Goal: Task Accomplishment & Management: Complete application form

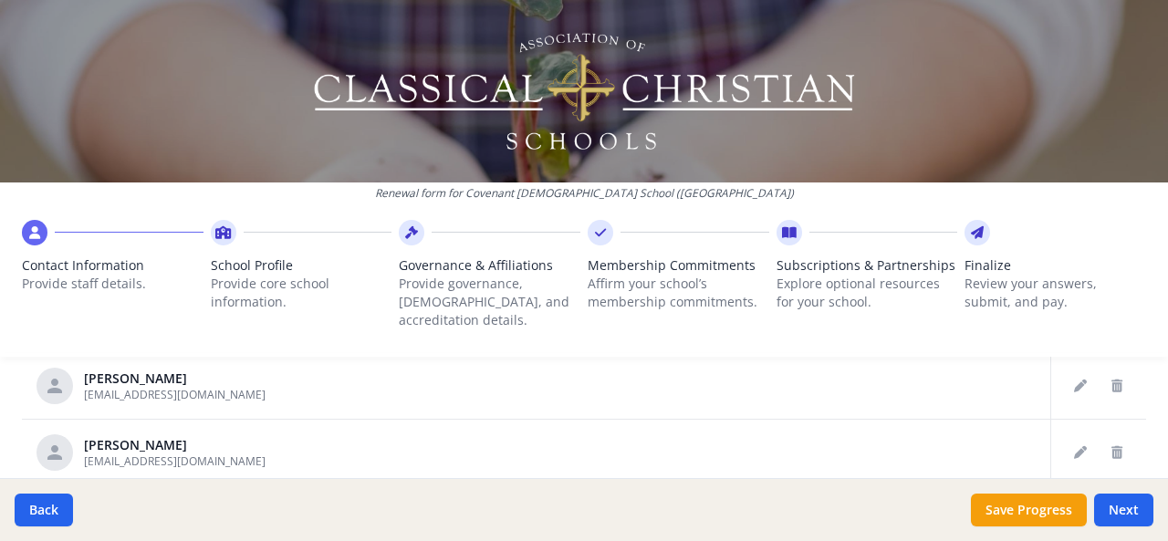
scroll to position [1170, 0]
click at [1112, 442] on icon "Delete staff" at bounding box center [1117, 448] width 11 height 13
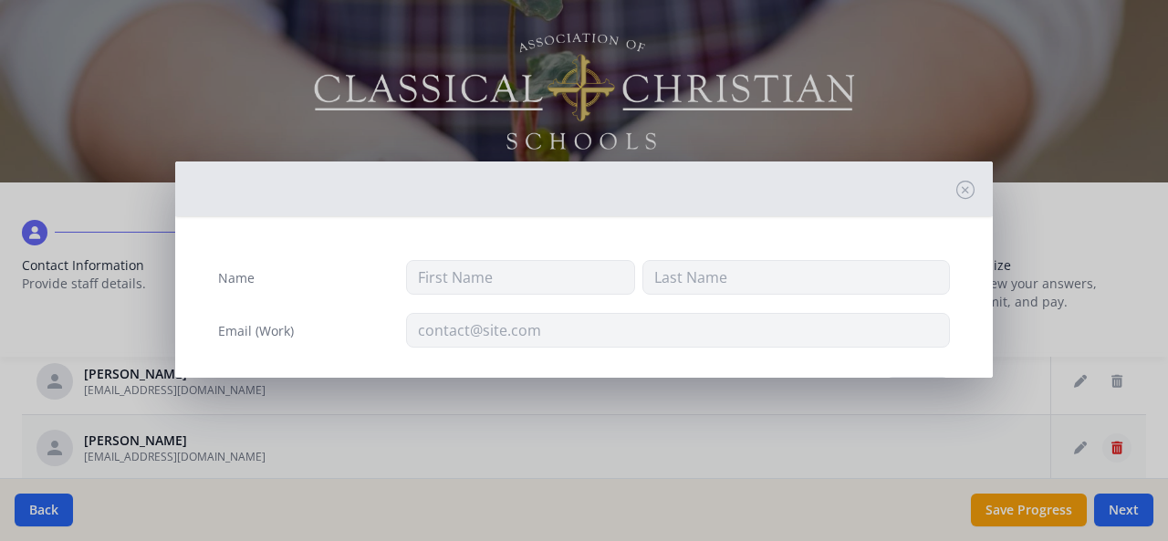
type input "Crystal"
type input "Caban"
type input "ccaban@ccs-pc.net"
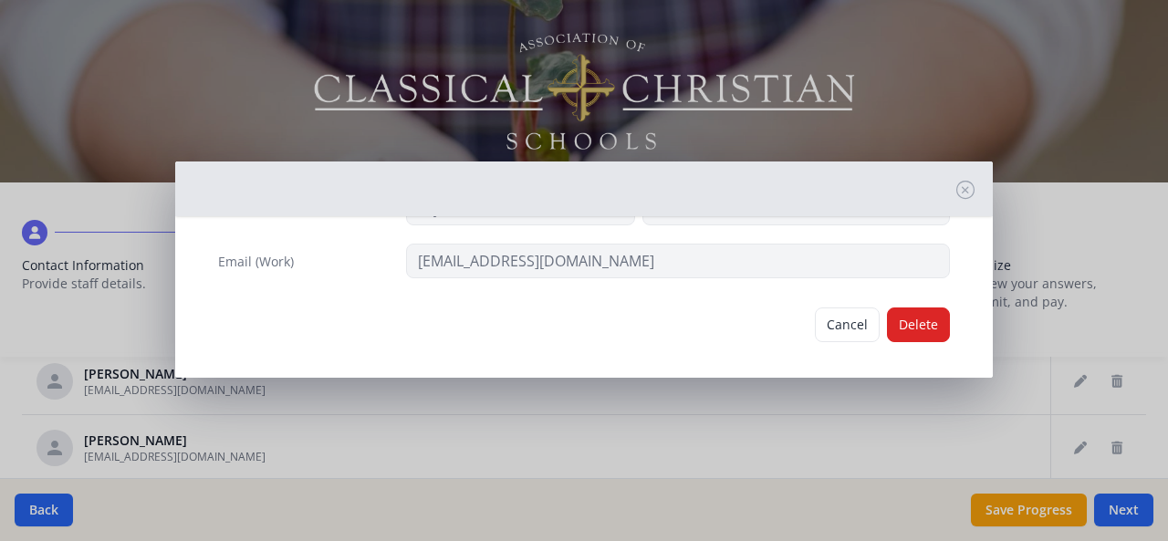
scroll to position [70, 0]
click at [906, 320] on button "Delete" at bounding box center [918, 324] width 63 height 35
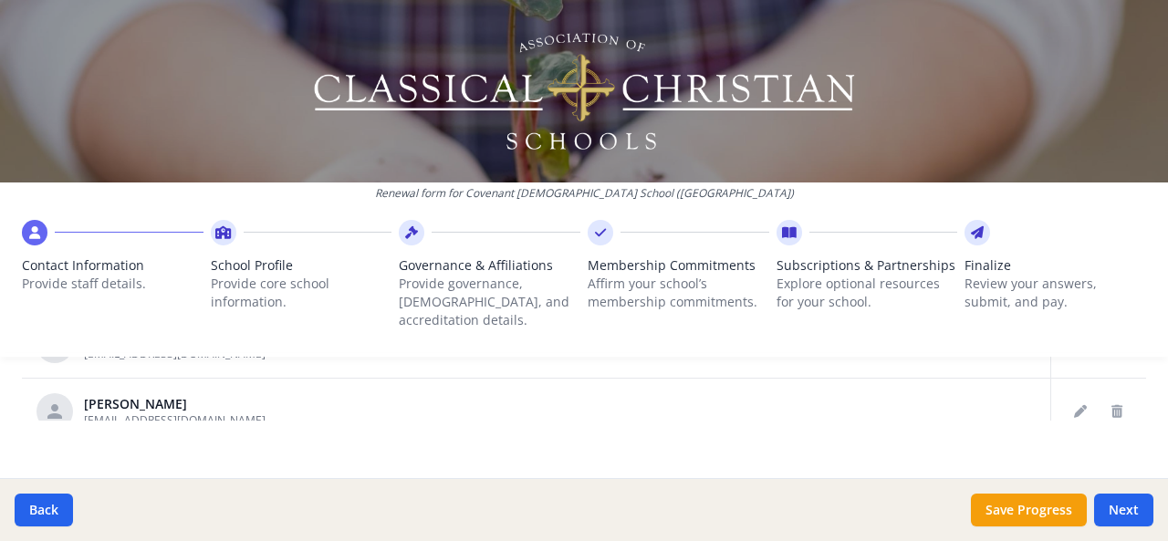
scroll to position [402, 0]
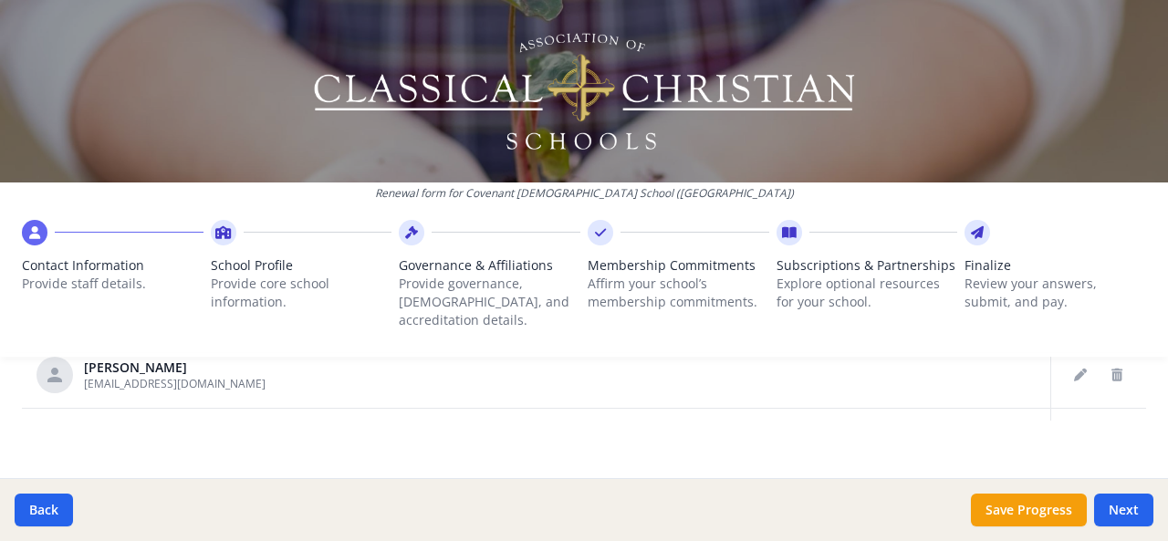
click at [1091, 351] on div "Renewal form for Covenant Christian School (FL) Contact Information Provide sta…" at bounding box center [584, 185] width 1168 height 371
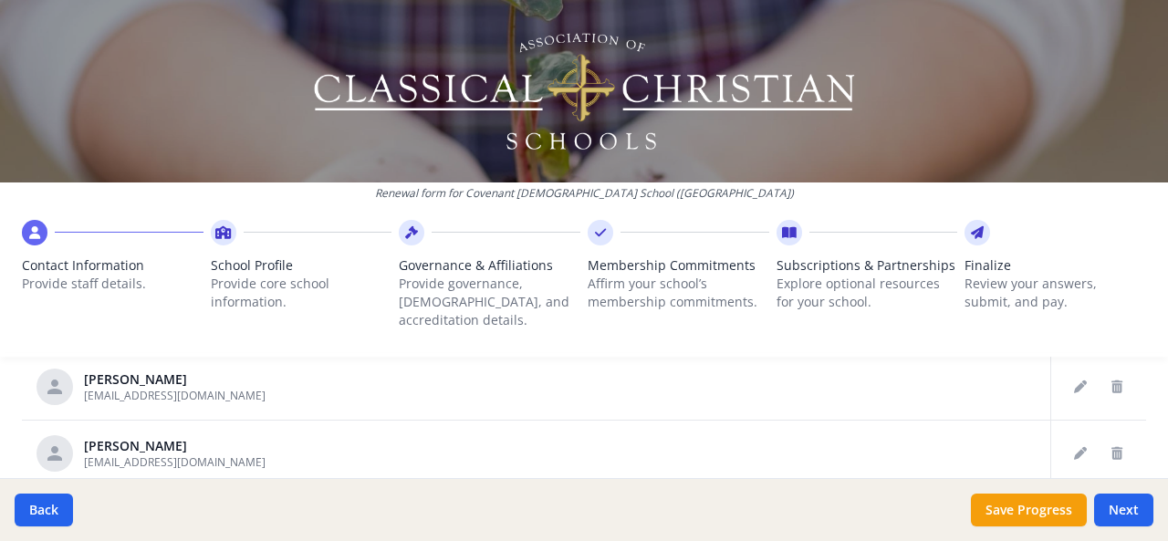
scroll to position [1165, 0]
click at [1112, 444] on icon "Delete staff" at bounding box center [1117, 450] width 11 height 13
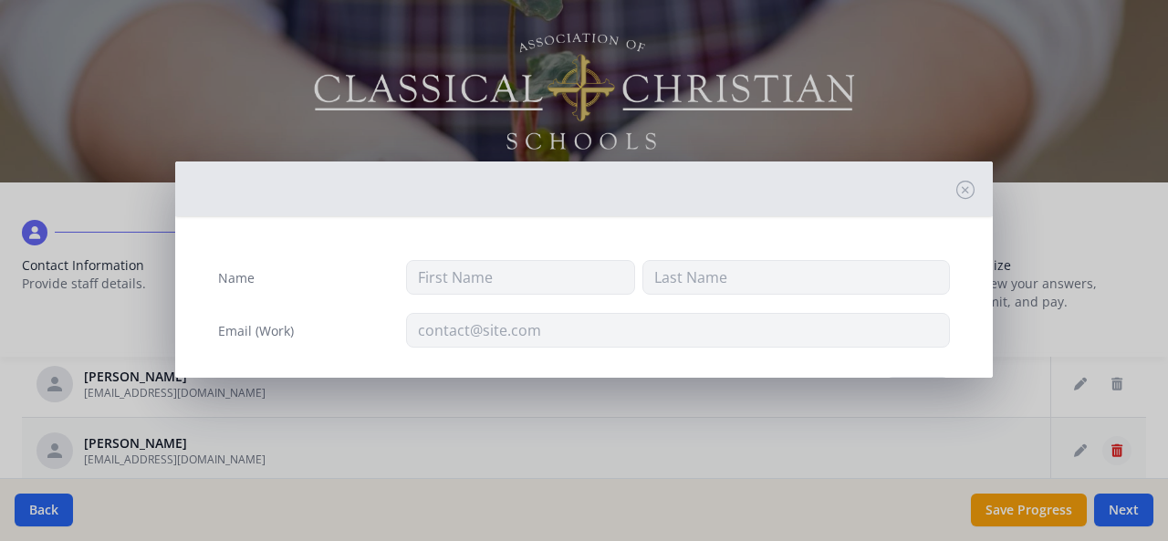
type input "Angela"
type input "Feitel"
type input "afeitel@ccs-pc.net"
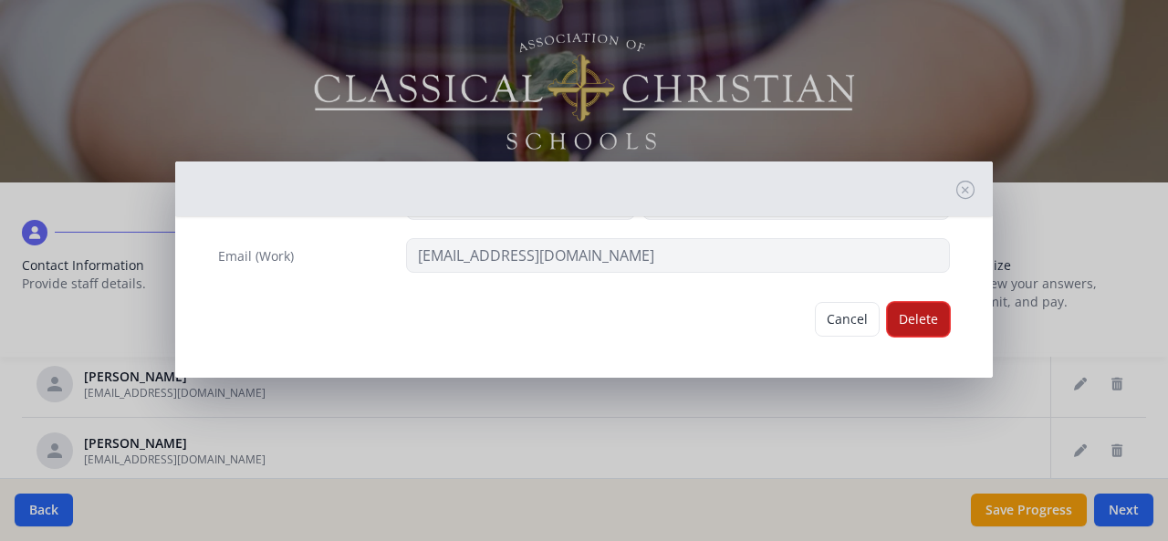
click at [898, 314] on button "Delete" at bounding box center [918, 319] width 63 height 35
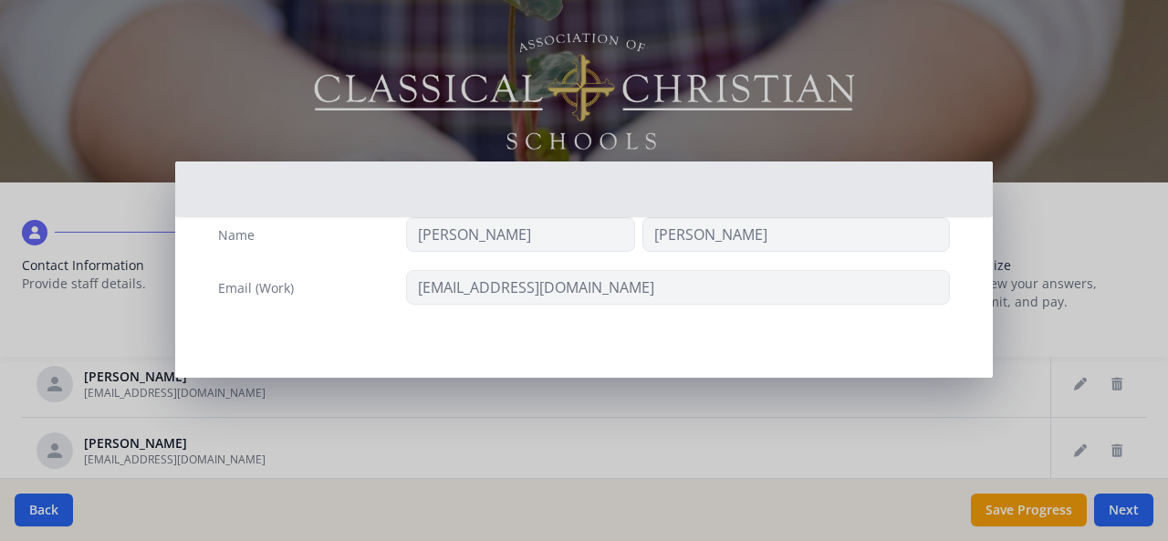
scroll to position [41, 0]
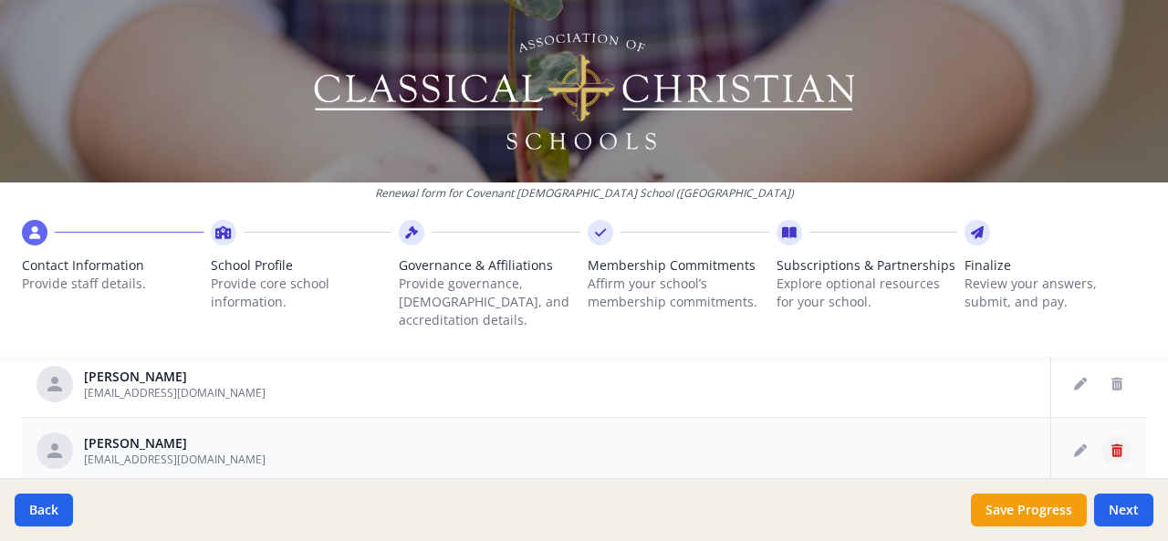
click at [1112, 444] on icon "Delete staff" at bounding box center [1117, 450] width 11 height 13
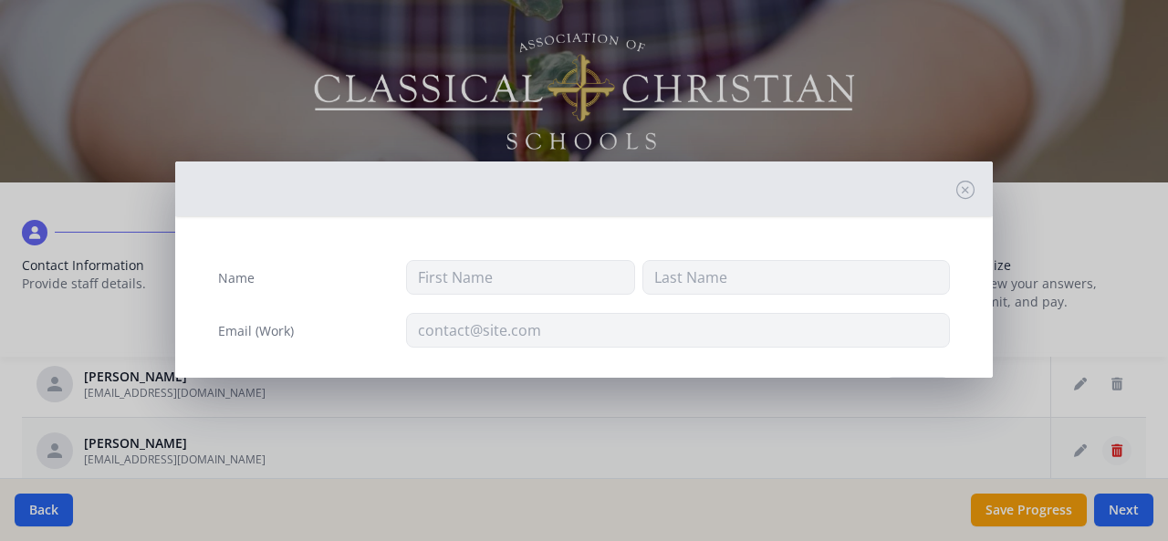
type input "Laura"
type input "Ford"
type input "lford@ccs-pc.net"
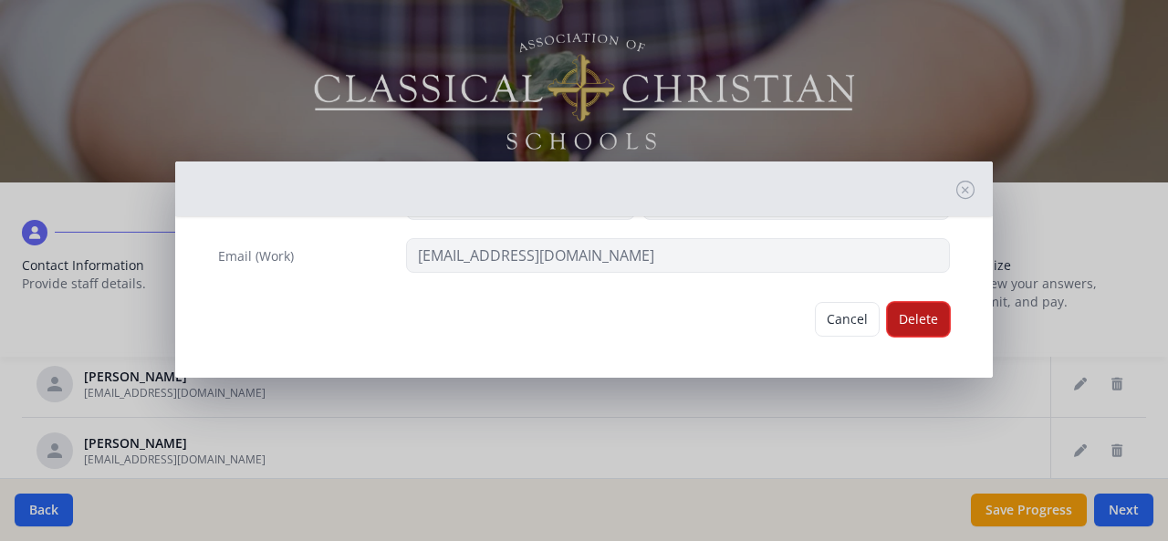
click at [901, 311] on button "Delete" at bounding box center [918, 319] width 63 height 35
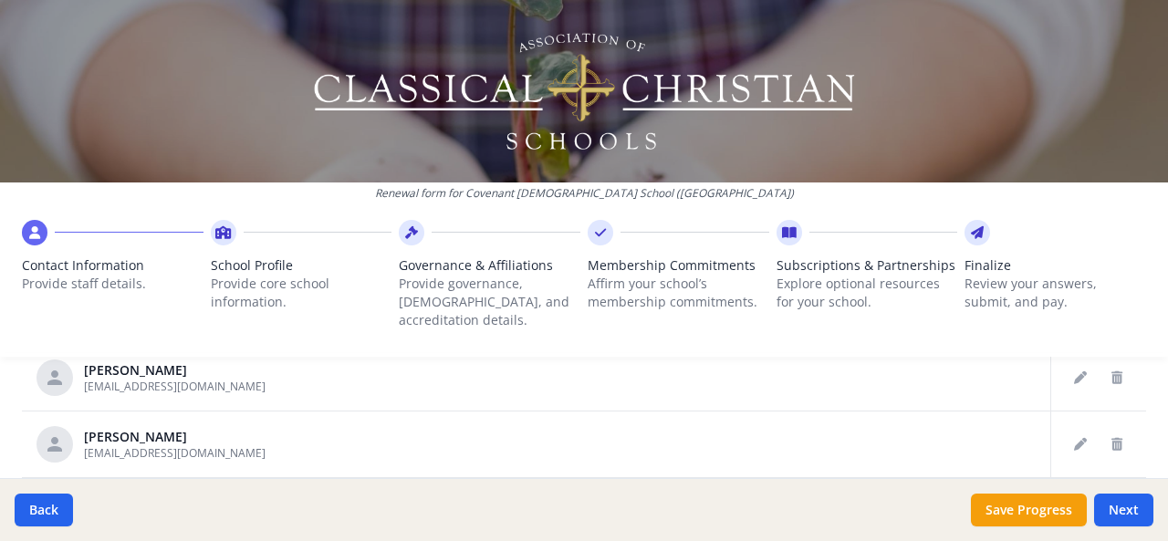
scroll to position [621, 0]
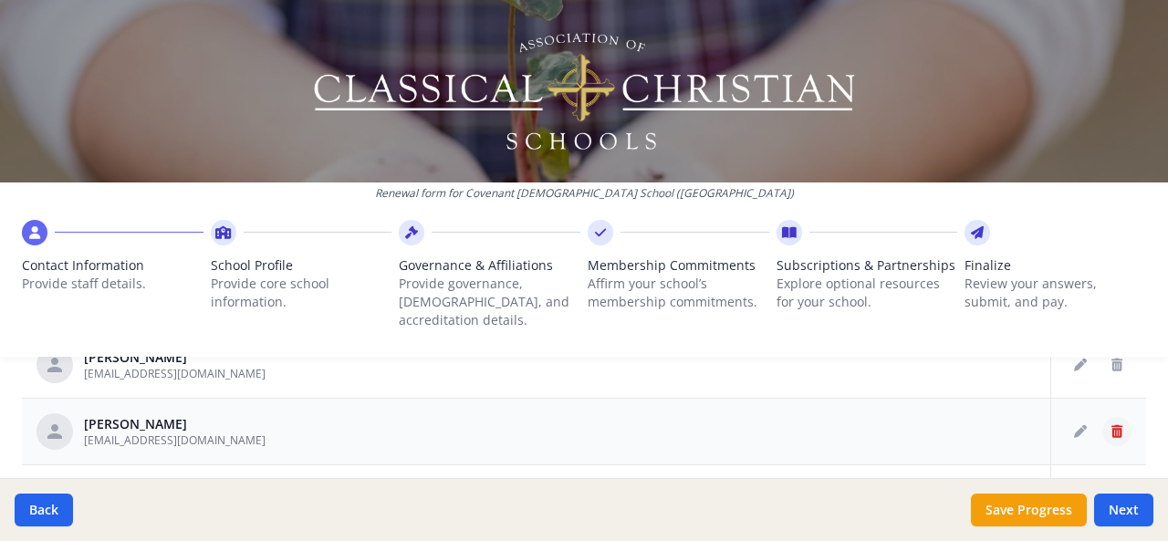
click at [1112, 425] on icon "Delete staff" at bounding box center [1117, 431] width 11 height 13
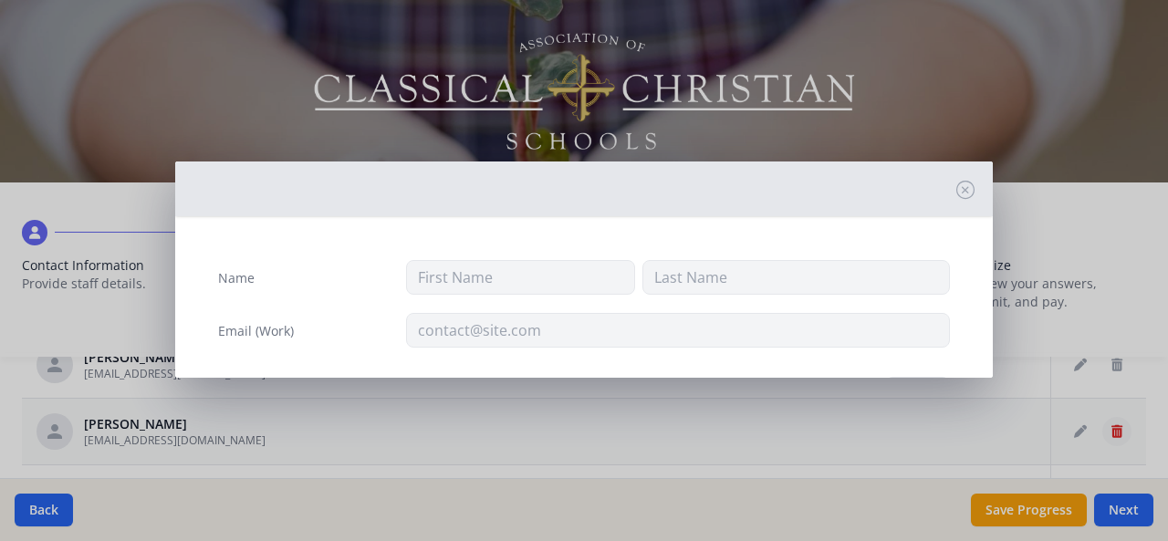
type input "Grace"
type input "Gouletas"
type input "gwelch@ccs-pc.net"
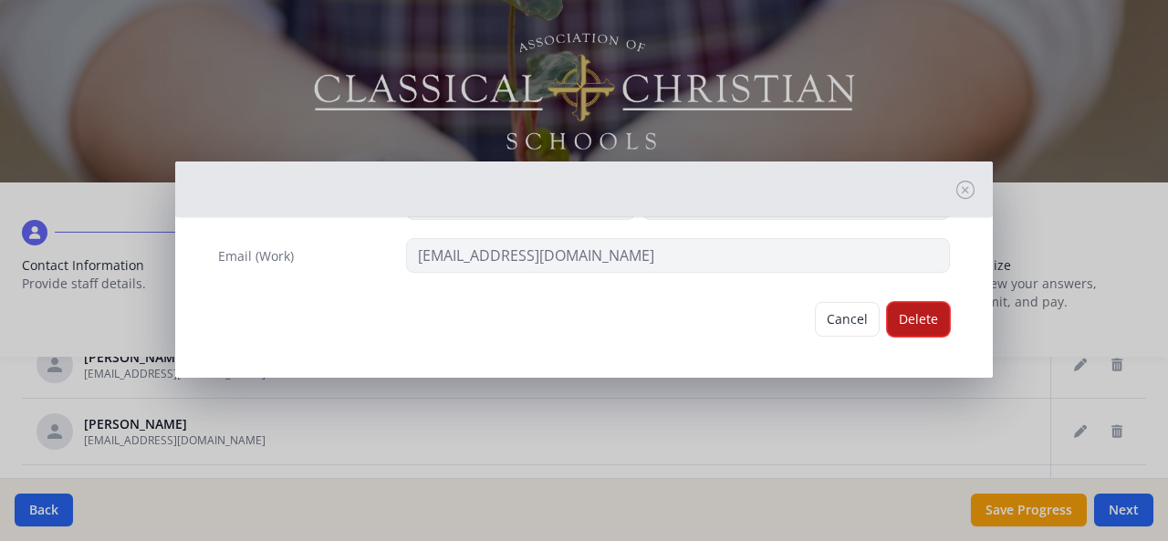
click at [908, 315] on button "Delete" at bounding box center [918, 319] width 63 height 35
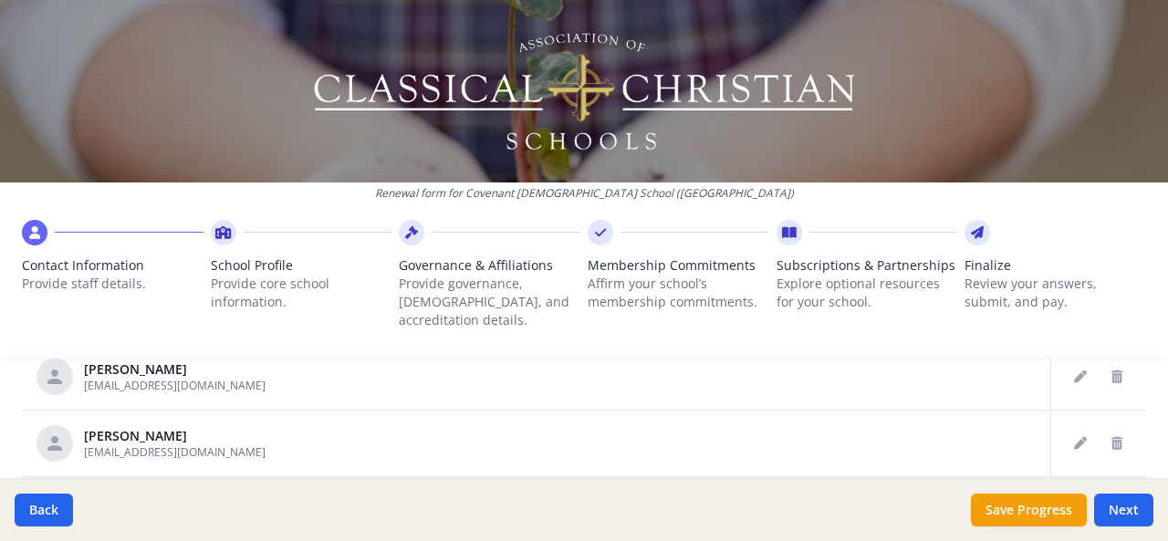
scroll to position [694, 0]
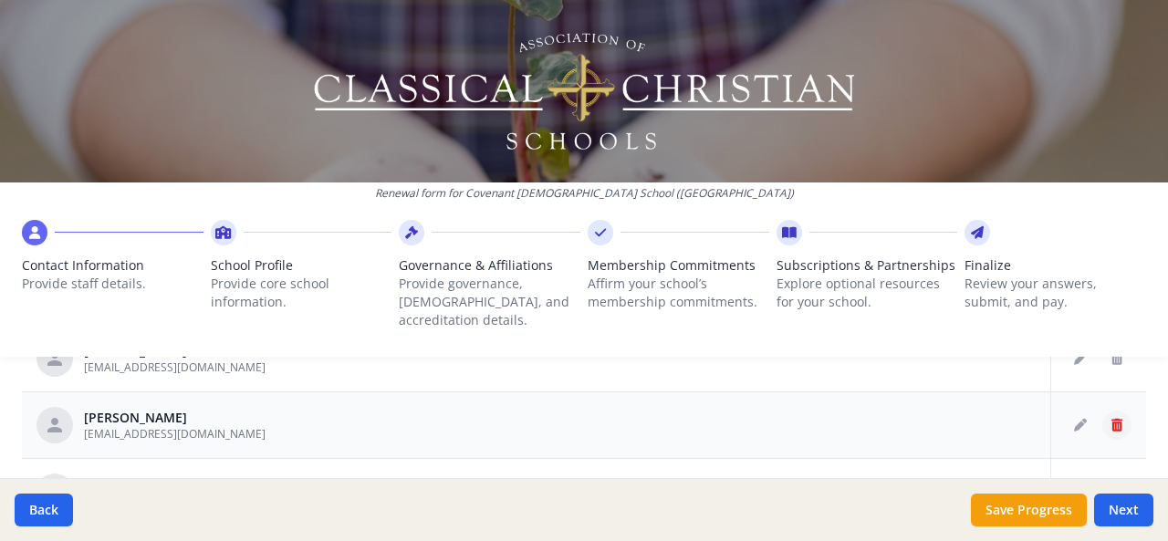
click at [1112, 419] on icon "Delete staff" at bounding box center [1117, 425] width 11 height 13
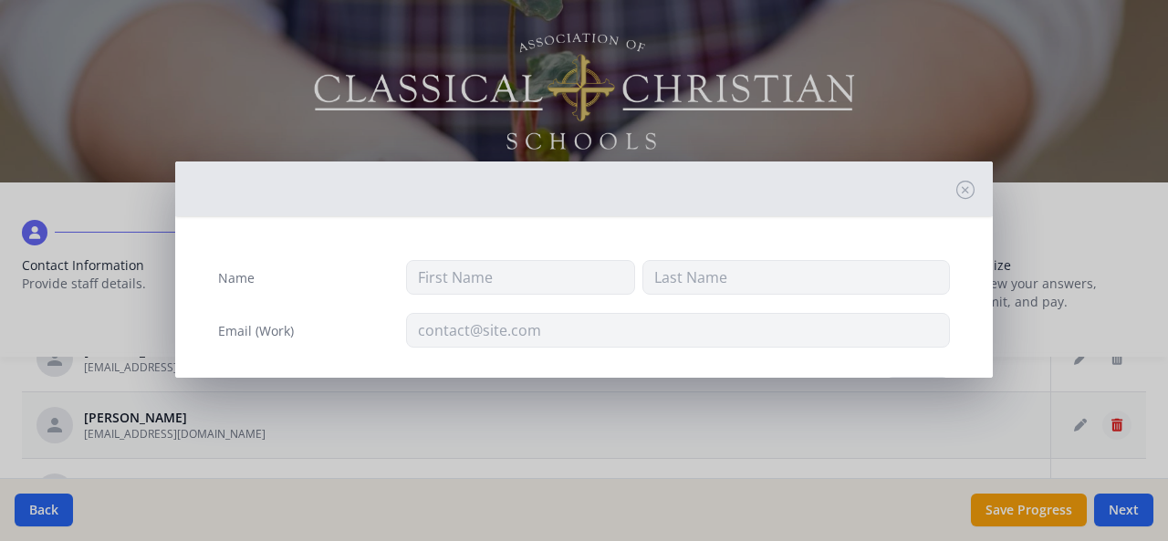
type input "Kara"
type input "Harris"
type input "kharris@ccs-pc.net"
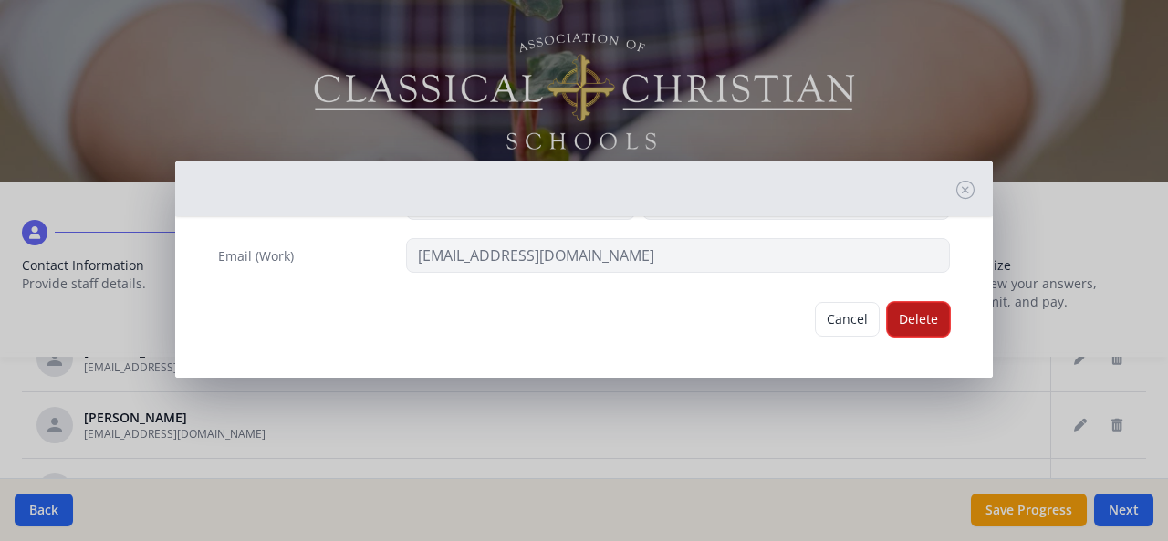
click at [896, 318] on button "Delete" at bounding box center [918, 319] width 63 height 35
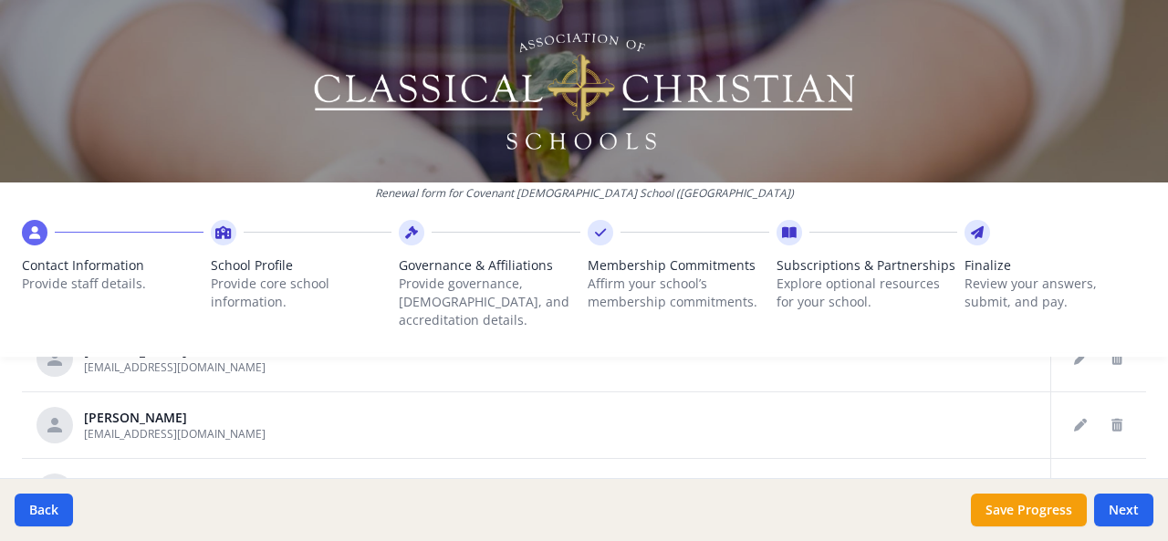
scroll to position [730, 0]
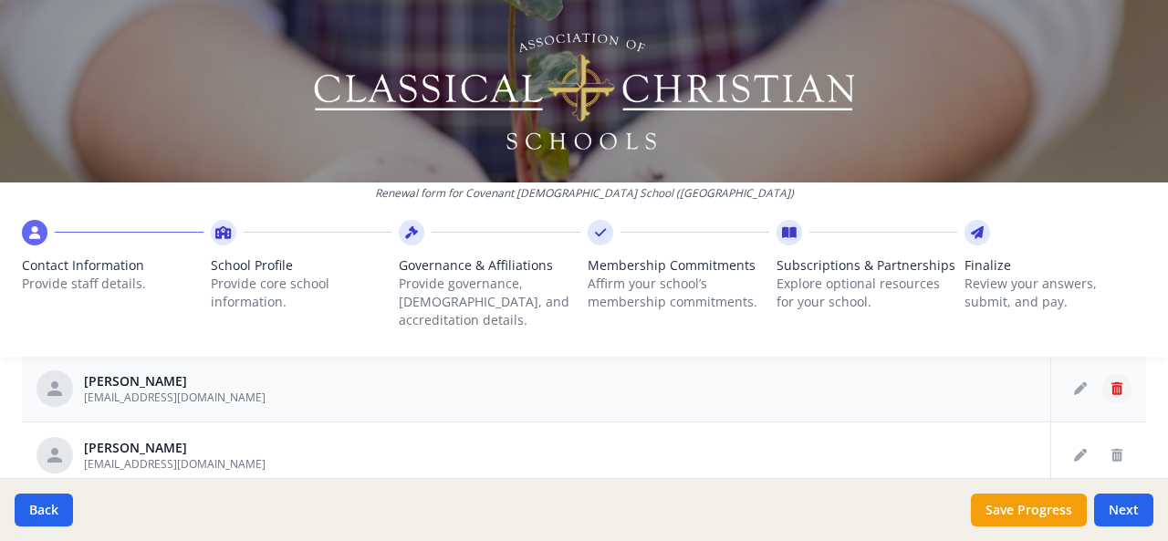
click at [1112, 382] on icon "Delete staff" at bounding box center [1117, 388] width 11 height 13
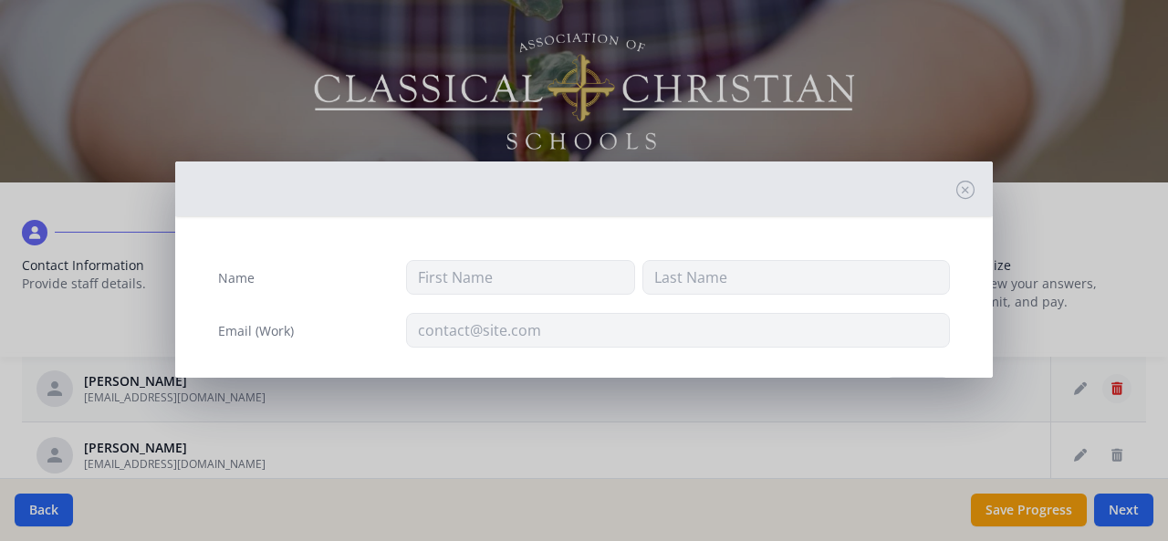
type input "Frances"
type input "Hollinger"
type input "fhollinger@ccs-pc.net"
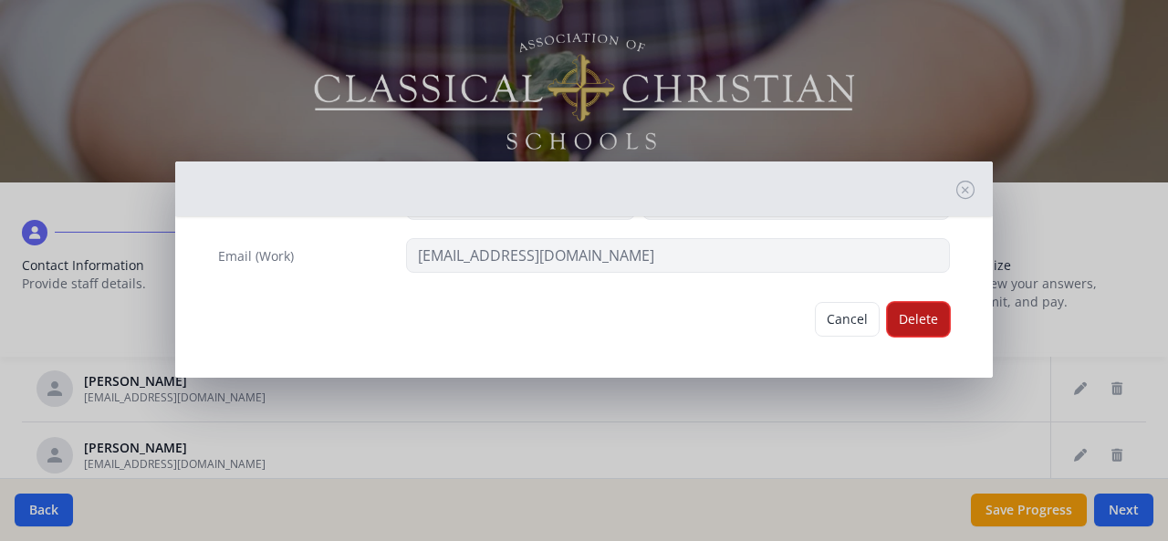
click at [906, 313] on button "Delete" at bounding box center [918, 319] width 63 height 35
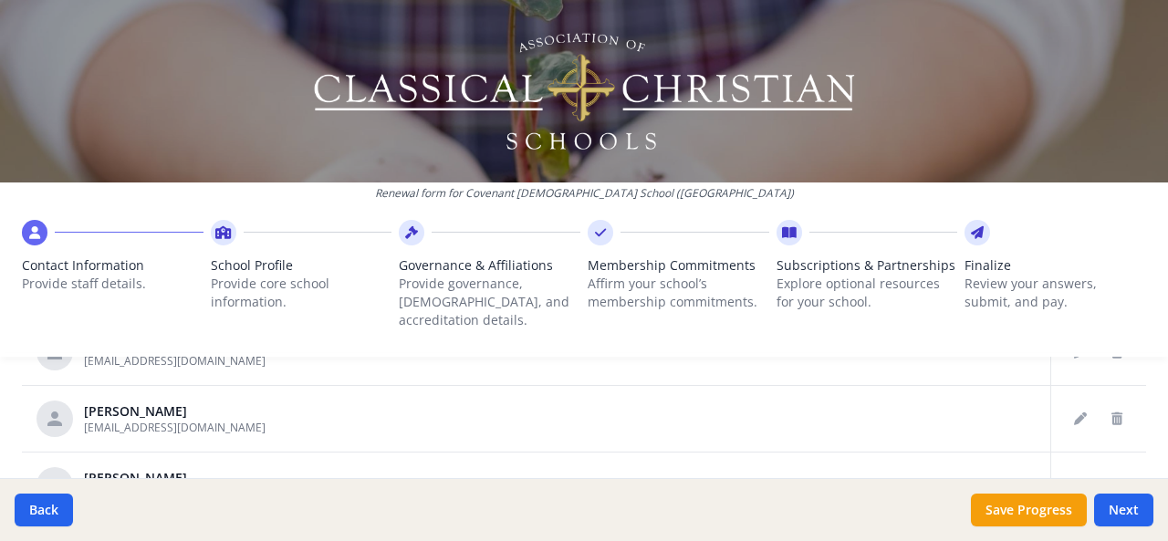
scroll to position [803, 0]
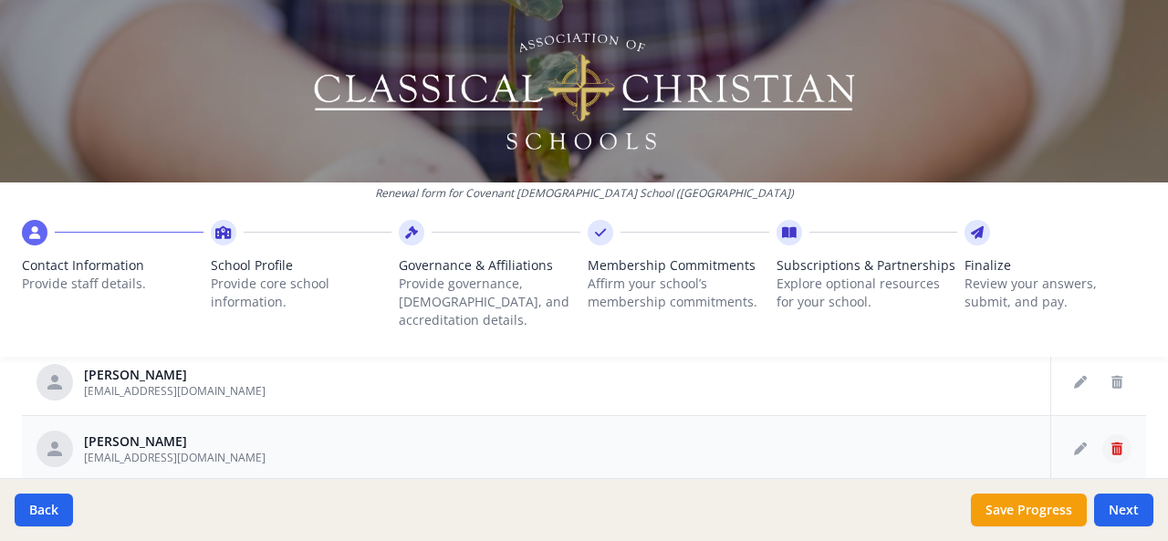
click at [1112, 443] on icon "Delete staff" at bounding box center [1117, 449] width 11 height 13
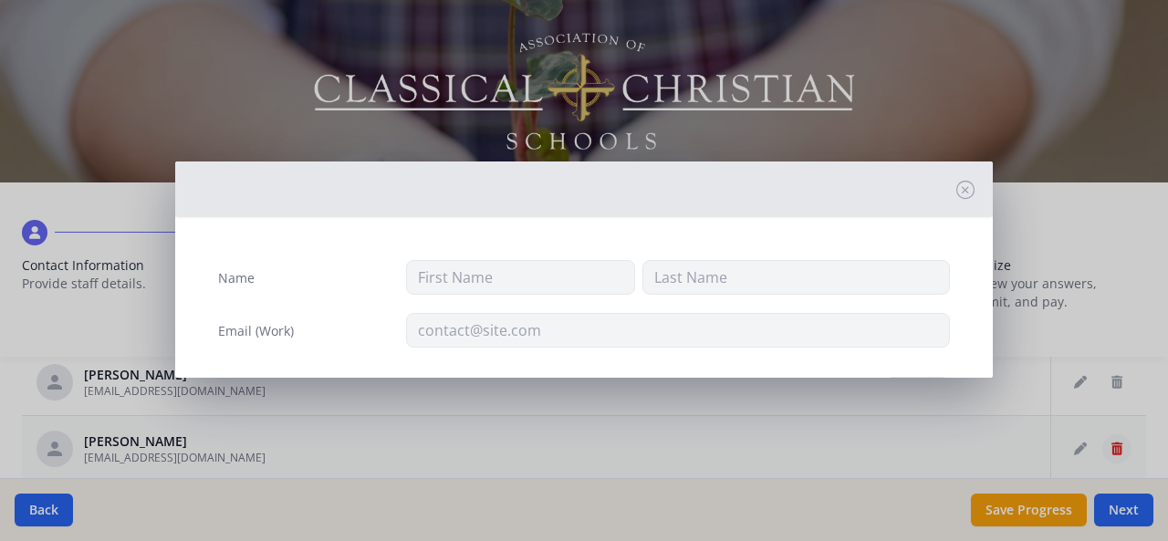
type input "Tom"
type input "Koppen"
type input "tkoppen@ccs-pc.net"
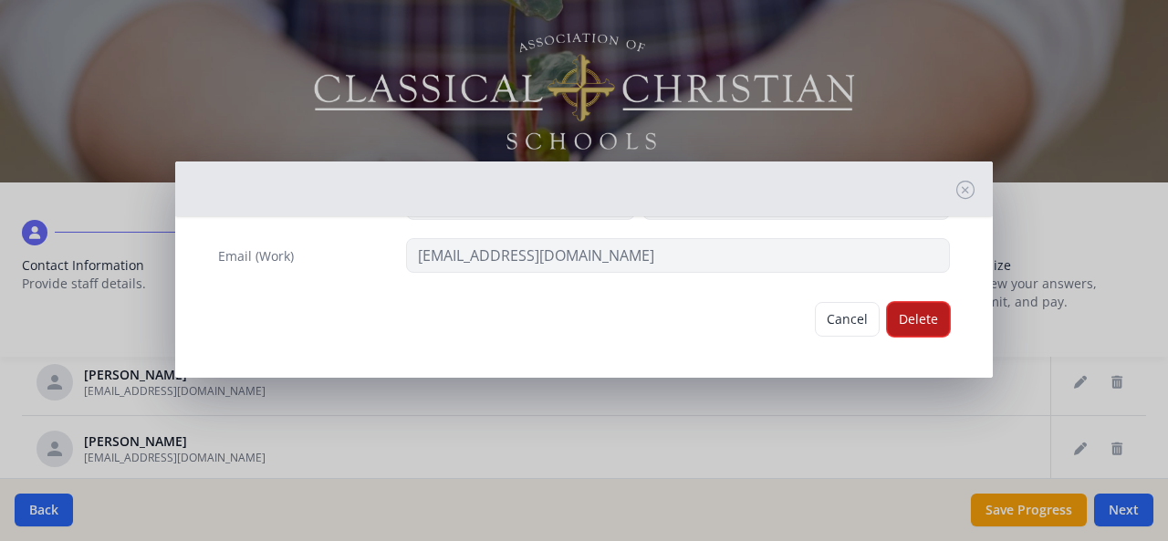
click at [905, 311] on button "Delete" at bounding box center [918, 319] width 63 height 35
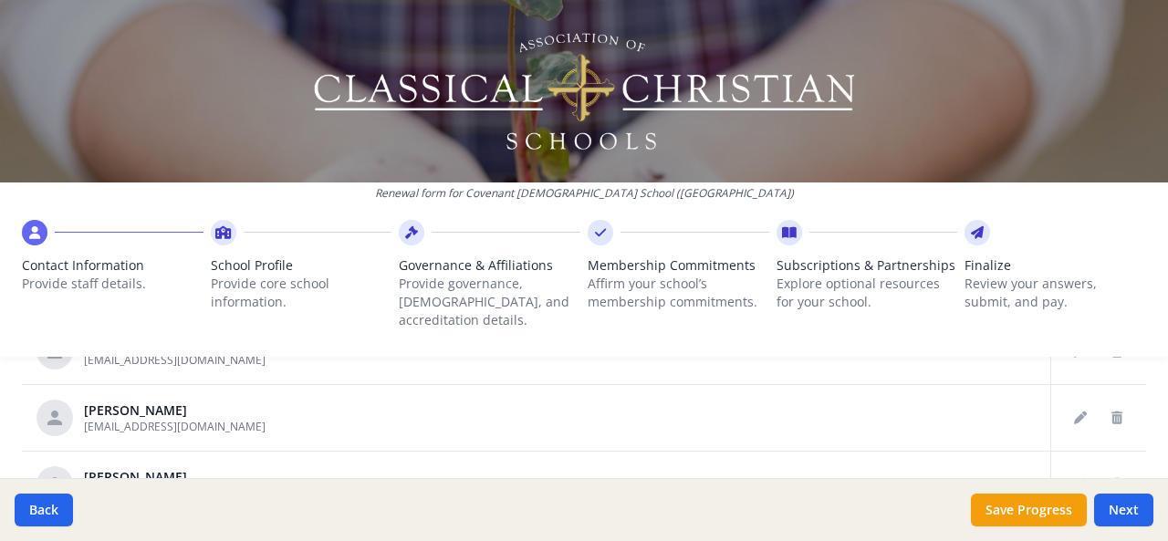
scroll to position [2307, 0]
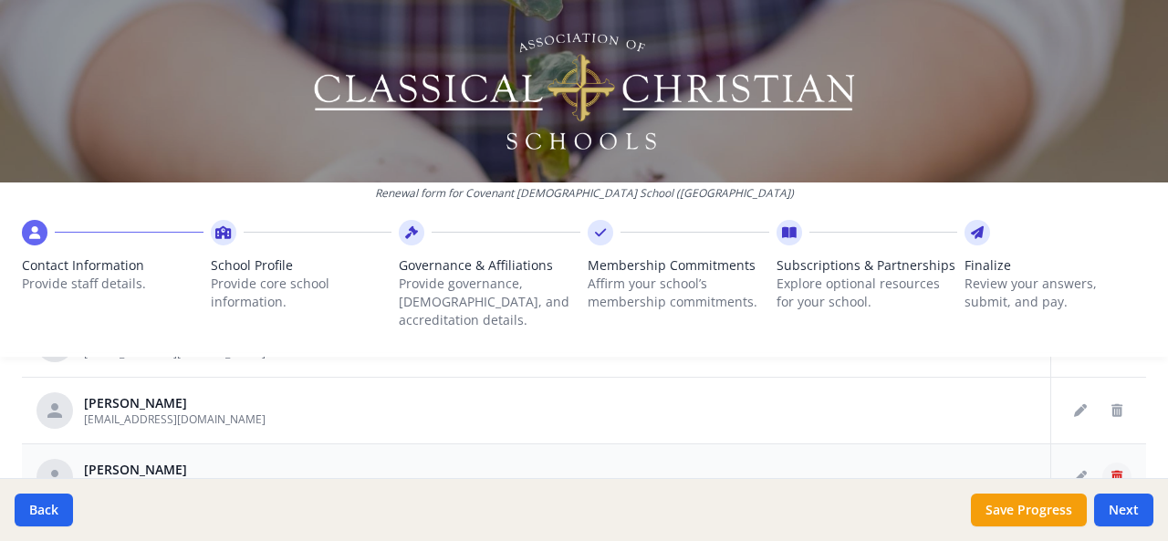
click at [1112, 471] on icon "Delete staff" at bounding box center [1117, 477] width 11 height 13
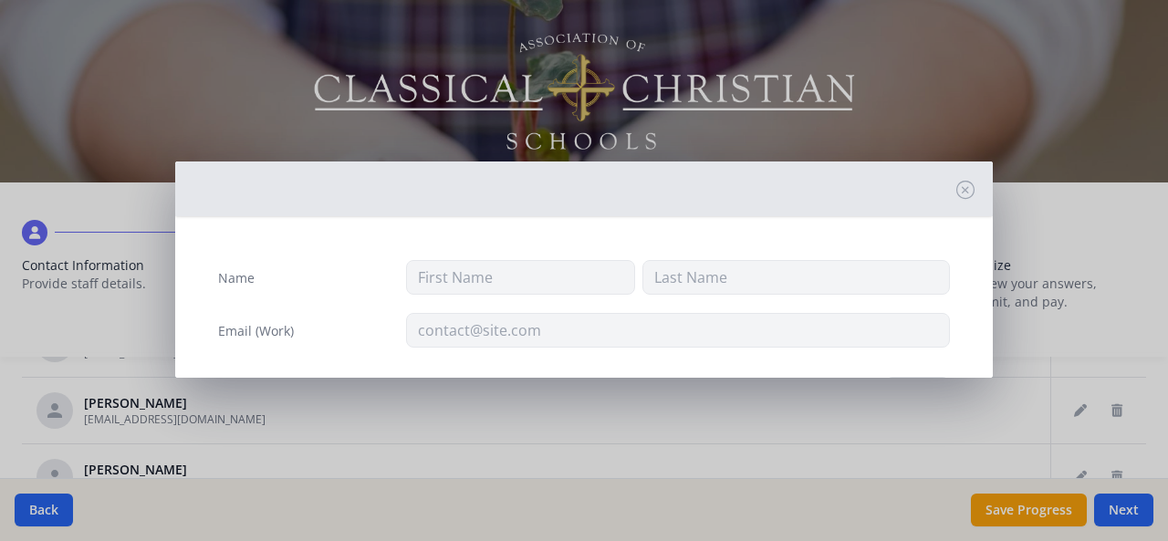
type input "Dalia"
type input "Warder"
type input "dwarder@ccs-pc.net"
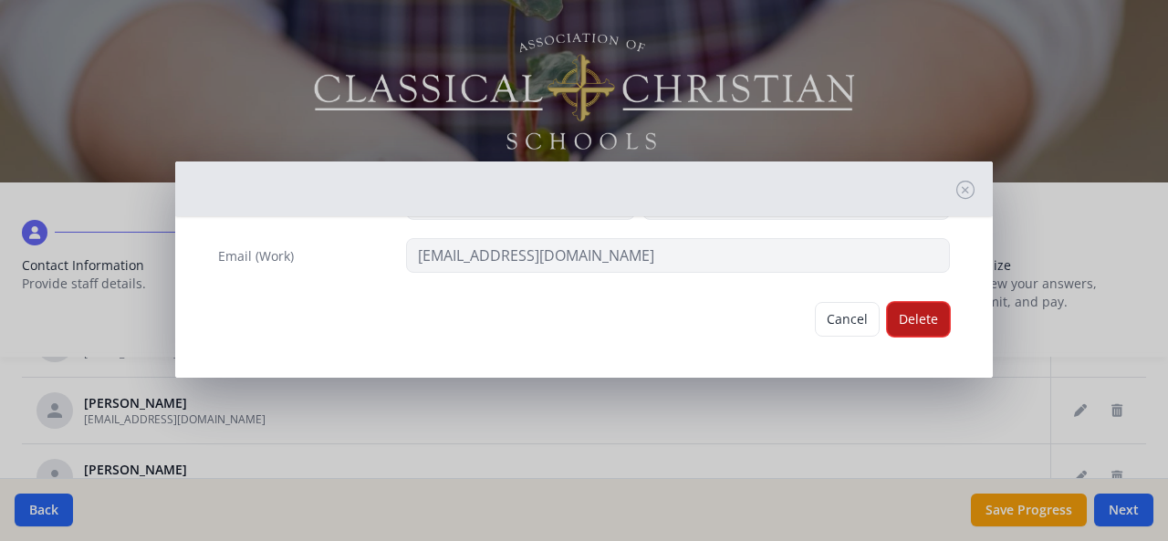
click at [896, 313] on button "Delete" at bounding box center [918, 319] width 63 height 35
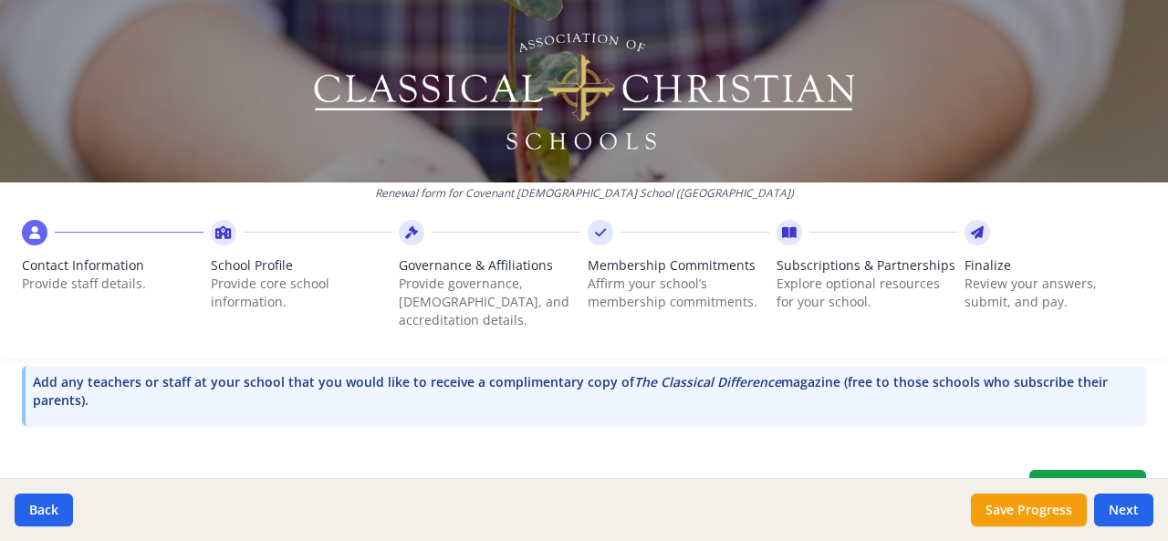
scroll to position [593, 0]
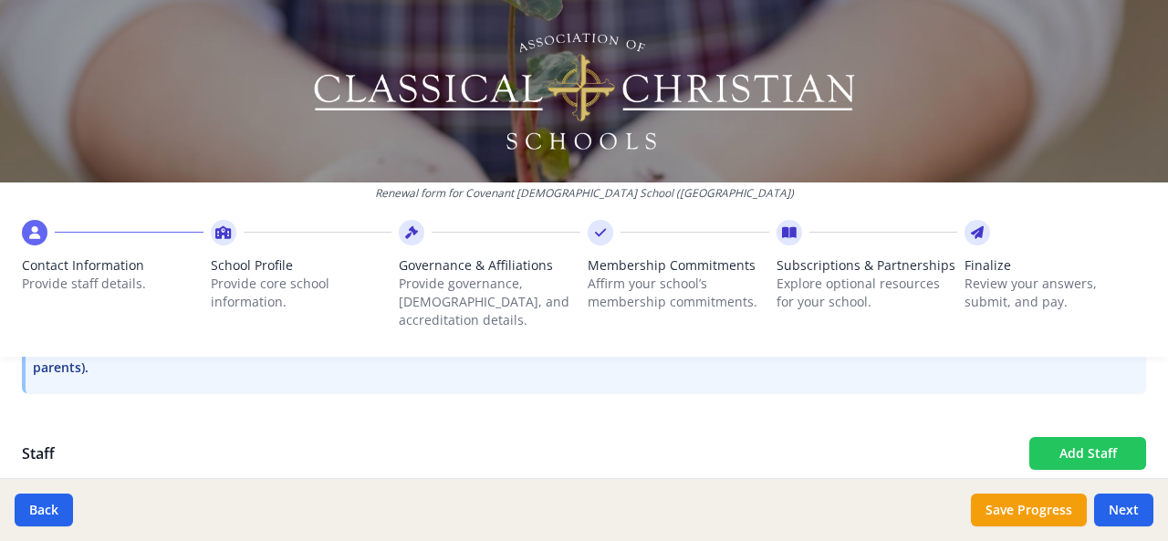
click at [1055, 437] on button "Add Staff" at bounding box center [1087, 453] width 117 height 33
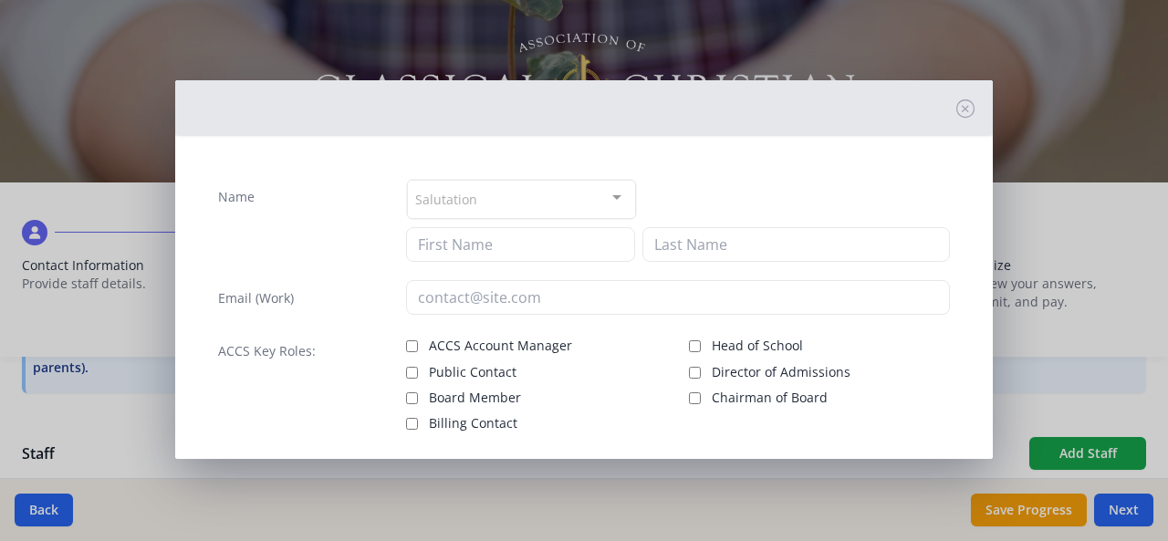
click at [484, 196] on div "Salutation" at bounding box center [521, 199] width 229 height 39
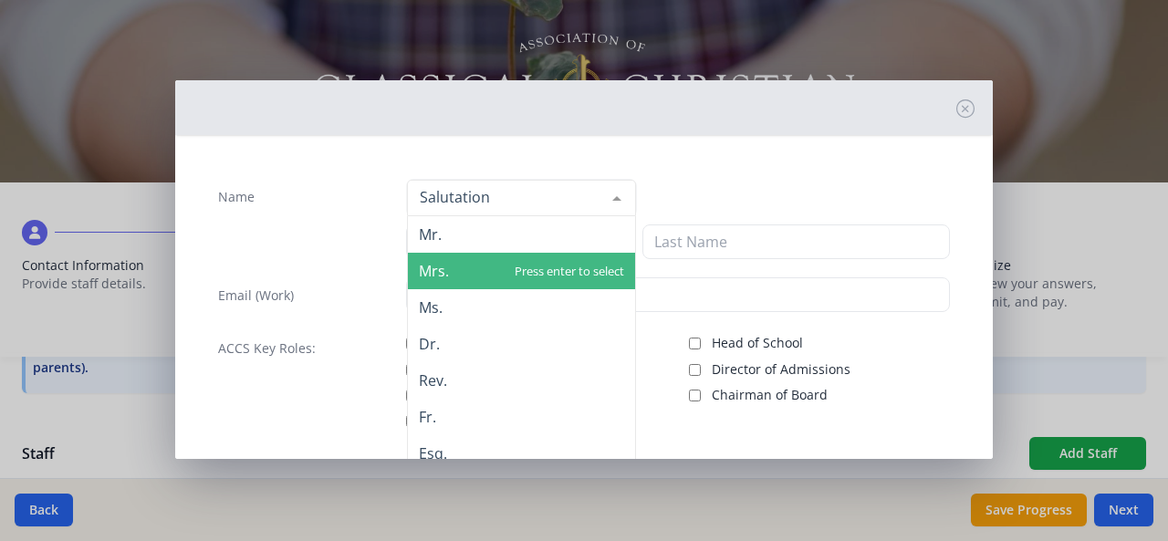
click at [439, 275] on span "Mrs." at bounding box center [434, 271] width 30 height 20
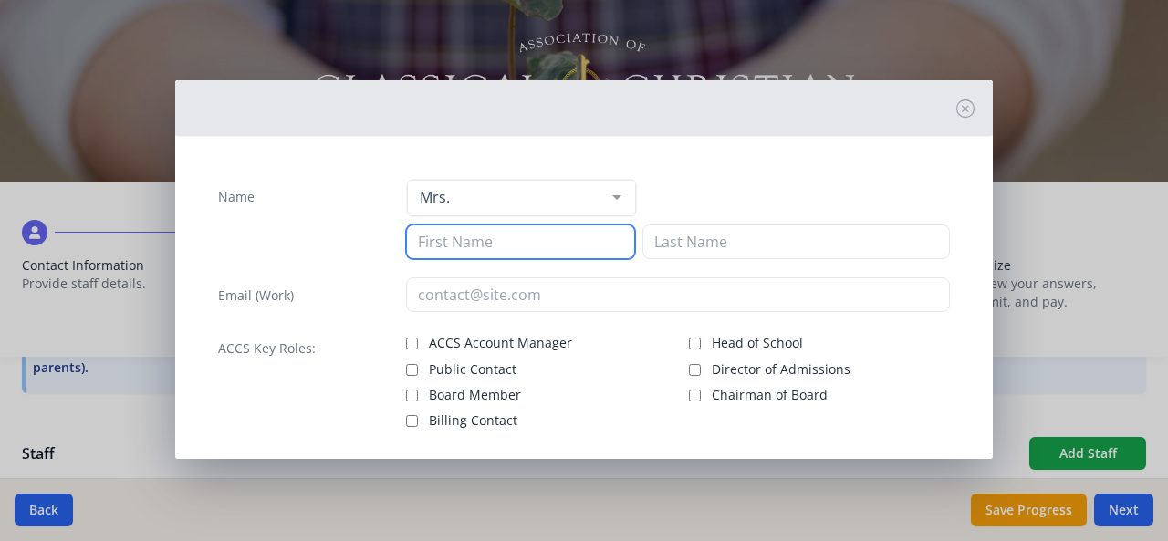
click at [439, 251] on input at bounding box center [520, 241] width 229 height 35
click at [525, 245] on input "Angela" at bounding box center [520, 241] width 229 height 35
type input "Anita"
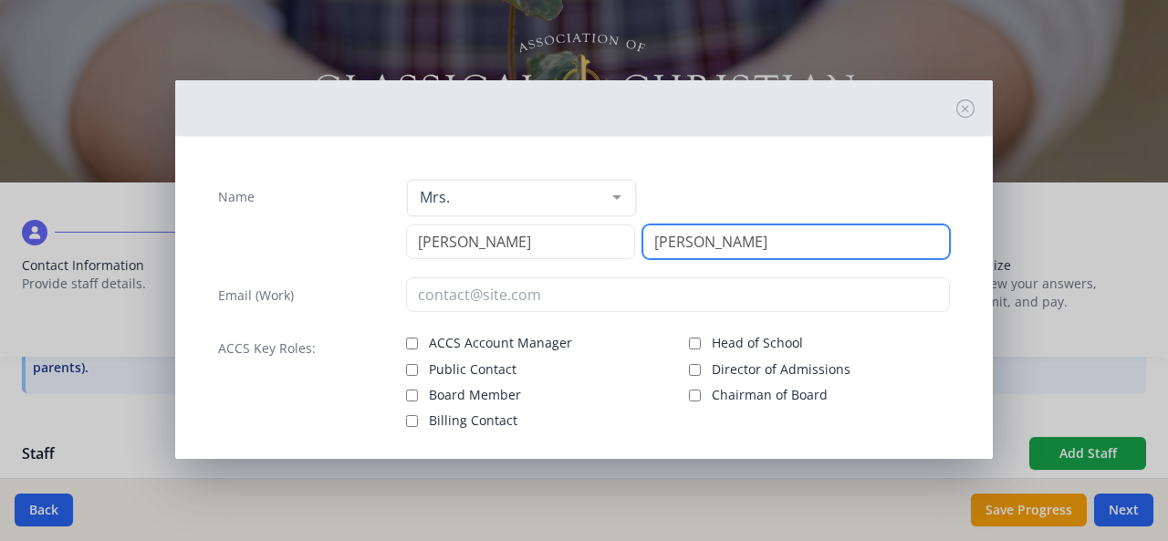
type input "Griffin"
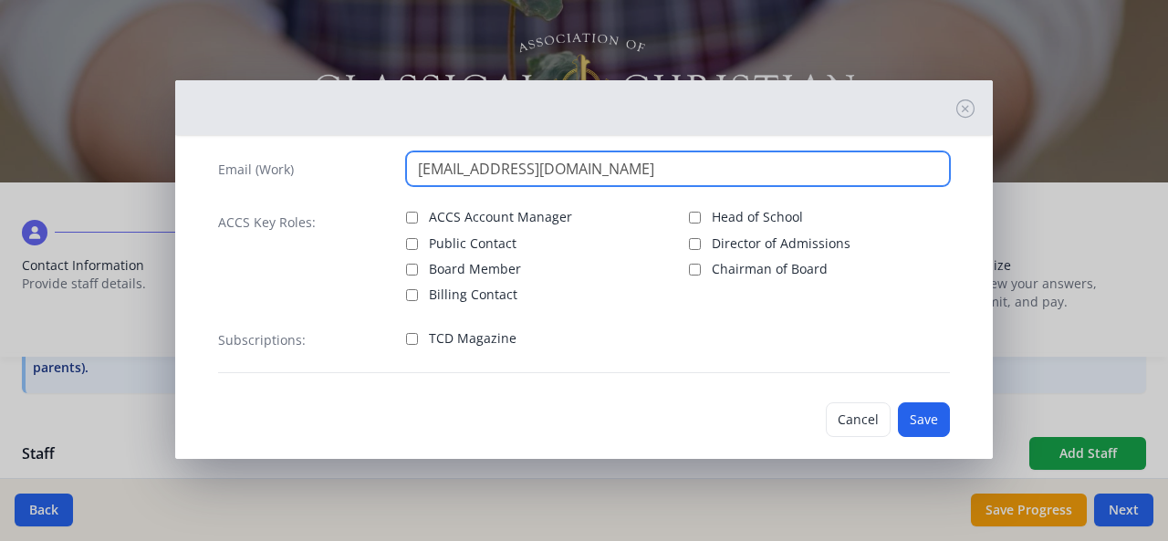
scroll to position [128, 0]
type input "agriffin@ccs-pc.net"
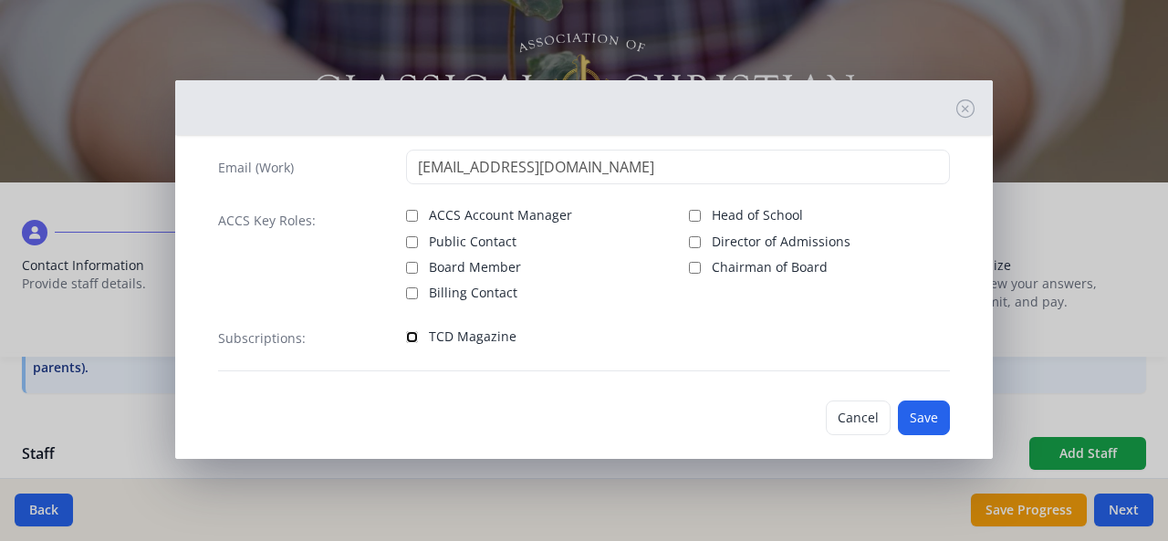
click at [406, 333] on input "TCD Magazine" at bounding box center [412, 337] width 12 height 12
checkbox input "true"
click at [907, 415] on button "Save" at bounding box center [924, 418] width 52 height 35
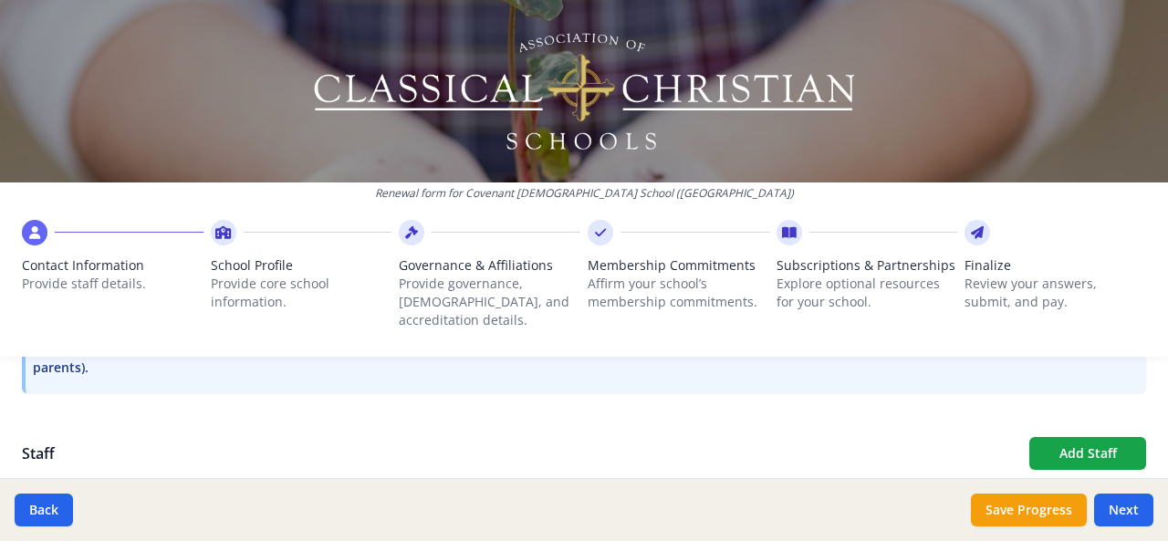
scroll to position [2307, 0]
click at [1065, 437] on button "Add Staff" at bounding box center [1087, 453] width 117 height 33
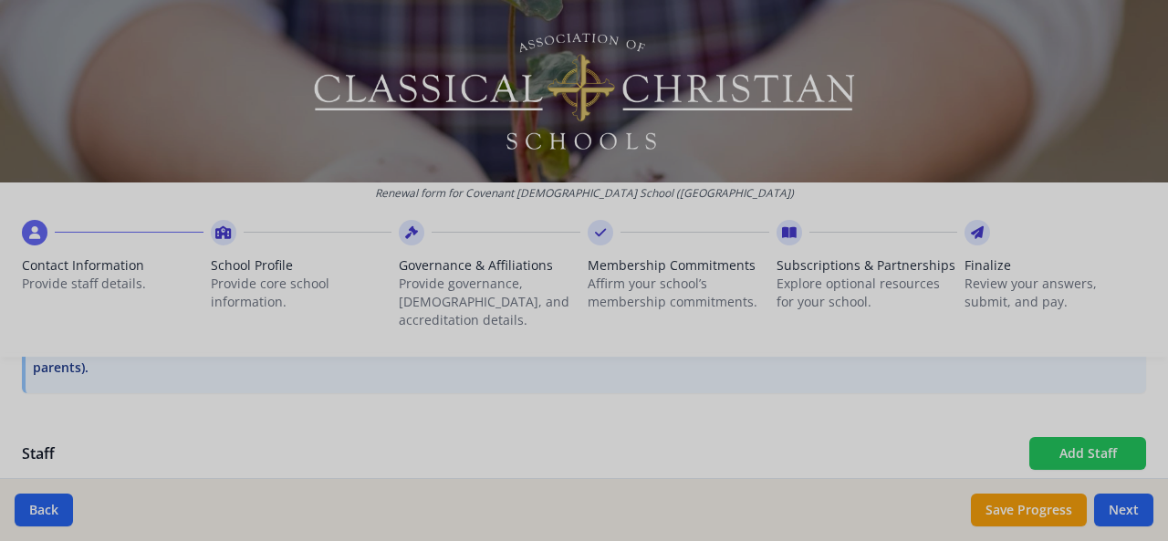
checkbox input "false"
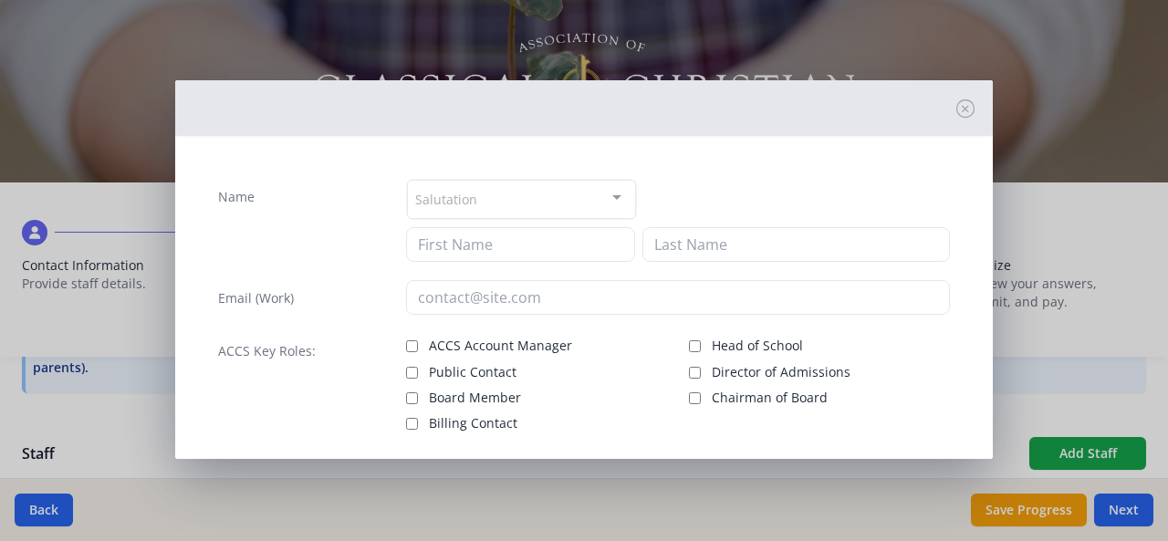
click at [485, 193] on div "Salutation" at bounding box center [521, 199] width 229 height 39
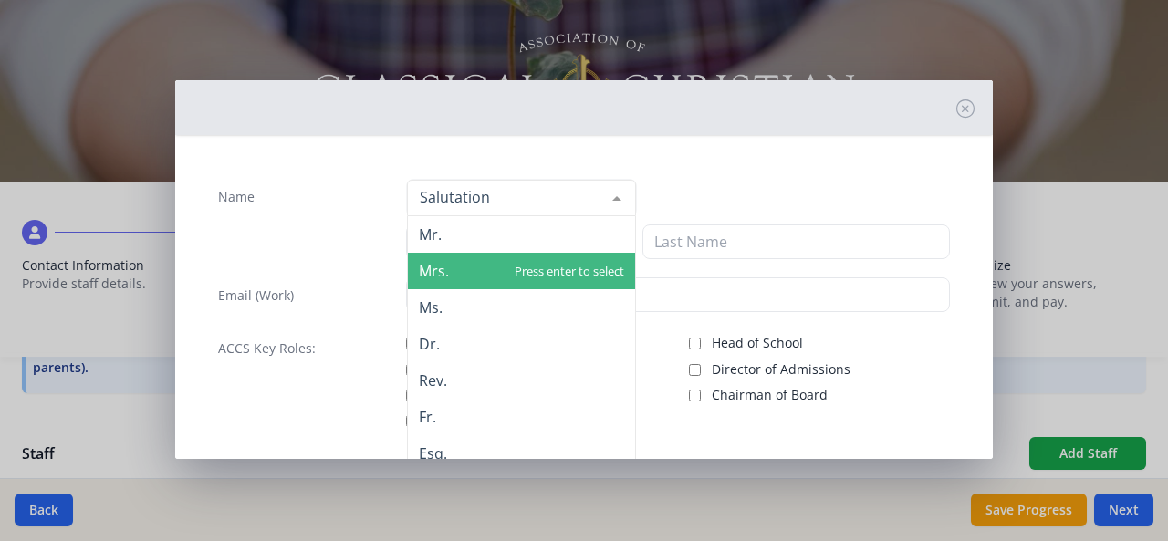
click at [439, 277] on span "Mrs." at bounding box center [434, 271] width 30 height 20
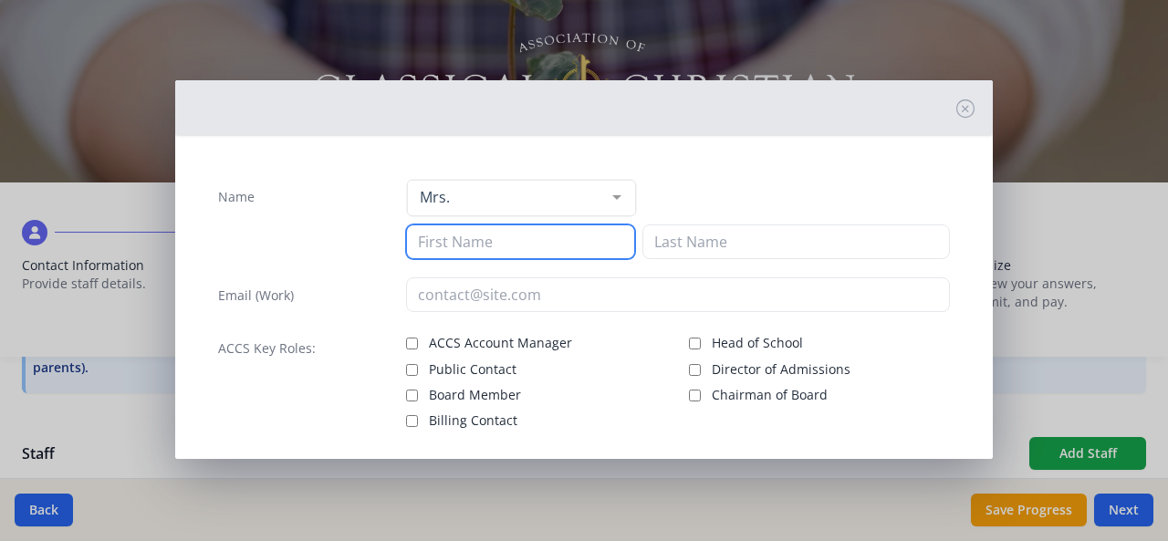
click at [438, 244] on input at bounding box center [520, 241] width 229 height 35
type input "Carmen"
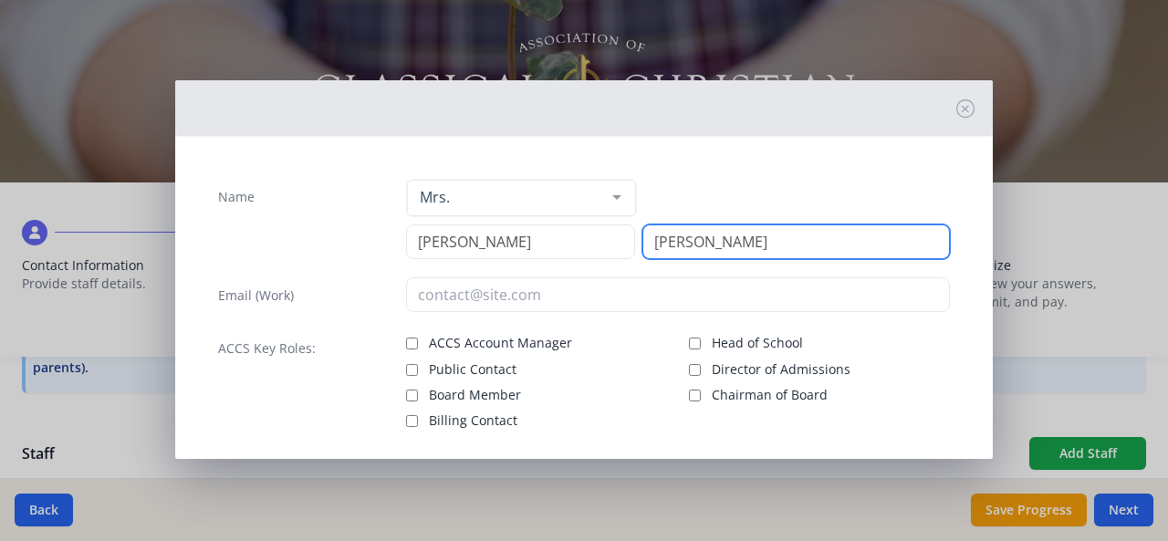
type input "Chandler"
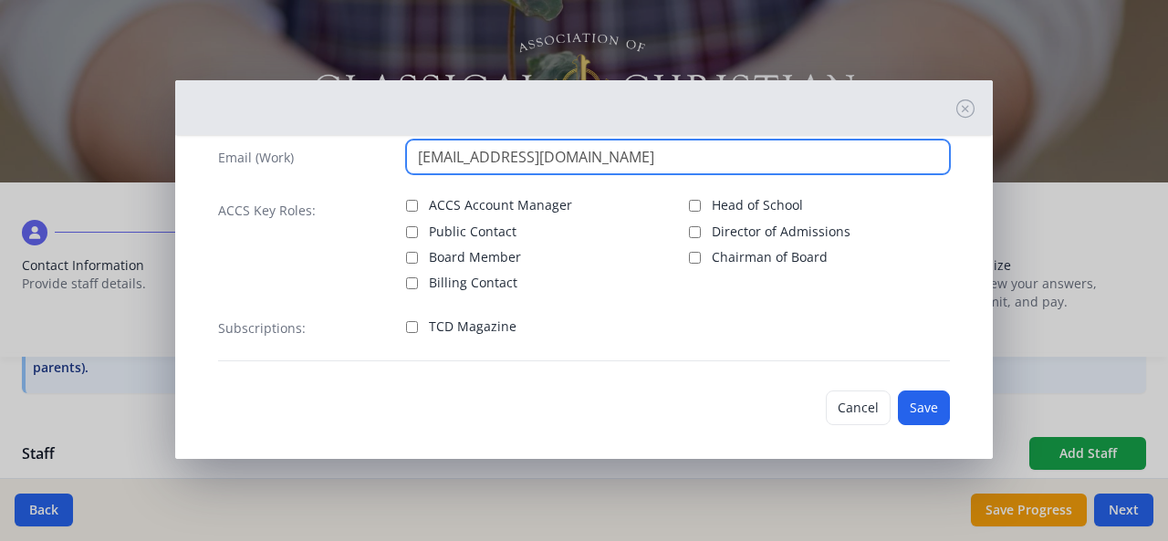
scroll to position [144, 0]
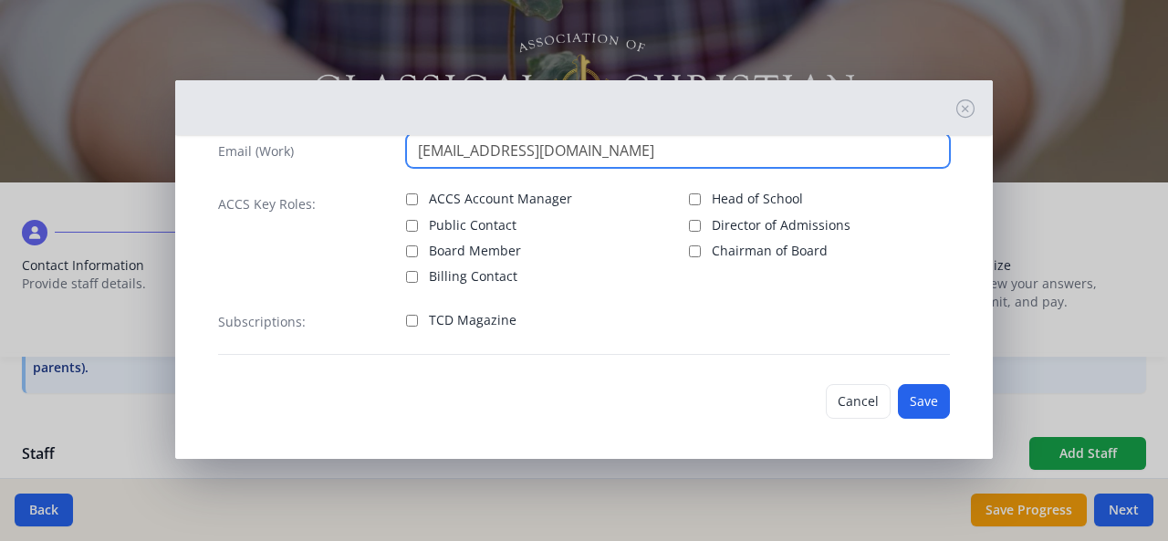
type input "cchandler@ccs-pc.net"
click at [412, 323] on input "TCD Magazine" at bounding box center [412, 321] width 12 height 12
checkbox input "true"
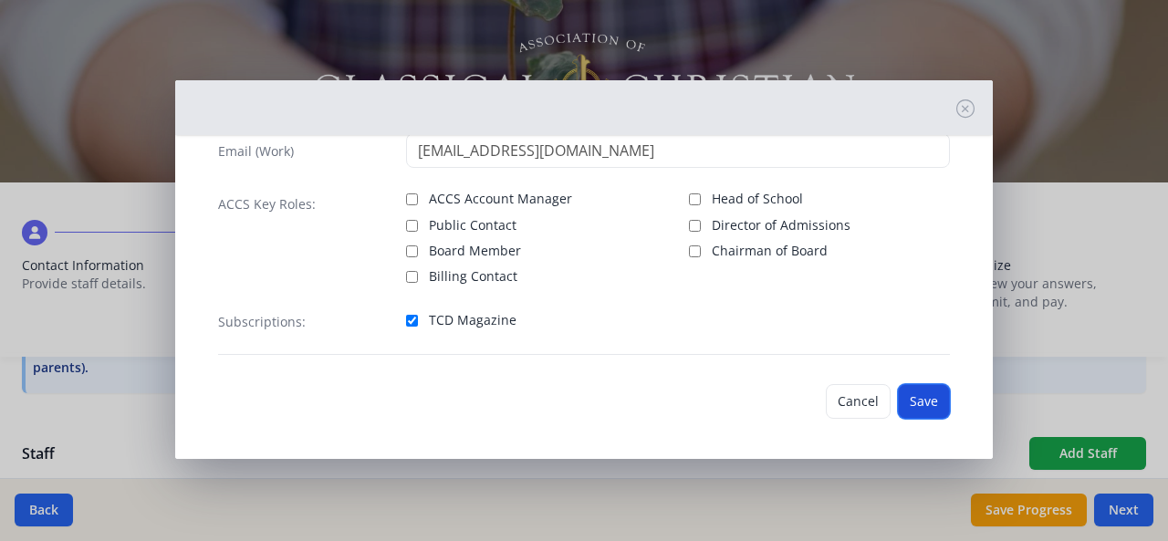
click at [905, 396] on button "Save" at bounding box center [924, 401] width 52 height 35
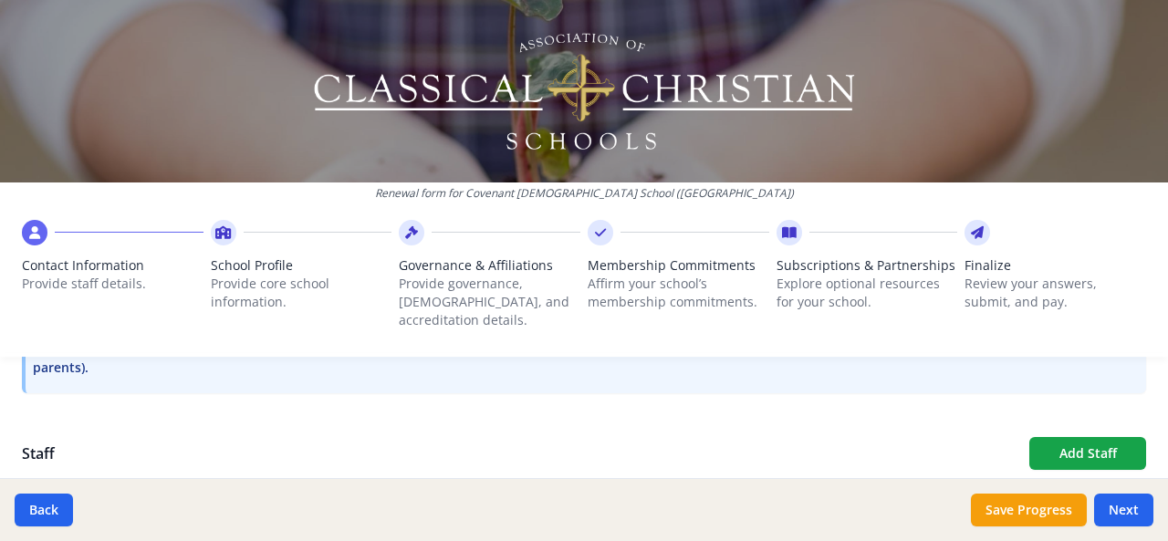
scroll to position [2374, 0]
click at [1066, 437] on button "Add Staff" at bounding box center [1087, 453] width 117 height 33
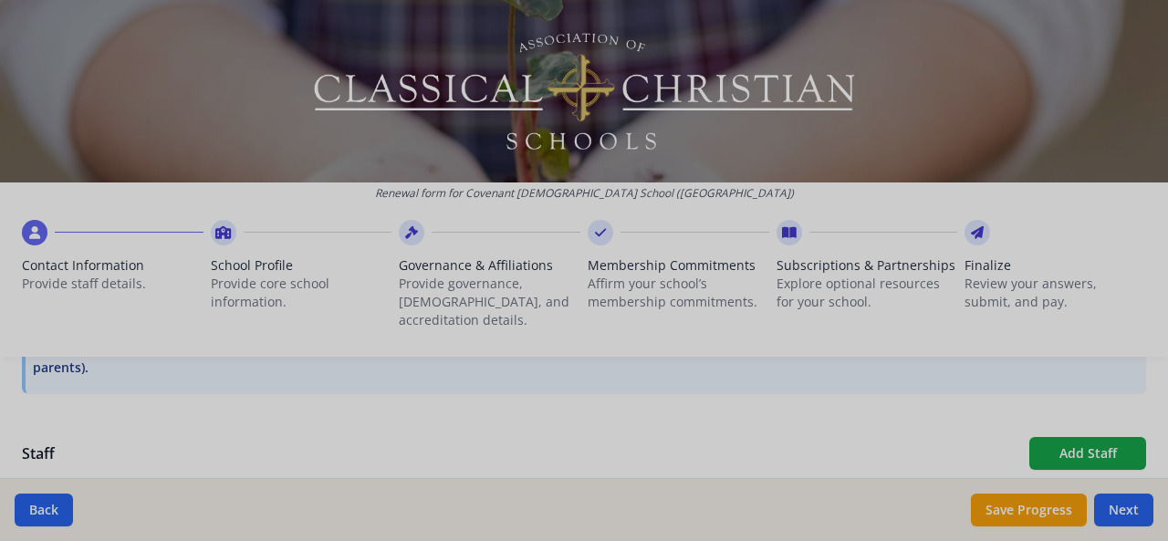
checkbox input "false"
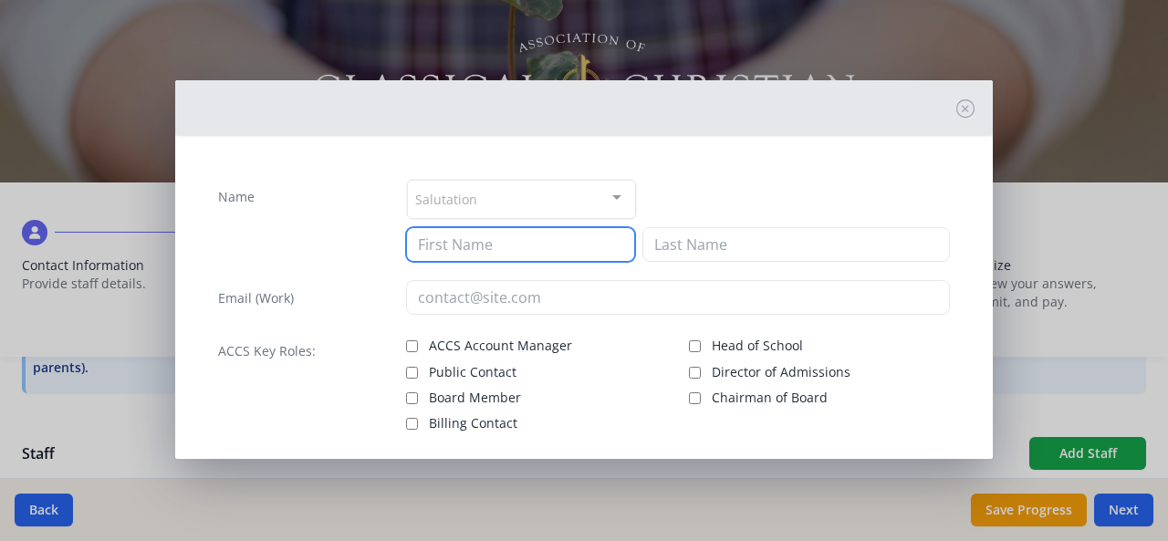
click at [445, 246] on input at bounding box center [520, 244] width 229 height 35
paste input "Tejhy Arnold"
drag, startPoint x: 454, startPoint y: 242, endPoint x: 498, endPoint y: 244, distance: 43.8
click at [498, 244] on input "Tejhy Arnold" at bounding box center [520, 244] width 229 height 35
type input "Tejhy"
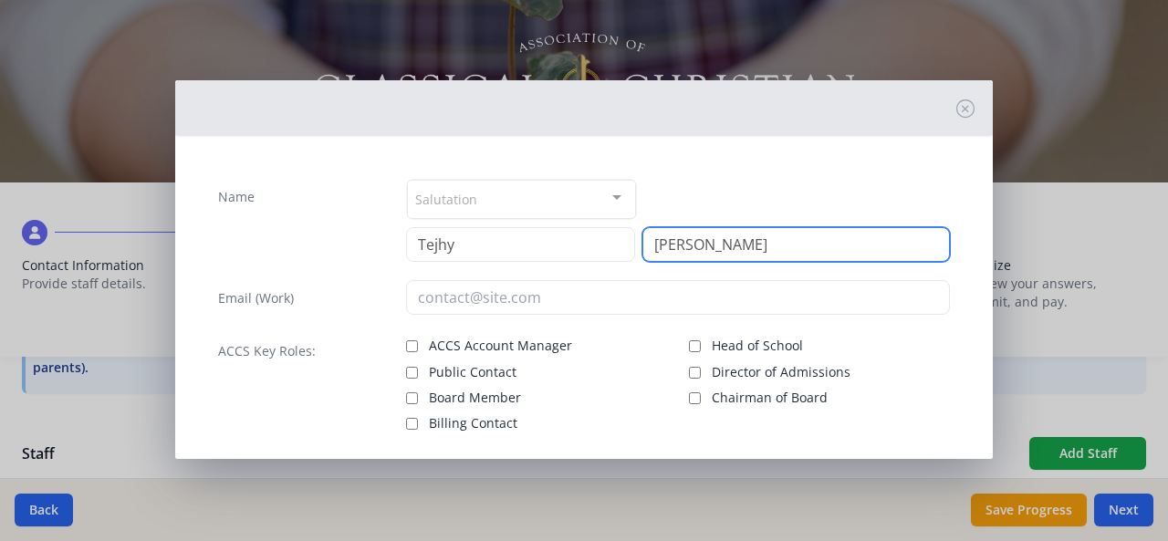
type input "Arnold"
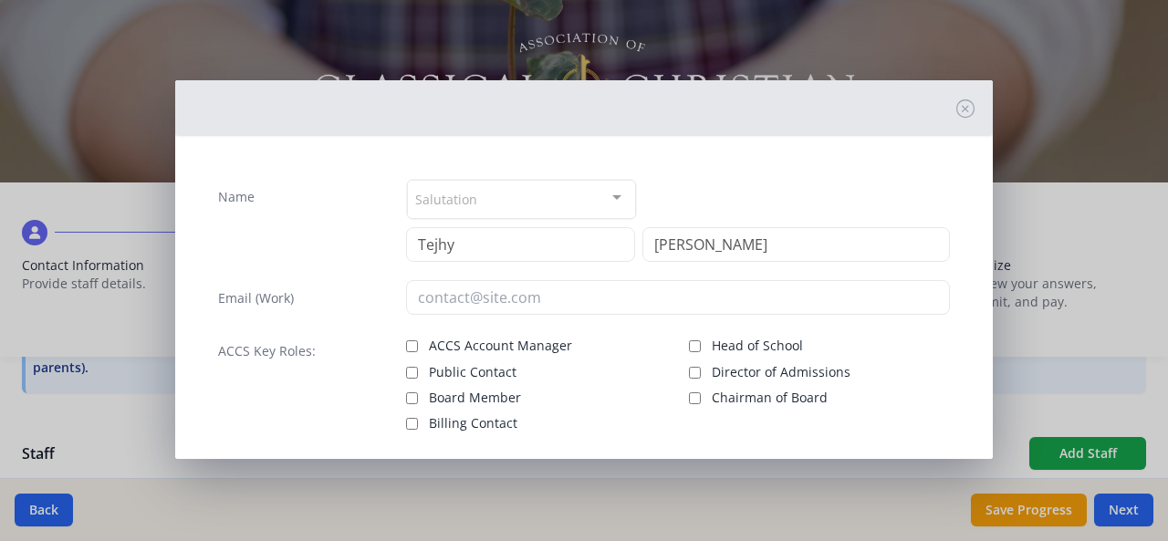
click at [498, 199] on div "Salutation" at bounding box center [521, 199] width 229 height 39
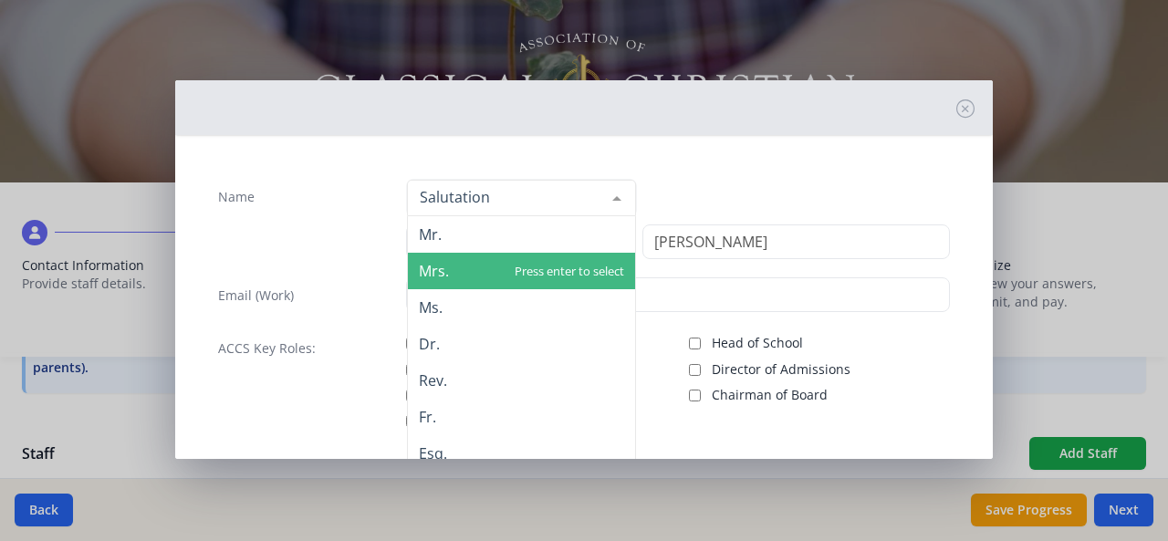
click at [435, 274] on span "Mrs." at bounding box center [434, 271] width 30 height 20
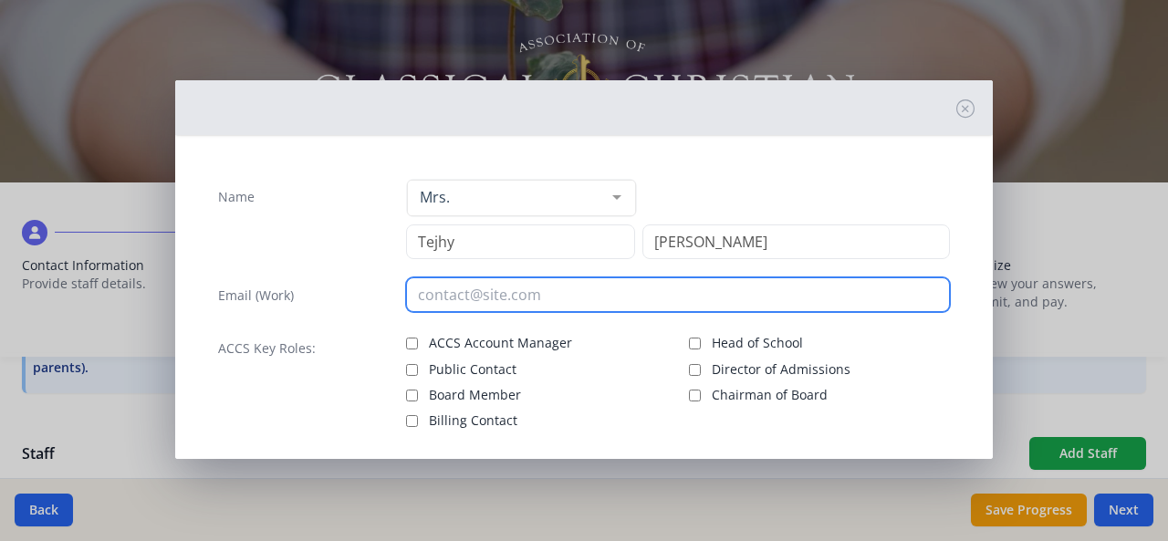
click at [435, 290] on input "email" at bounding box center [678, 294] width 545 height 35
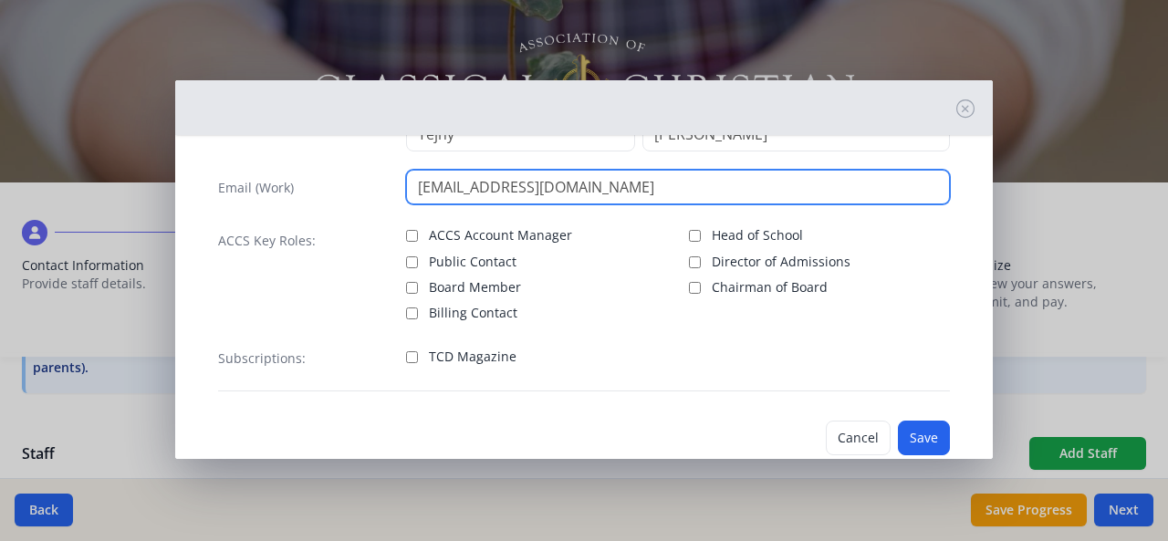
scroll to position [141, 0]
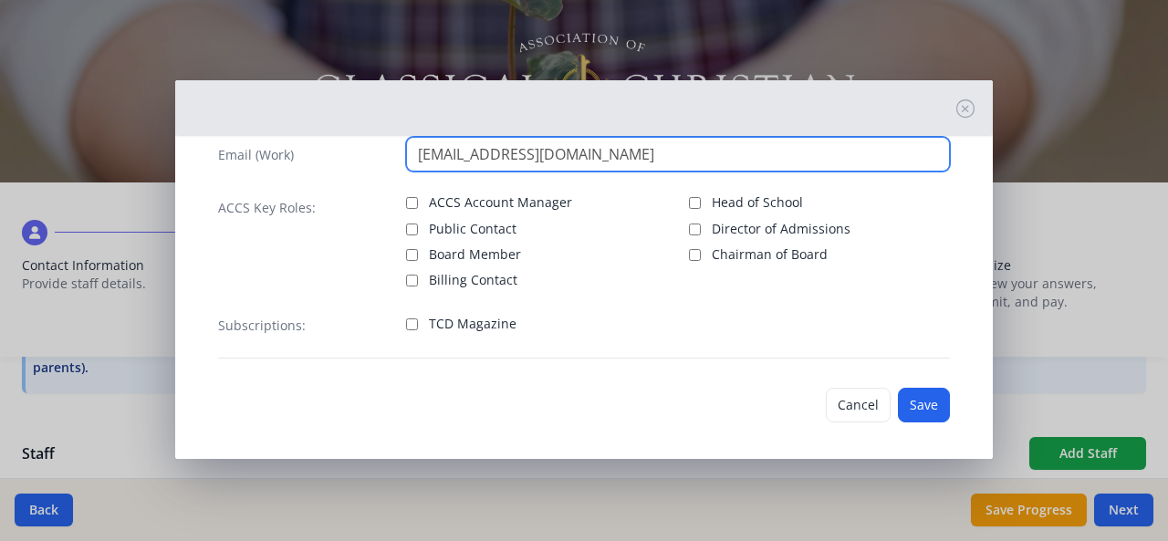
type input "tarnold@ccs-pc.net"
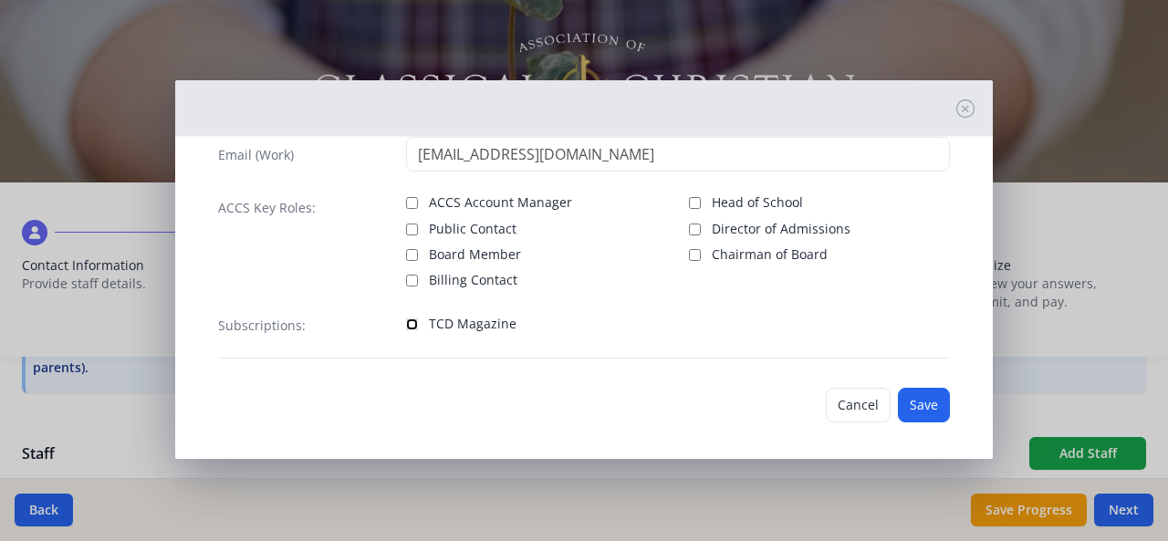
click at [412, 321] on input "TCD Magazine" at bounding box center [412, 324] width 12 height 12
checkbox input "true"
click at [927, 399] on button "Save" at bounding box center [924, 405] width 52 height 35
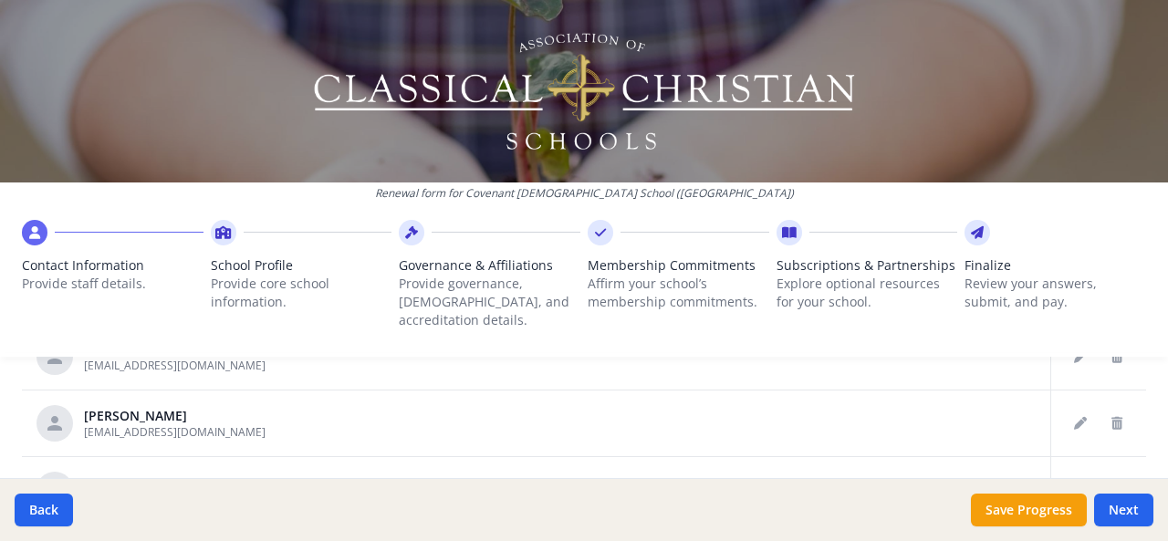
scroll to position [641, 0]
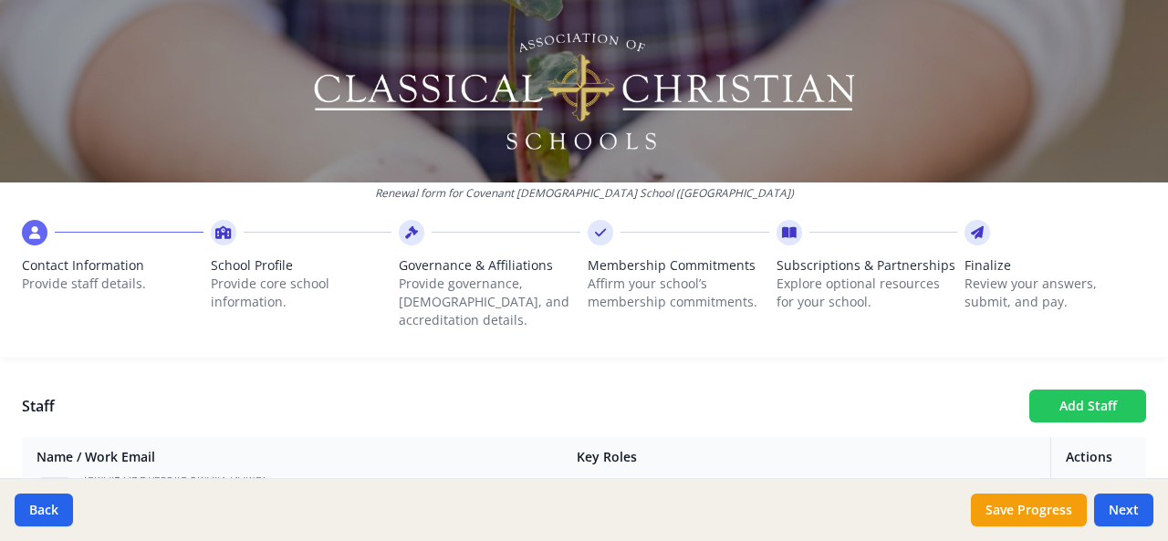
click at [1070, 390] on button "Add Staff" at bounding box center [1087, 406] width 117 height 33
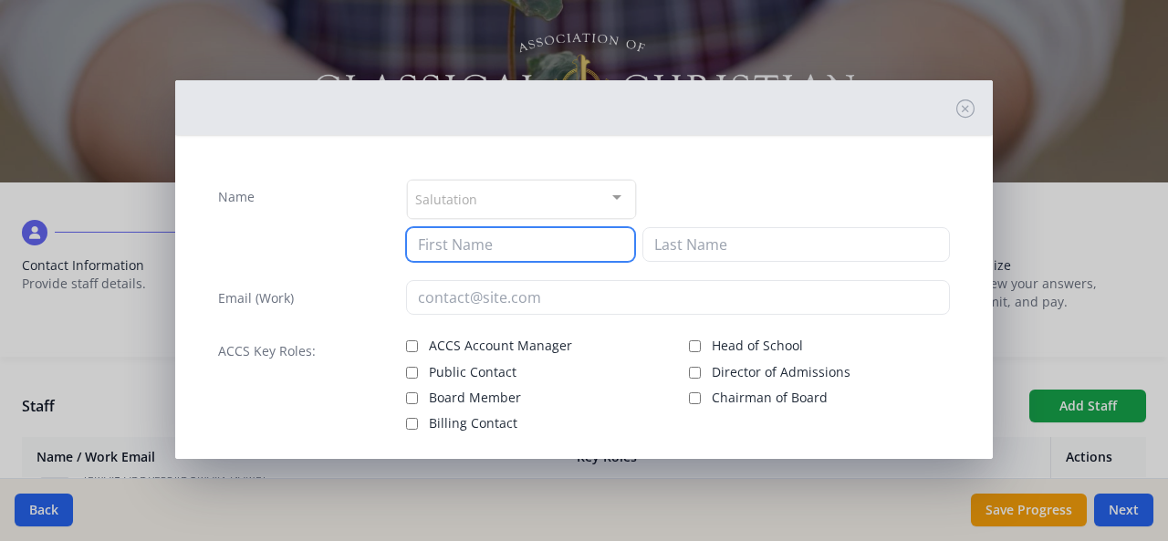
click at [440, 242] on input at bounding box center [520, 244] width 229 height 35
paste input "Irene Richardson"
drag, startPoint x: 454, startPoint y: 244, endPoint x: 529, endPoint y: 245, distance: 74.8
click at [529, 245] on input "Irene Richardson" at bounding box center [520, 244] width 229 height 35
type input "Irene"
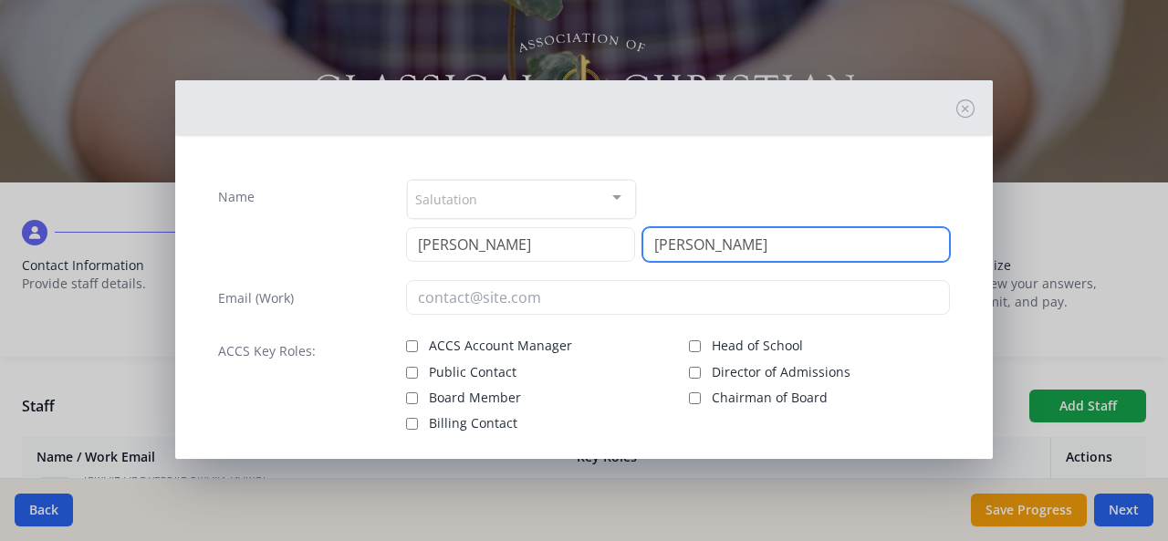
type input "Richardson"
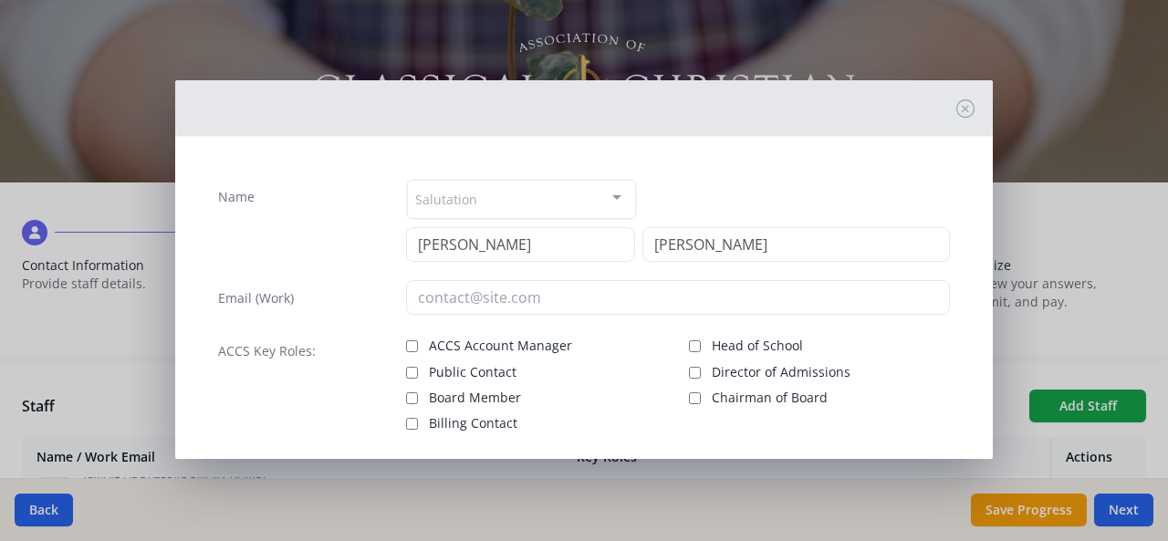
click at [493, 196] on div "Salutation" at bounding box center [521, 199] width 229 height 39
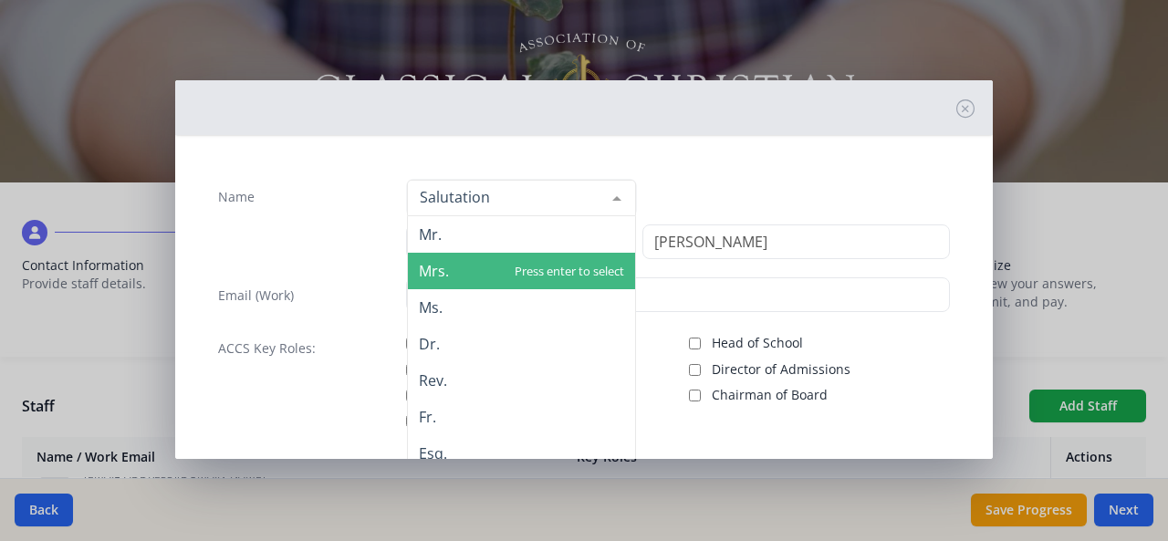
click at [444, 272] on span "Mrs." at bounding box center [521, 271] width 227 height 37
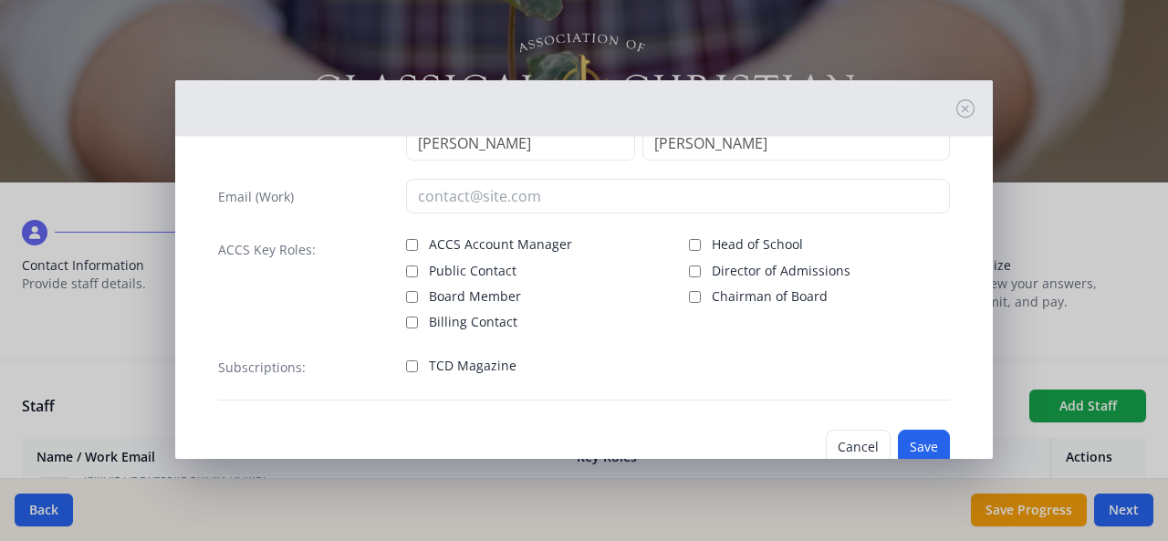
scroll to position [144, 0]
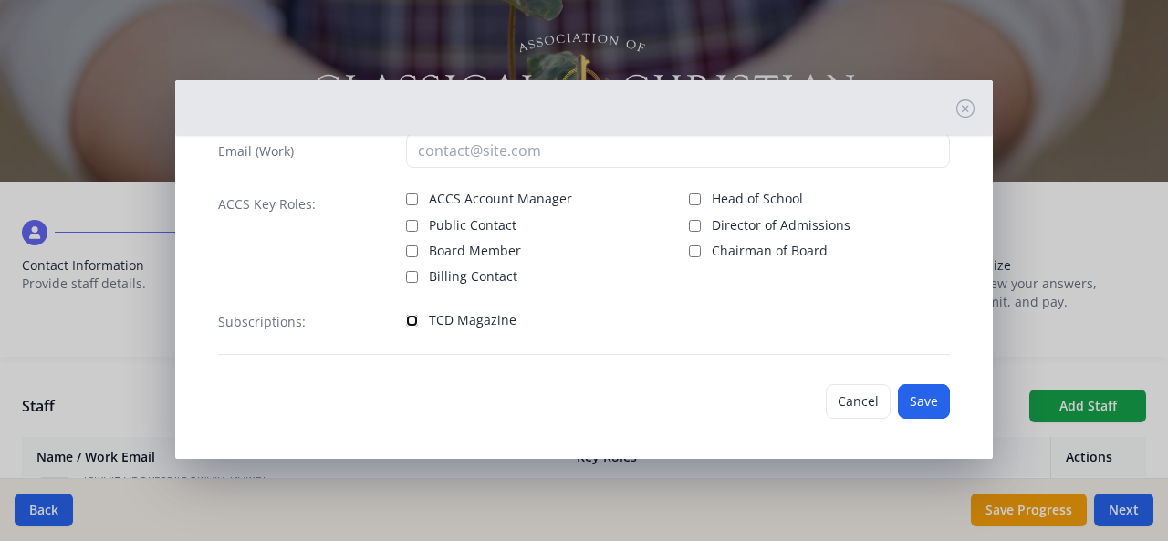
click at [410, 320] on input "TCD Magazine" at bounding box center [412, 321] width 12 height 12
checkbox input "true"
click at [934, 397] on button "Save" at bounding box center [924, 401] width 52 height 35
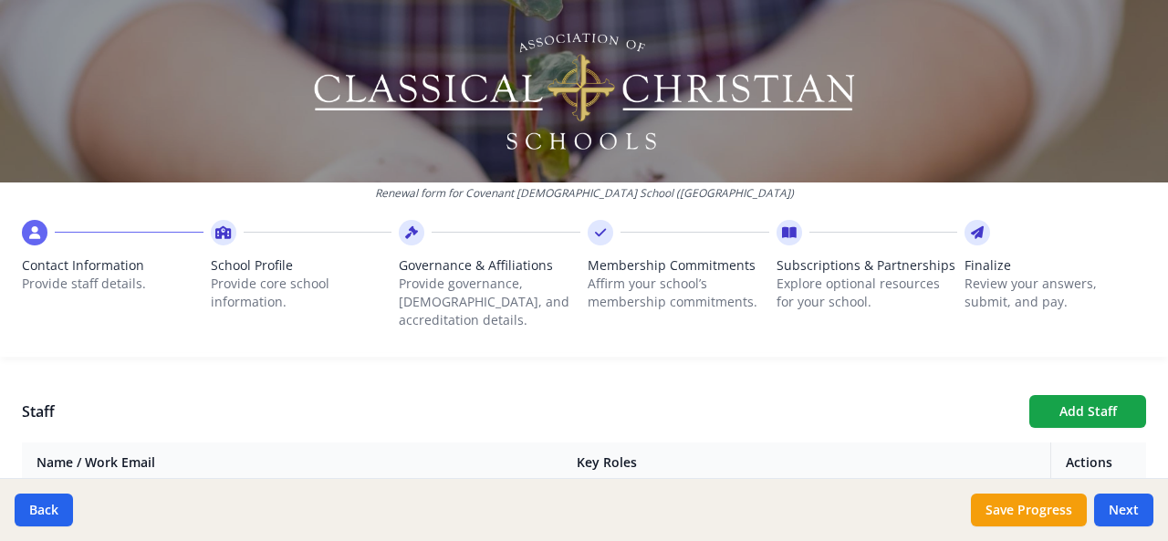
scroll to position [633, 0]
click at [1055, 397] on button "Add Staff" at bounding box center [1087, 413] width 117 height 33
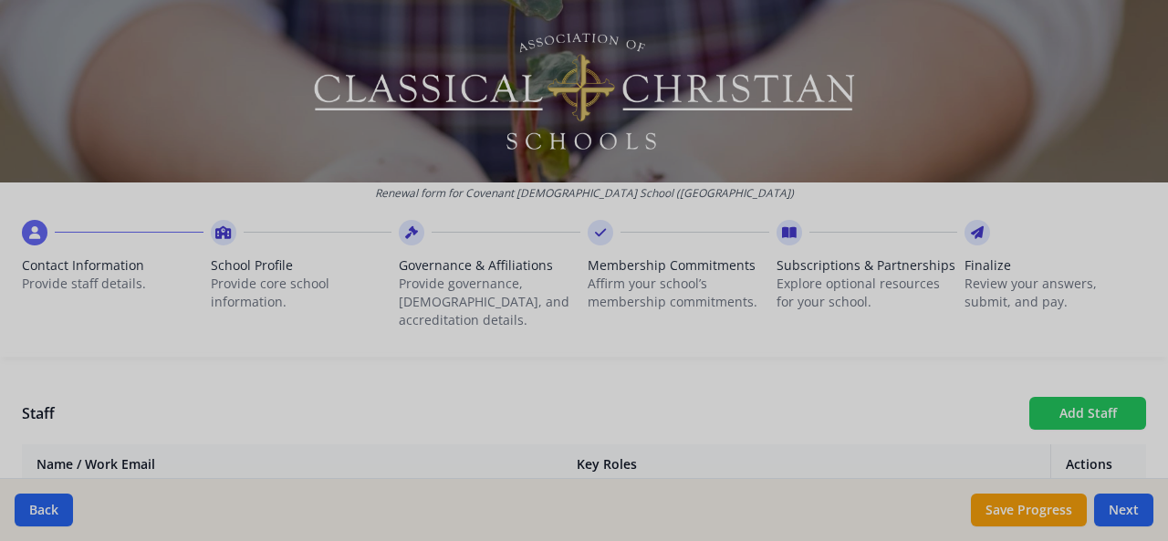
checkbox input "false"
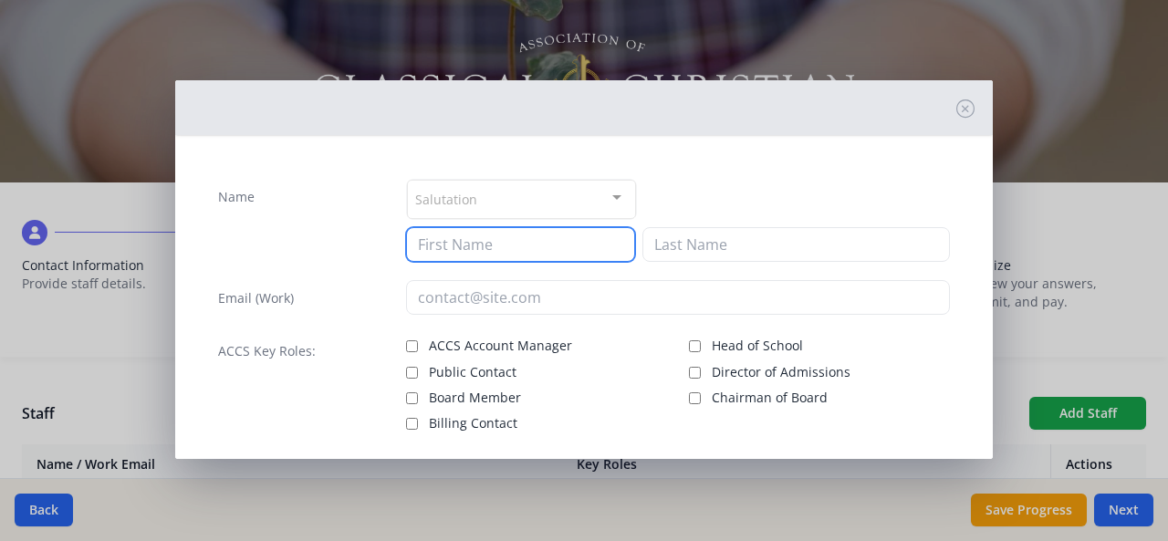
click at [433, 245] on input at bounding box center [520, 244] width 229 height 35
paste input "Leah Smith"
drag, startPoint x: 452, startPoint y: 242, endPoint x: 493, endPoint y: 244, distance: 41.1
click at [493, 244] on input "Leah Smith" at bounding box center [520, 244] width 229 height 35
type input "Leah"
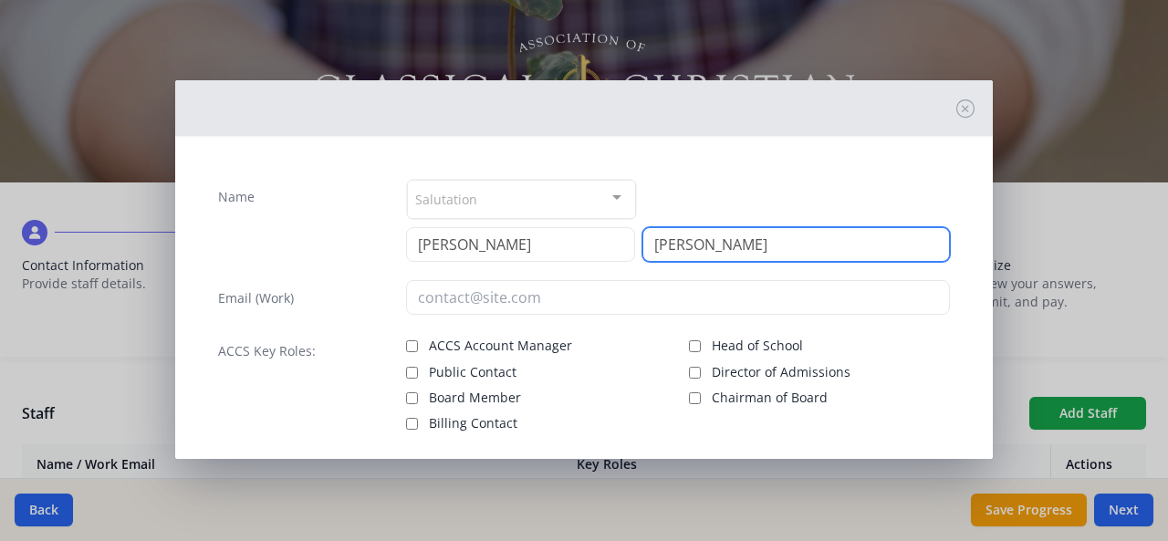
type input "Smith"
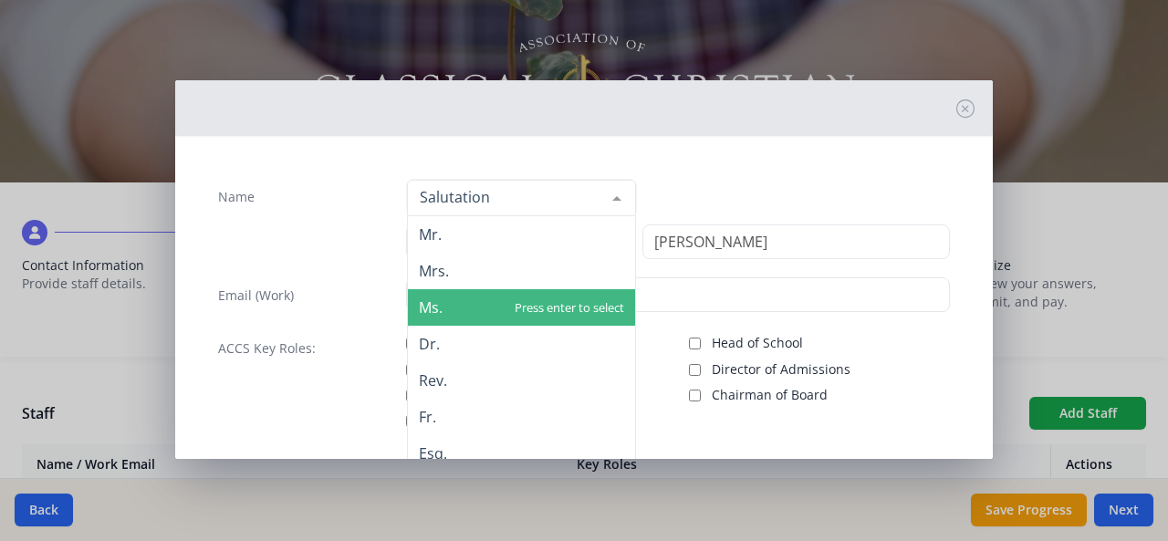
click at [438, 308] on span "Ms." at bounding box center [431, 307] width 24 height 20
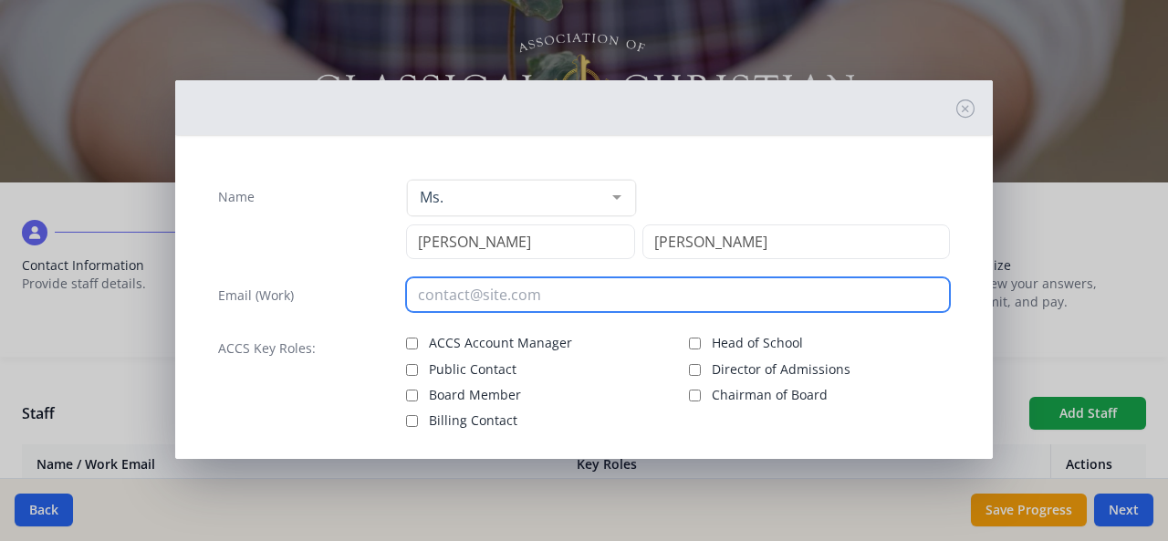
click at [542, 290] on input "email" at bounding box center [678, 294] width 545 height 35
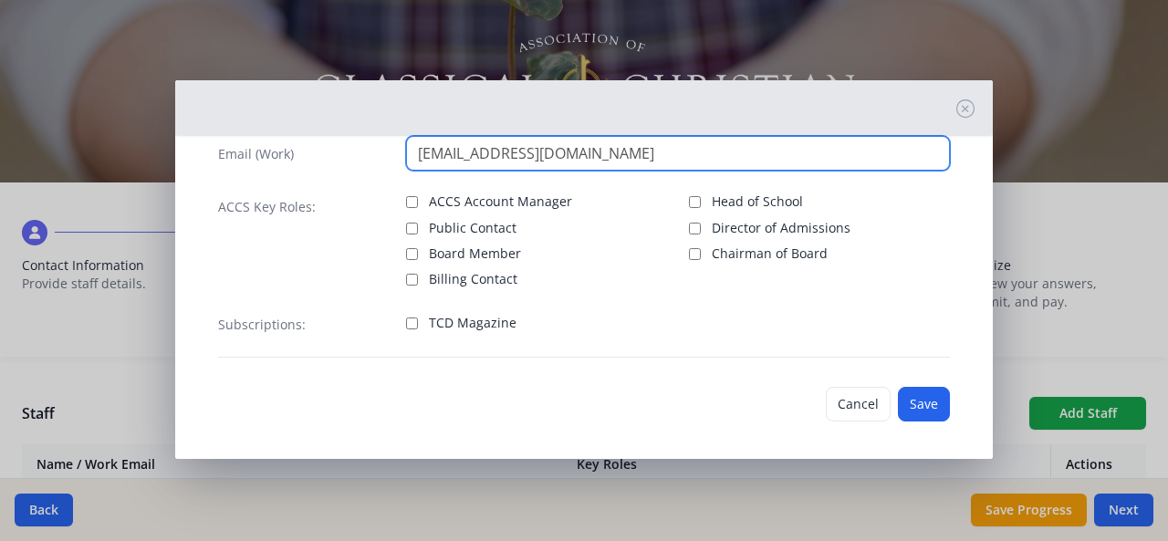
scroll to position [144, 0]
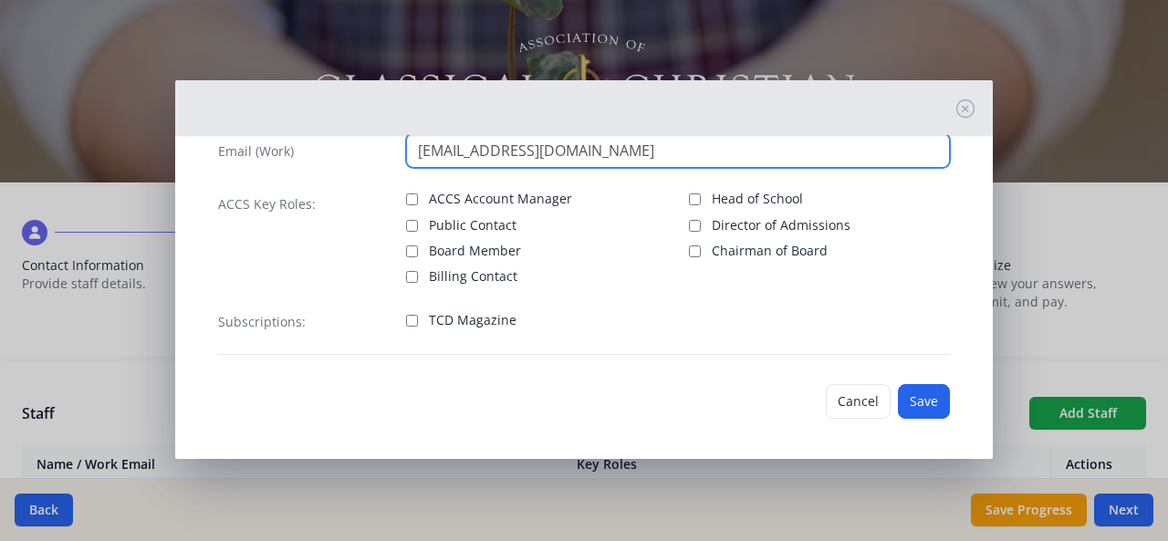
type input "lsmith@ccs-pc.net"
click at [406, 318] on input "TCD Magazine" at bounding box center [412, 321] width 12 height 12
checkbox input "true"
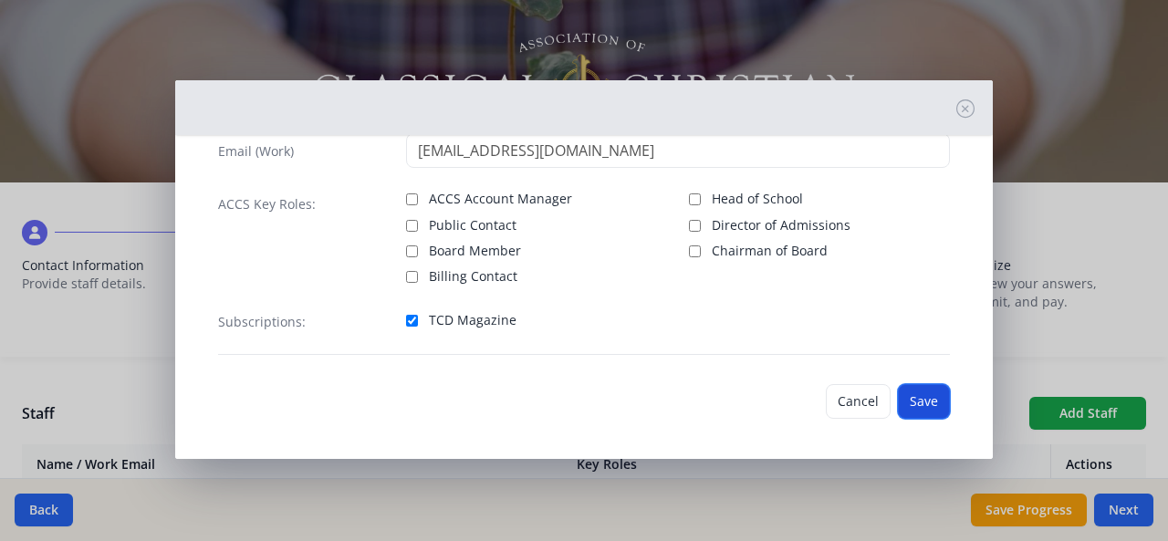
click at [907, 401] on button "Save" at bounding box center [924, 401] width 52 height 35
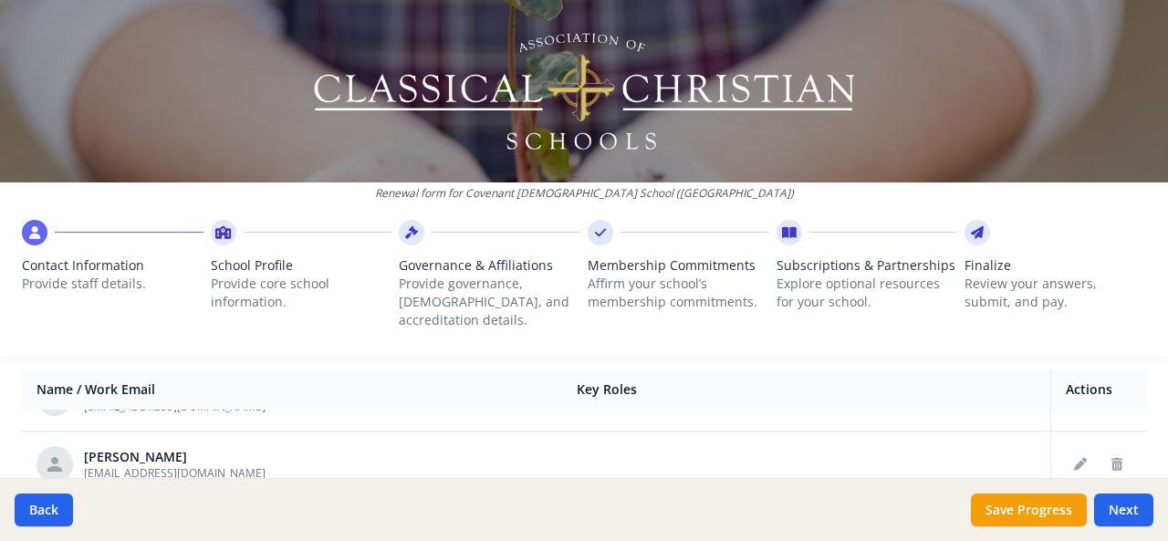
scroll to position [706, 0]
click at [1145, 353] on div at bounding box center [584, 355] width 1168 height 4
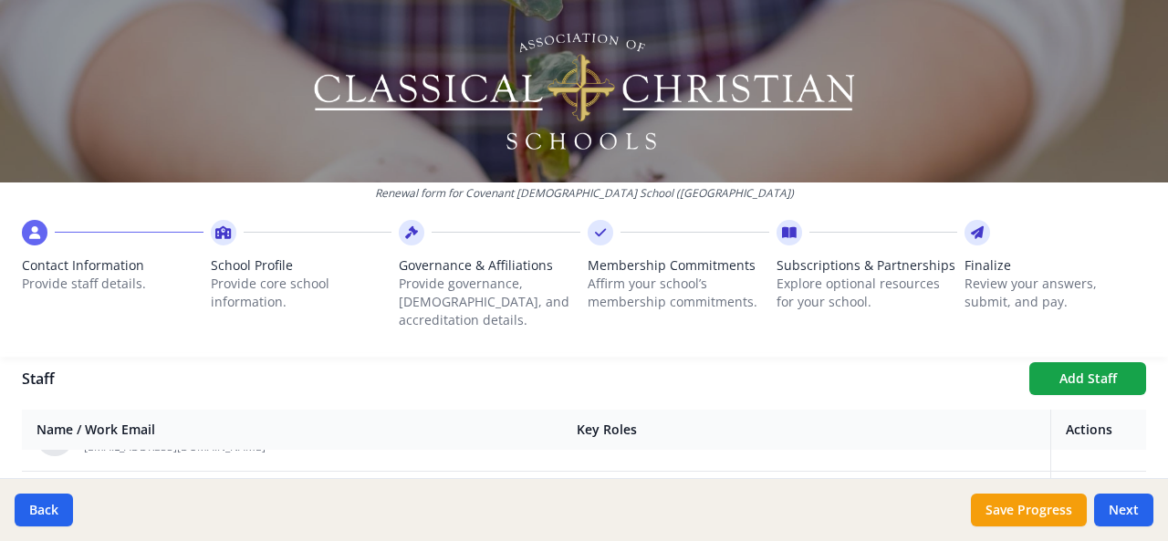
scroll to position [663, 0]
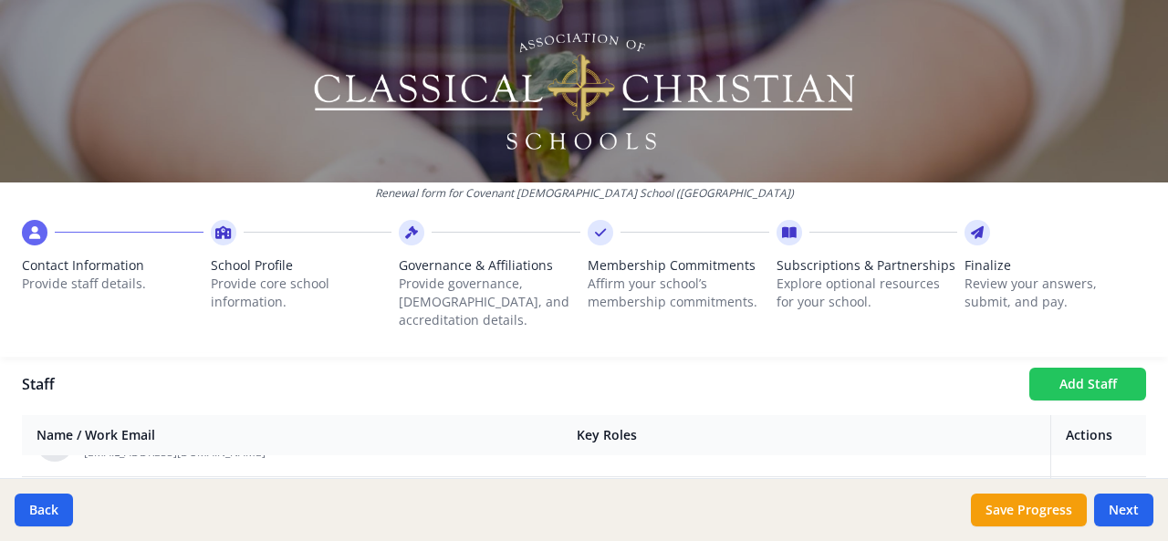
click at [1062, 368] on button "Add Staff" at bounding box center [1087, 384] width 117 height 33
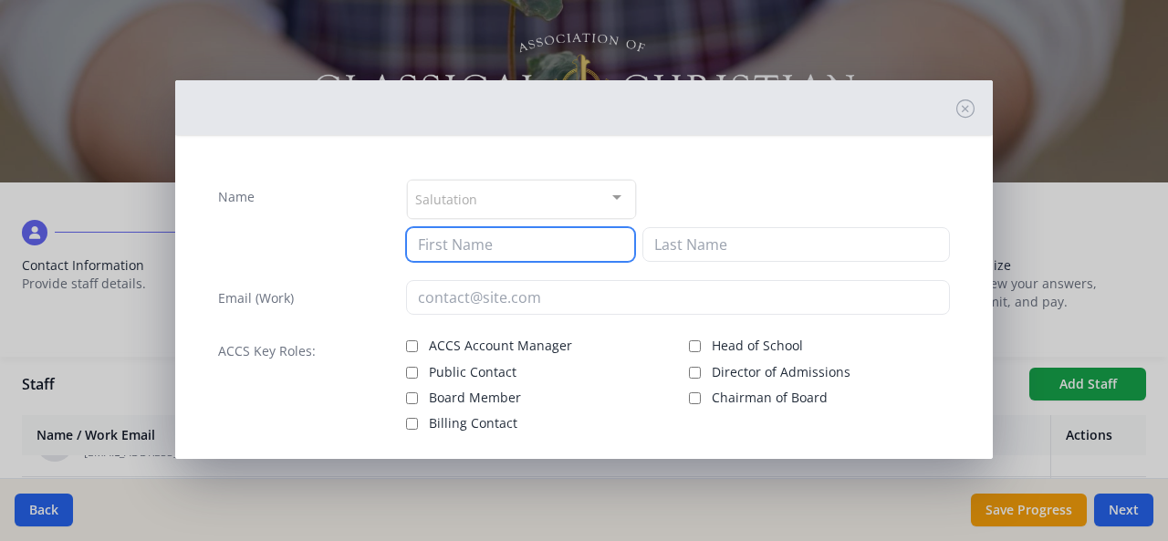
click at [432, 251] on input at bounding box center [520, 244] width 229 height 35
type input "Bill"
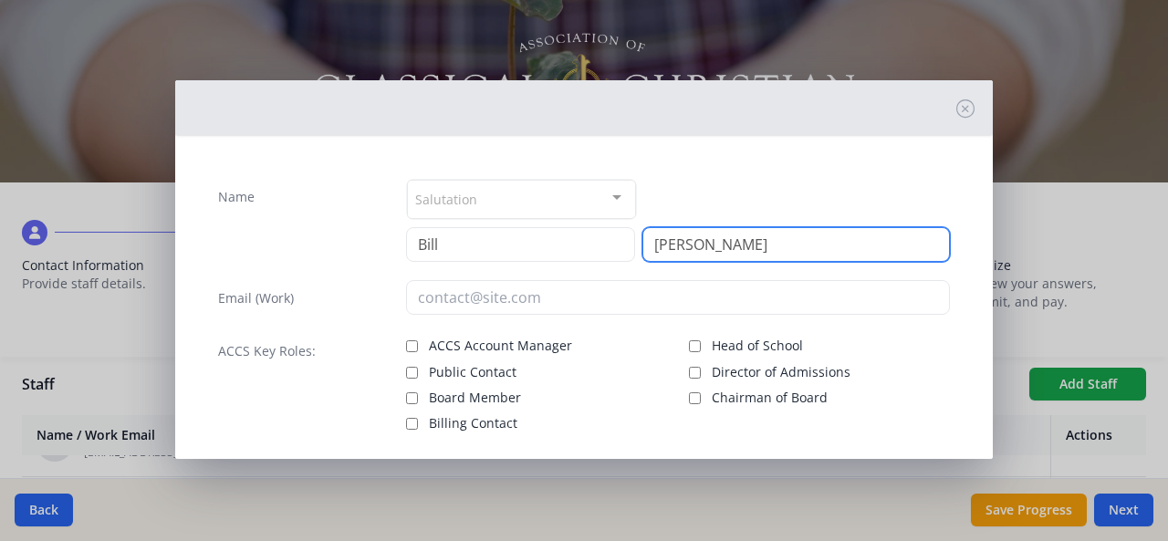
type input "Sawyer"
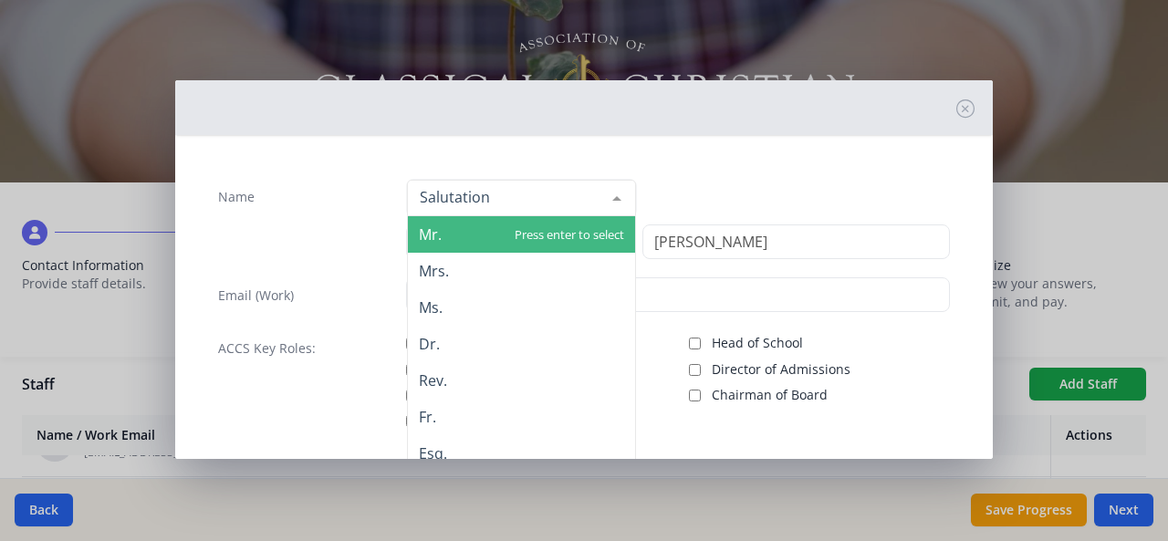
click at [431, 242] on span "Mr." at bounding box center [430, 234] width 23 height 20
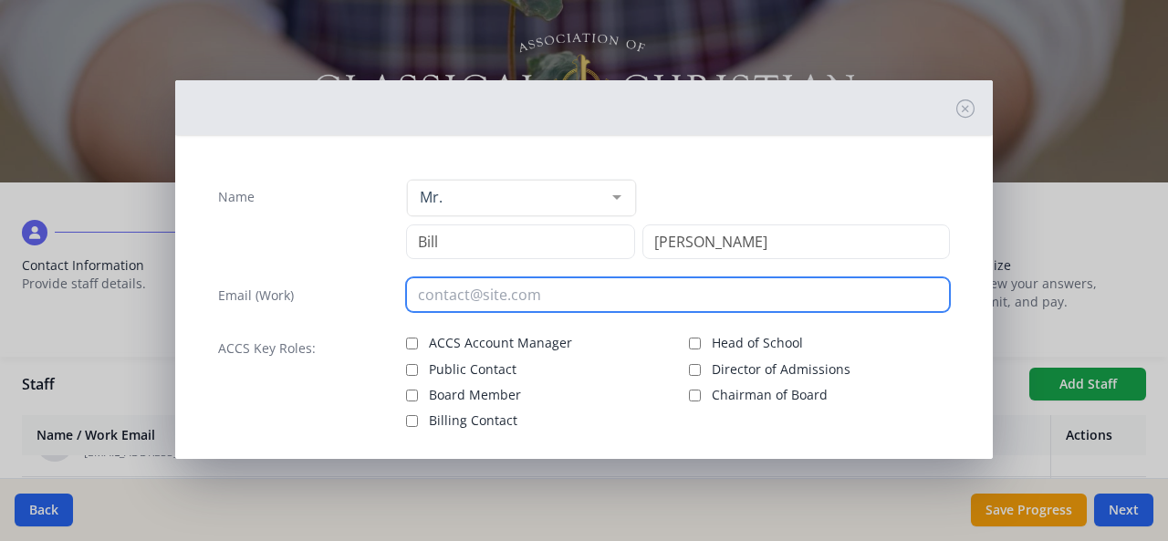
click at [429, 289] on input "email" at bounding box center [678, 294] width 545 height 35
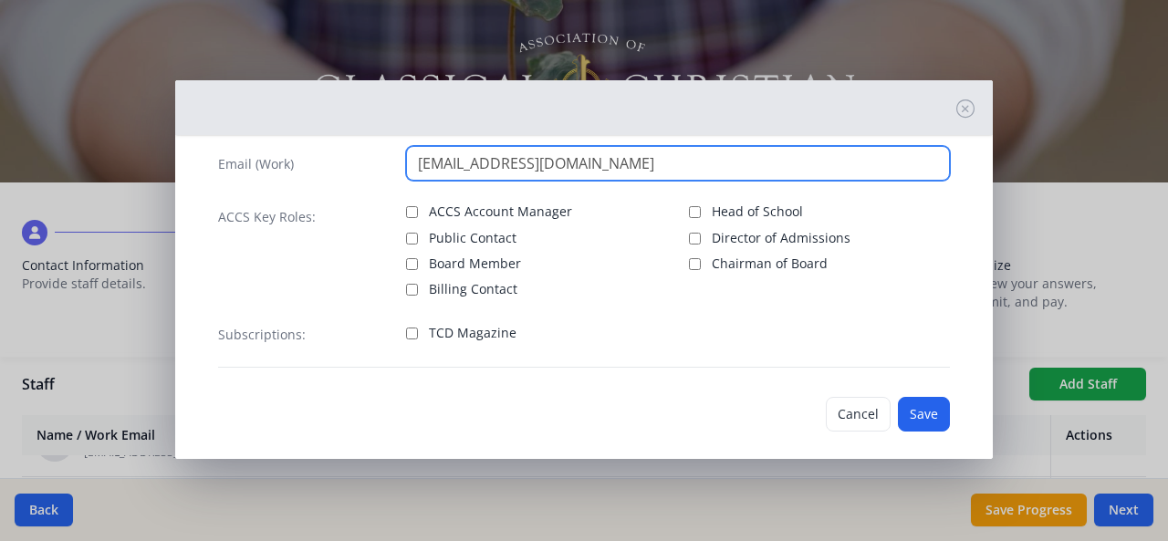
scroll to position [144, 0]
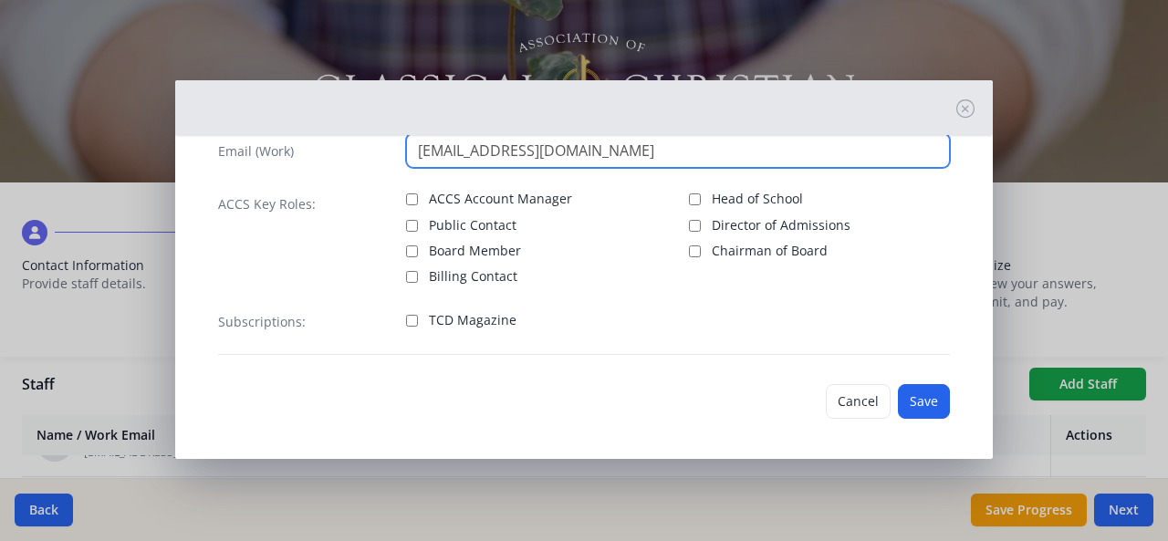
type input "bsawyer@ccs-pc.net"
click at [407, 320] on input "TCD Magazine" at bounding box center [412, 321] width 12 height 12
checkbox input "true"
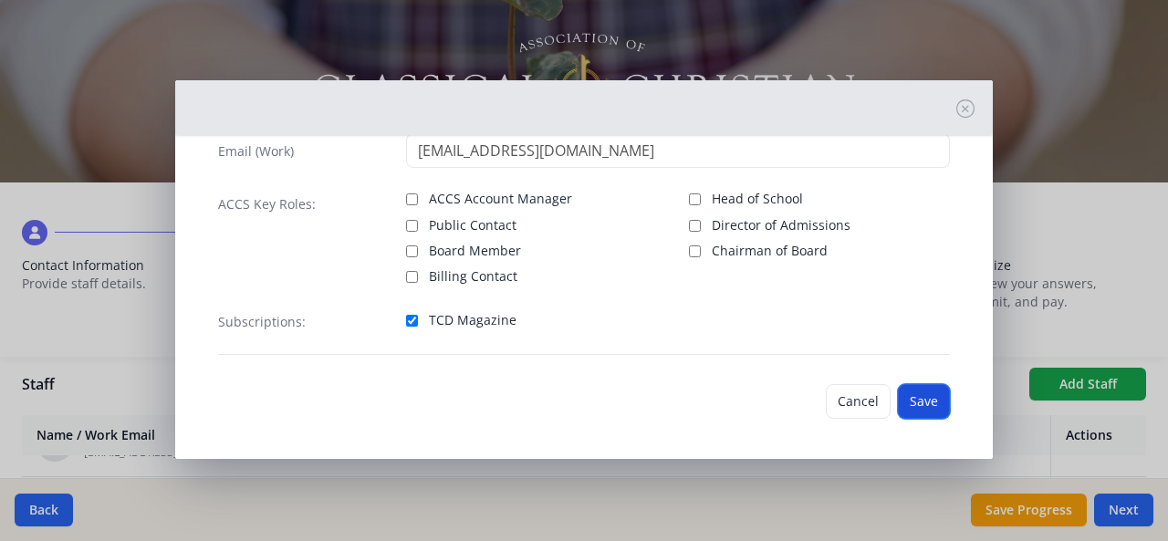
click at [915, 397] on button "Save" at bounding box center [924, 401] width 52 height 35
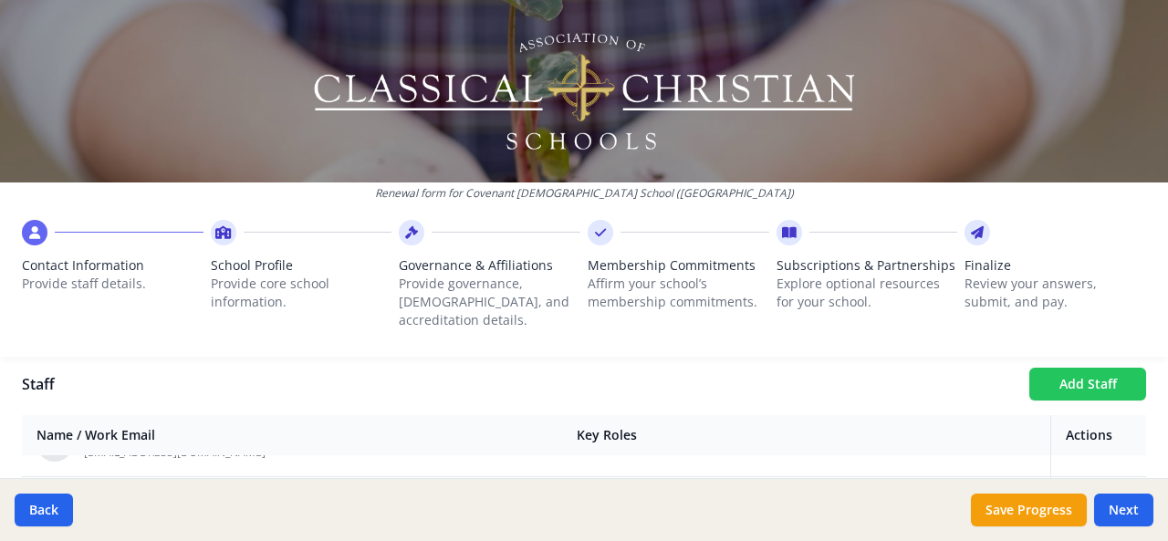
click at [1099, 372] on button "Add Staff" at bounding box center [1087, 384] width 117 height 33
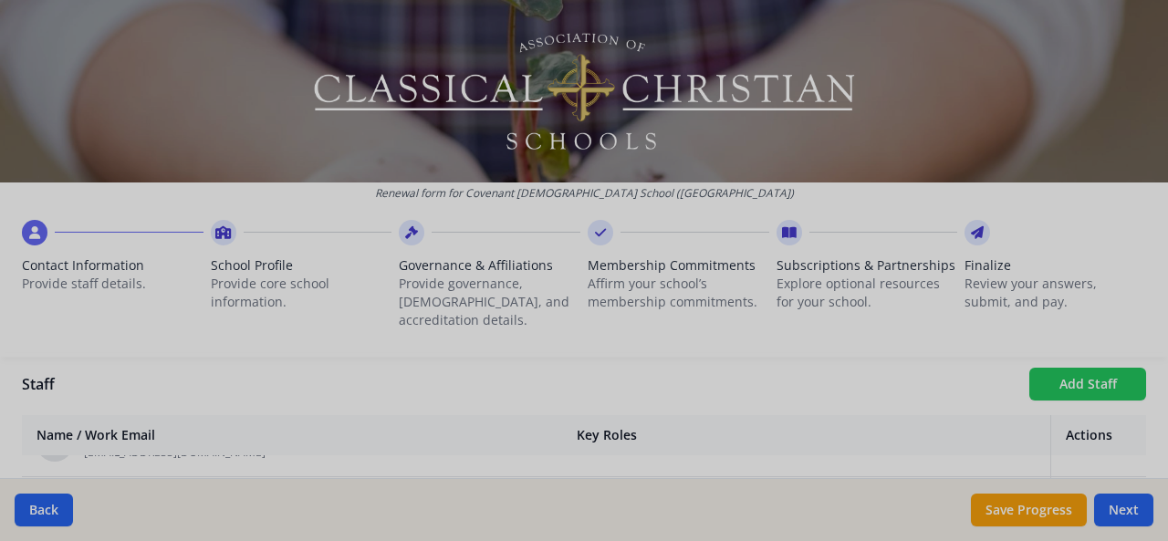
checkbox input "false"
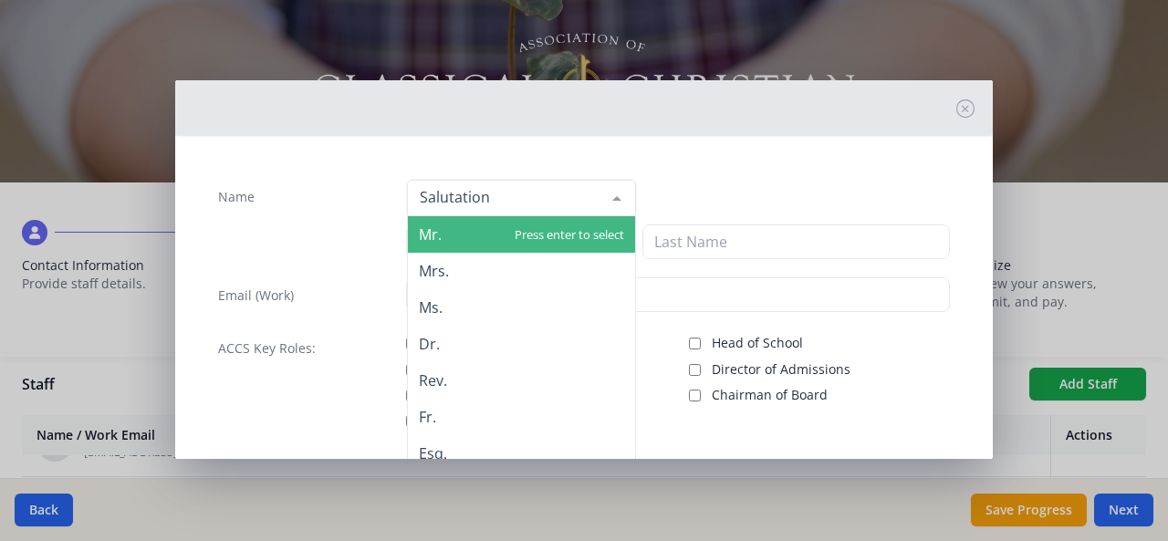
click at [440, 233] on span "Mr." at bounding box center [521, 234] width 227 height 37
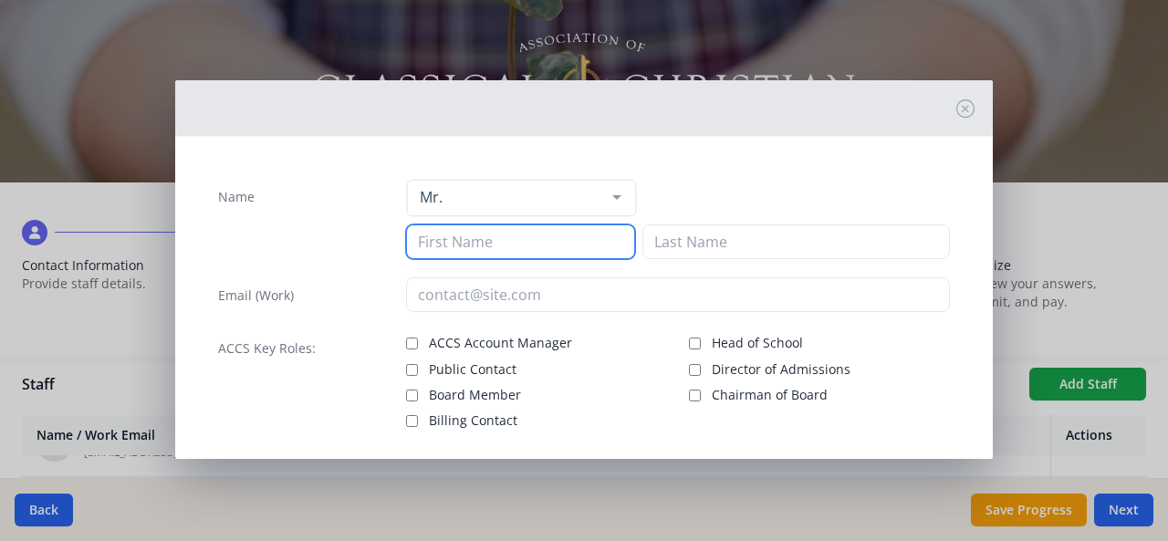
click at [434, 247] on input at bounding box center [520, 241] width 229 height 35
type input "James"
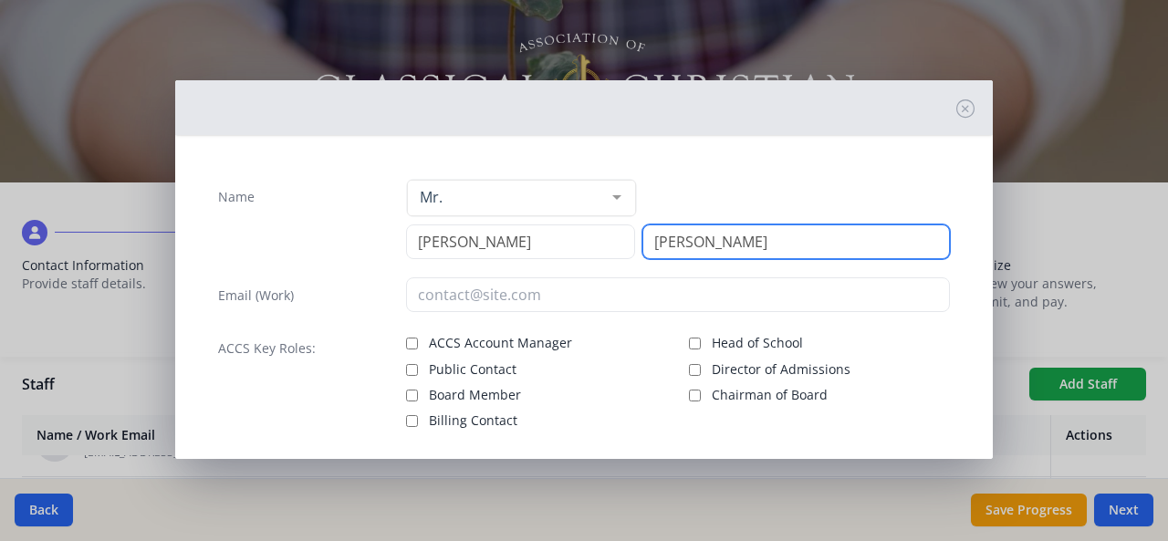
type input "Cooper"
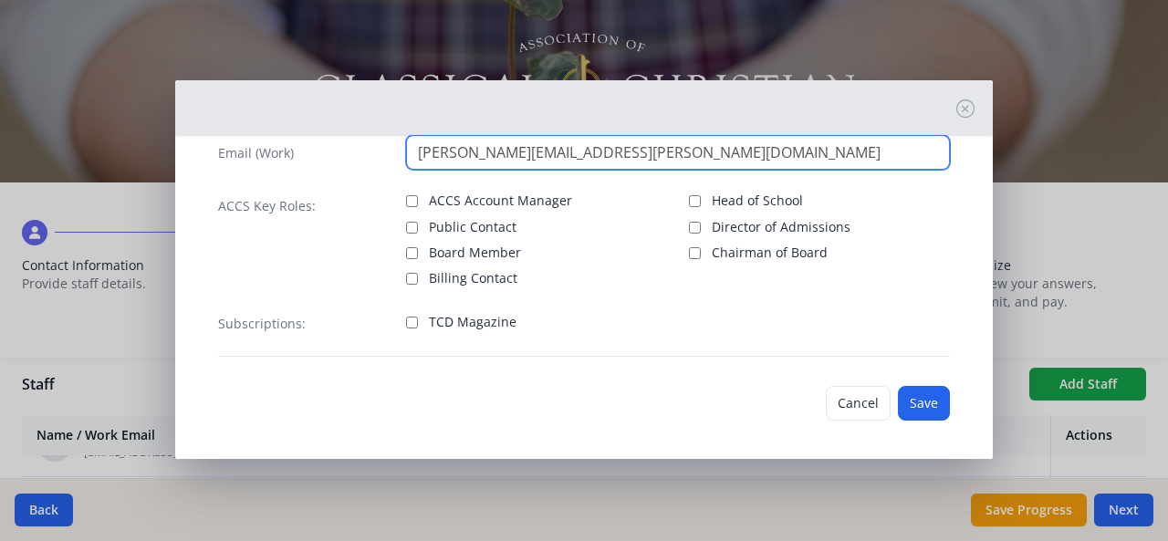
scroll to position [144, 0]
type input "james.cooper@ccs-pc.net"
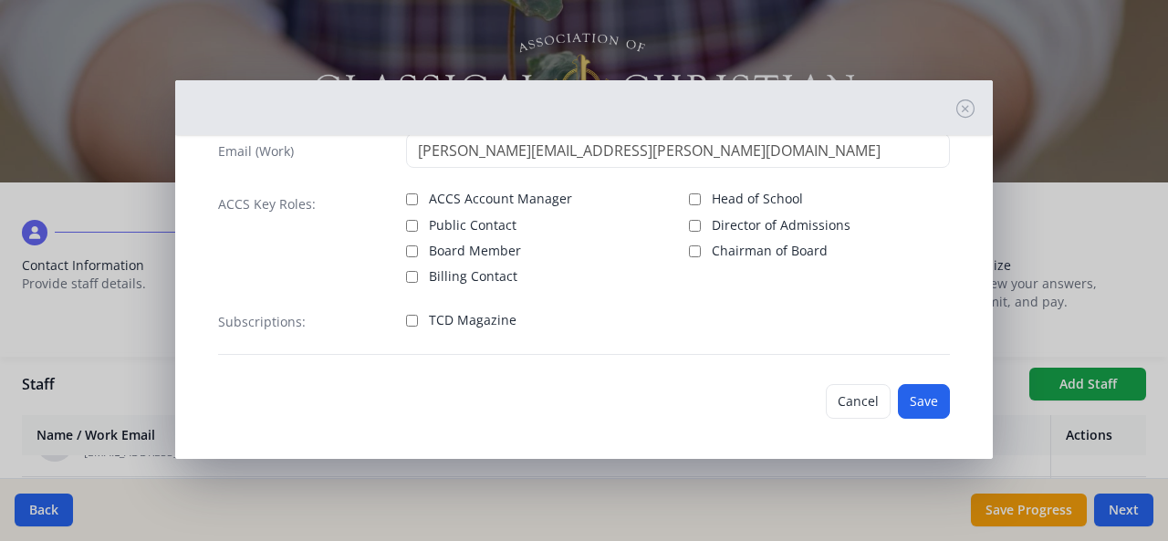
click at [406, 326] on label "TCD Magazine" at bounding box center [536, 319] width 261 height 22
click at [406, 326] on input "TCD Magazine" at bounding box center [412, 321] width 12 height 12
checkbox input "true"
click at [923, 402] on button "Save" at bounding box center [924, 401] width 52 height 35
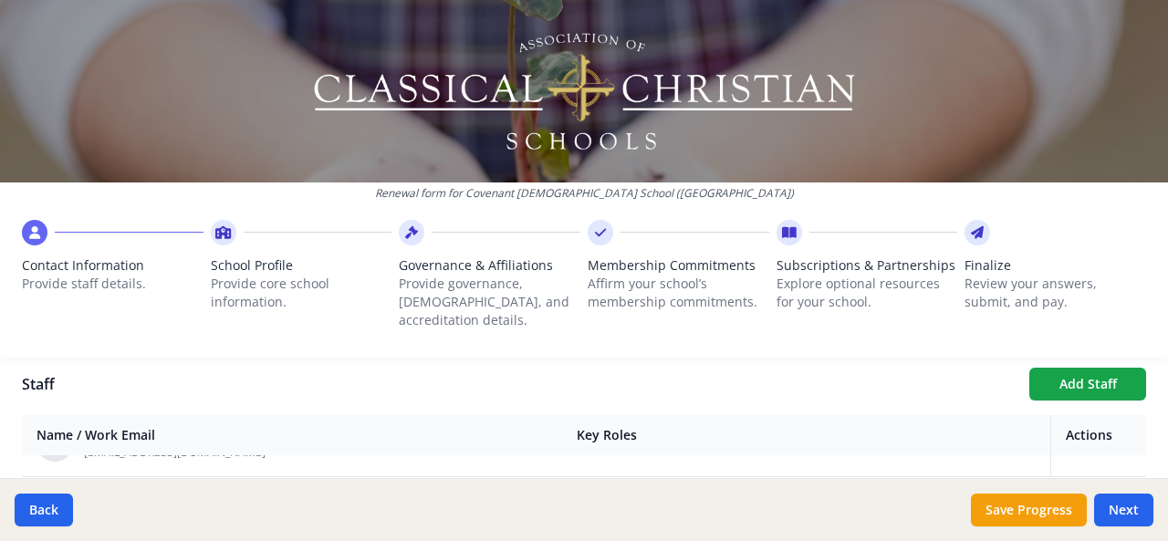
scroll to position [1911, 0]
click at [1069, 368] on button "Add Staff" at bounding box center [1087, 384] width 117 height 33
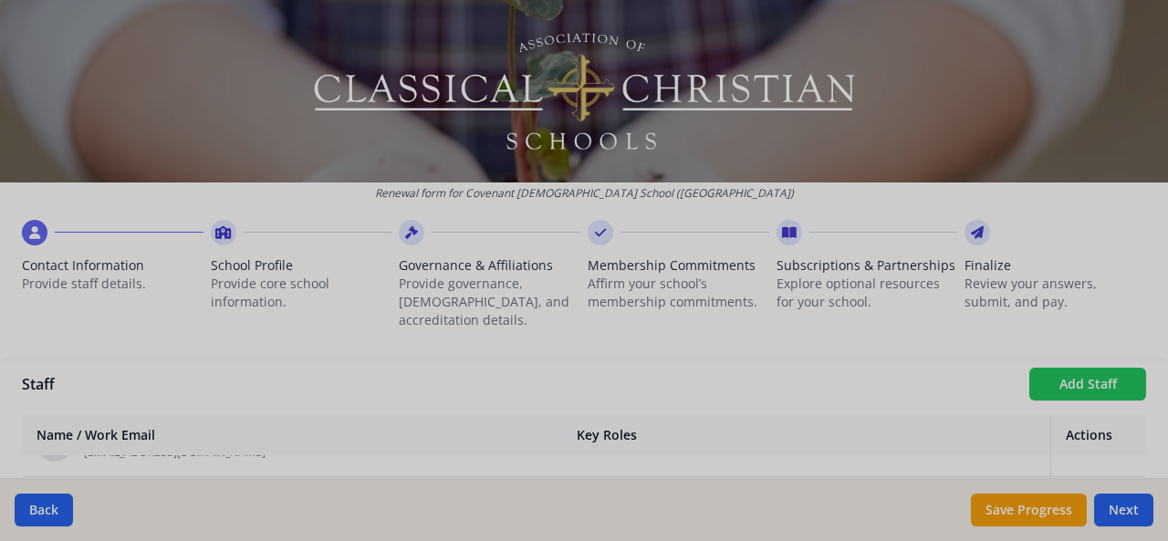
checkbox input "false"
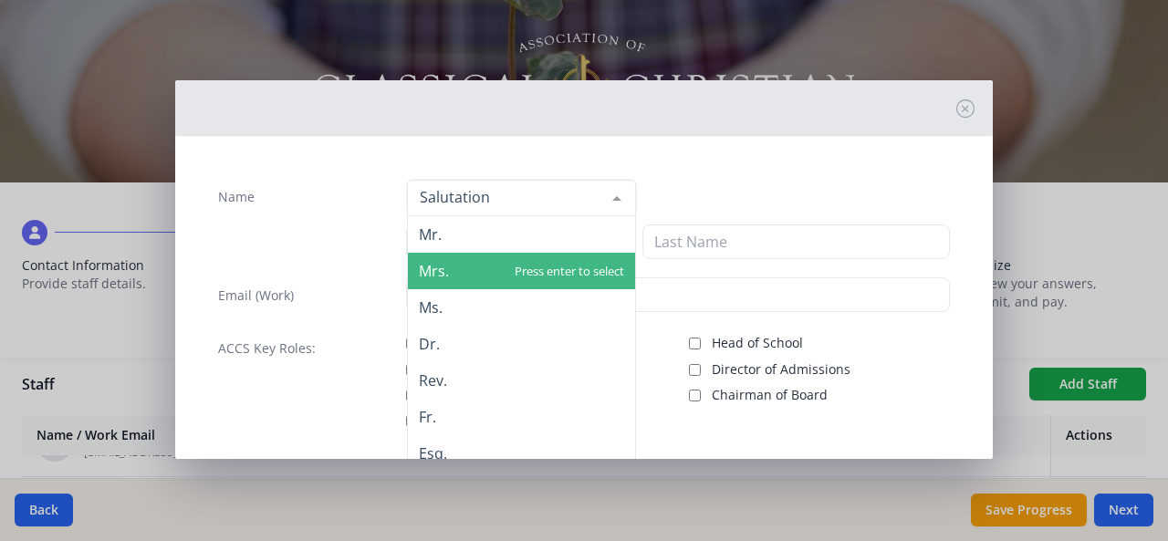
click at [447, 268] on span "Mrs." at bounding box center [521, 271] width 227 height 37
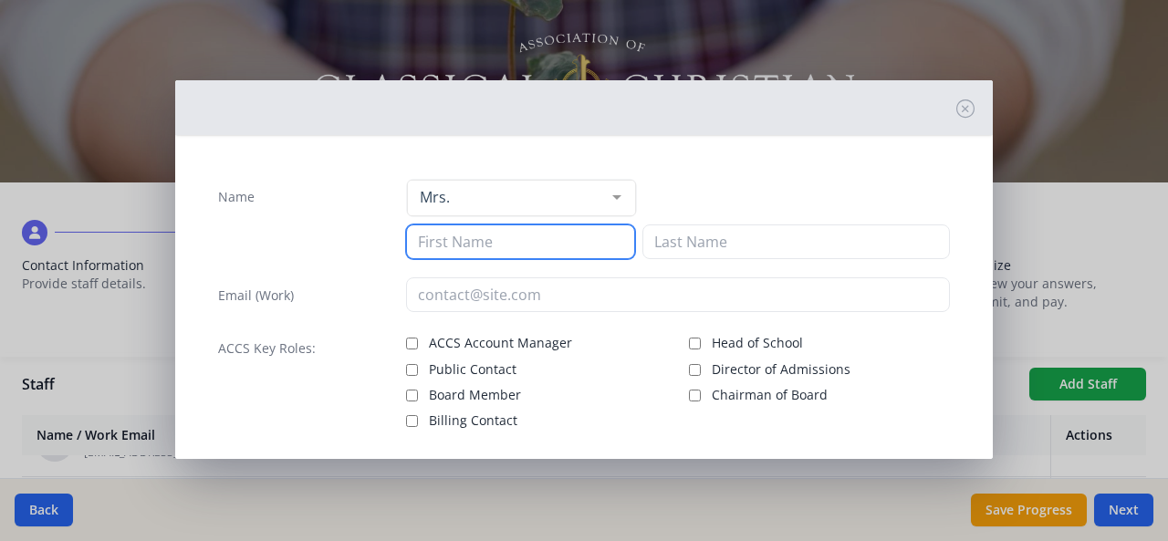
click at [438, 245] on input at bounding box center [520, 241] width 229 height 35
type input "Christina"
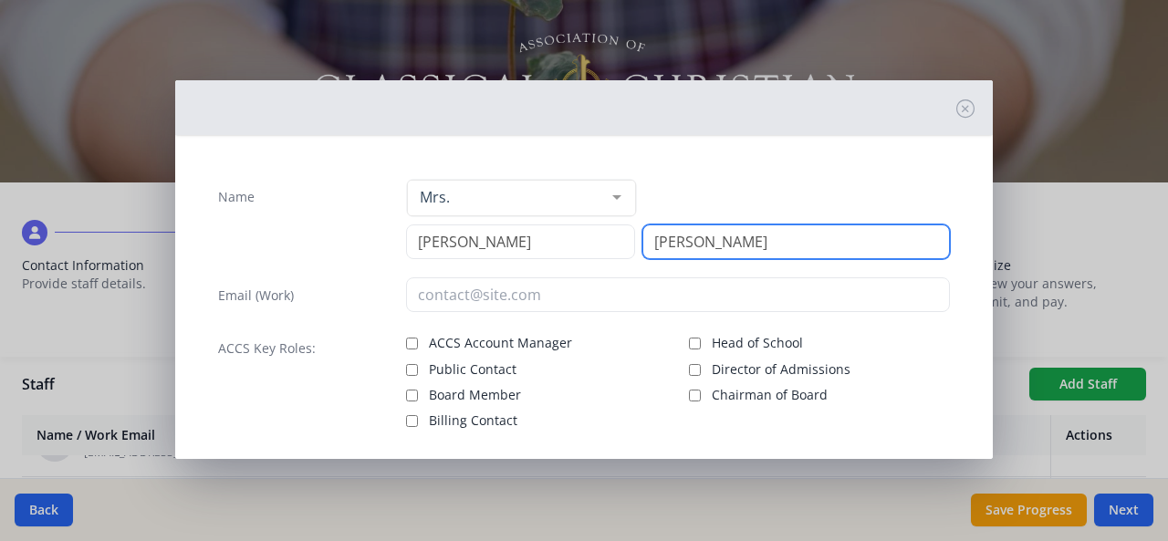
type input "Bruggeman"
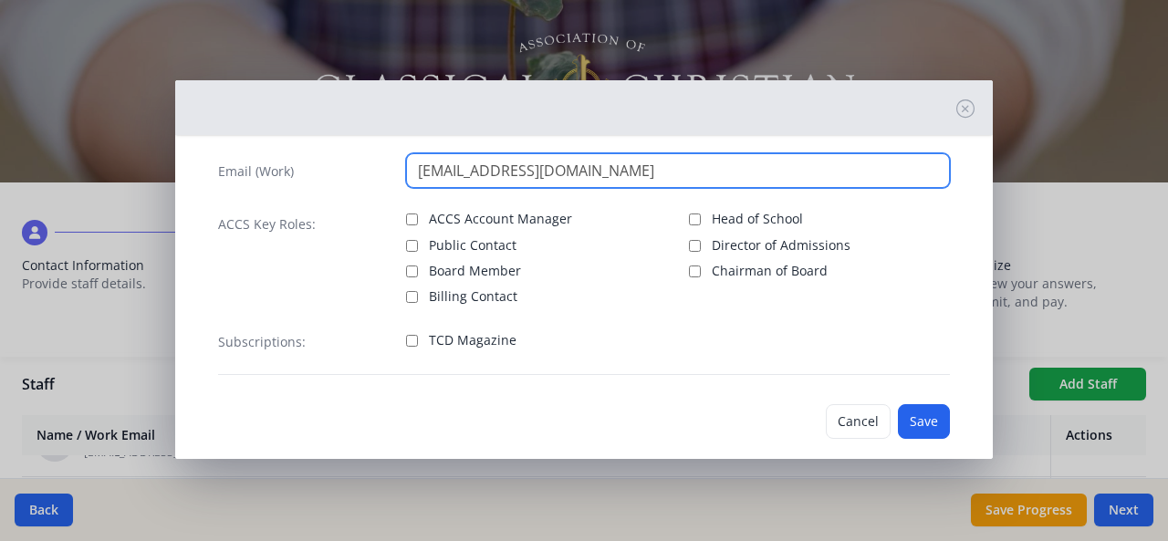
scroll to position [144, 0]
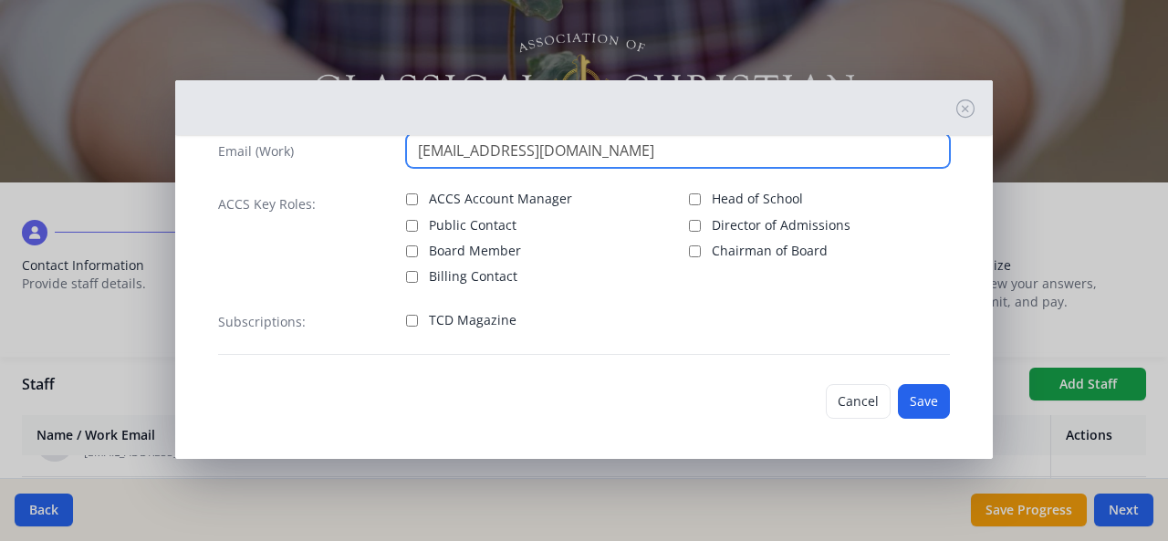
type input "cbruggeman@ccs-pc.net"
click at [409, 315] on input "TCD Magazine" at bounding box center [412, 321] width 12 height 12
checkbox input "true"
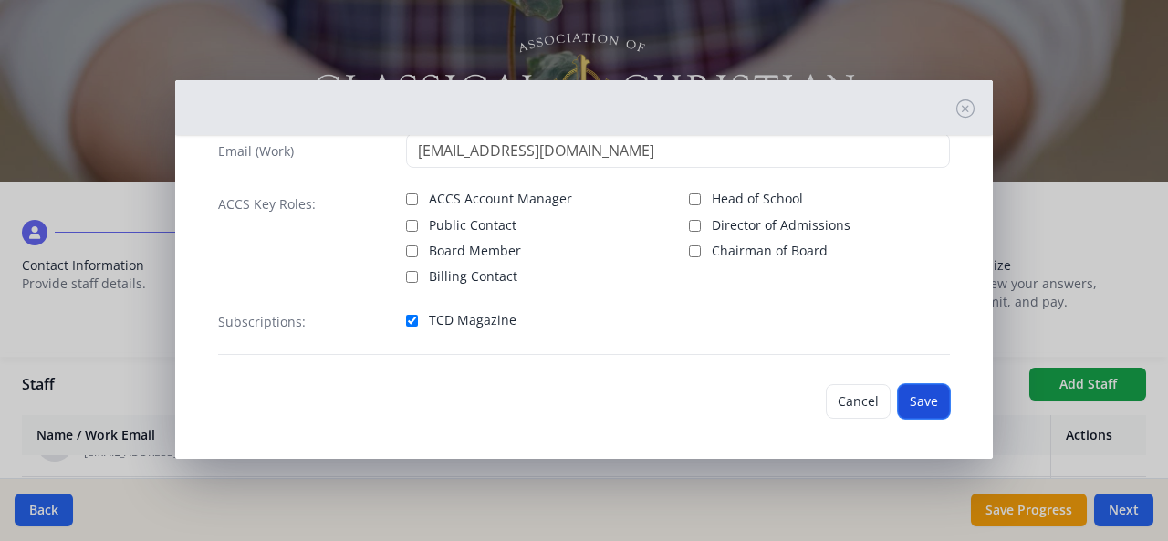
click at [916, 402] on button "Save" at bounding box center [924, 401] width 52 height 35
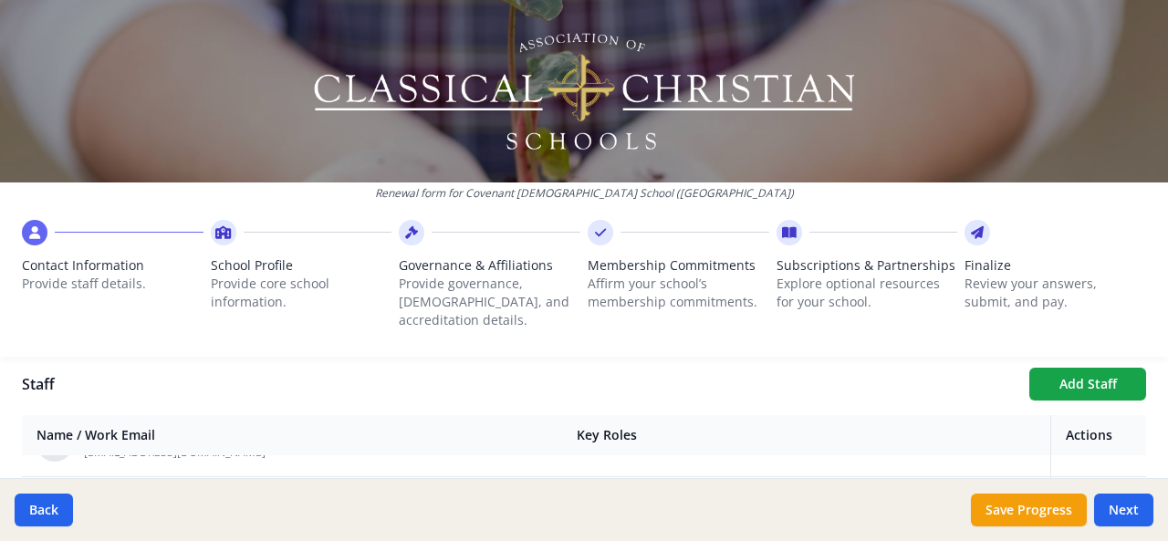
scroll to position [1977, 0]
click at [1068, 368] on button "Add Staff" at bounding box center [1087, 384] width 117 height 33
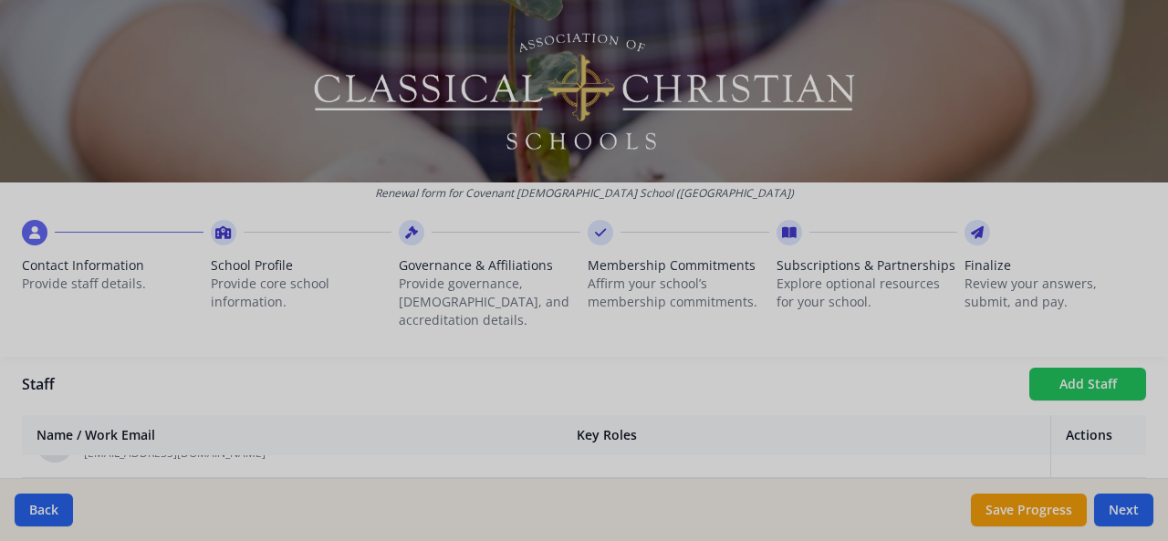
checkbox input "false"
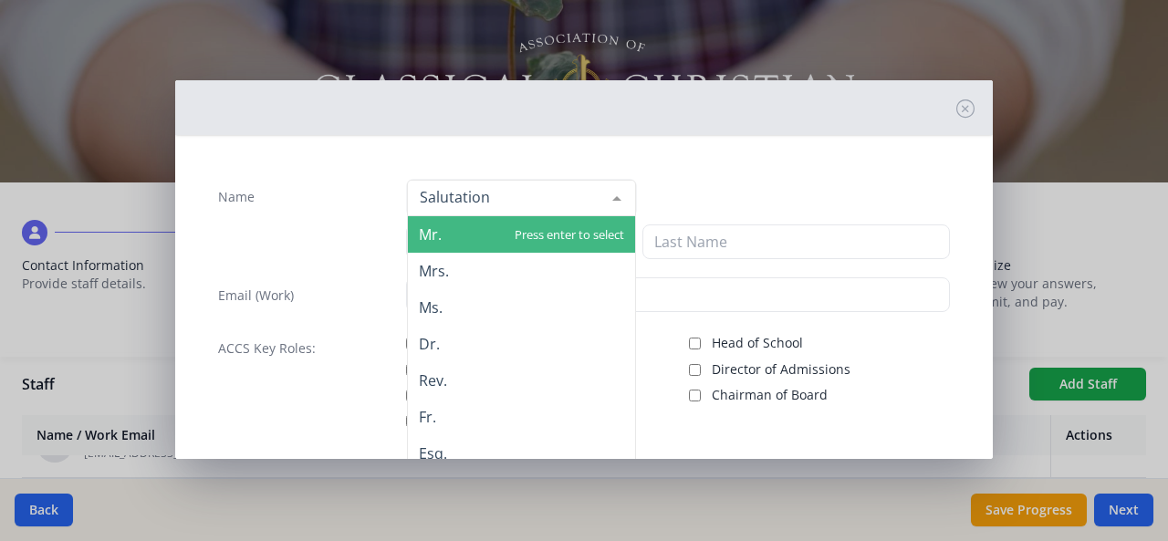
click at [485, 197] on div at bounding box center [521, 198] width 229 height 37
click at [444, 235] on span "Mr." at bounding box center [521, 234] width 227 height 37
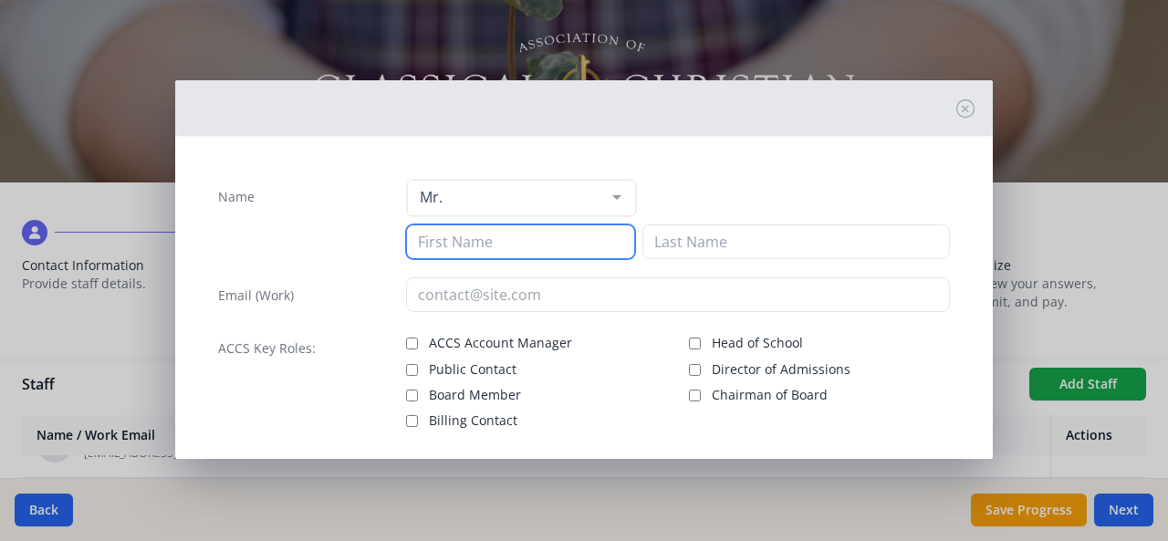
click at [446, 256] on input at bounding box center [520, 241] width 229 height 35
type input "Sam"
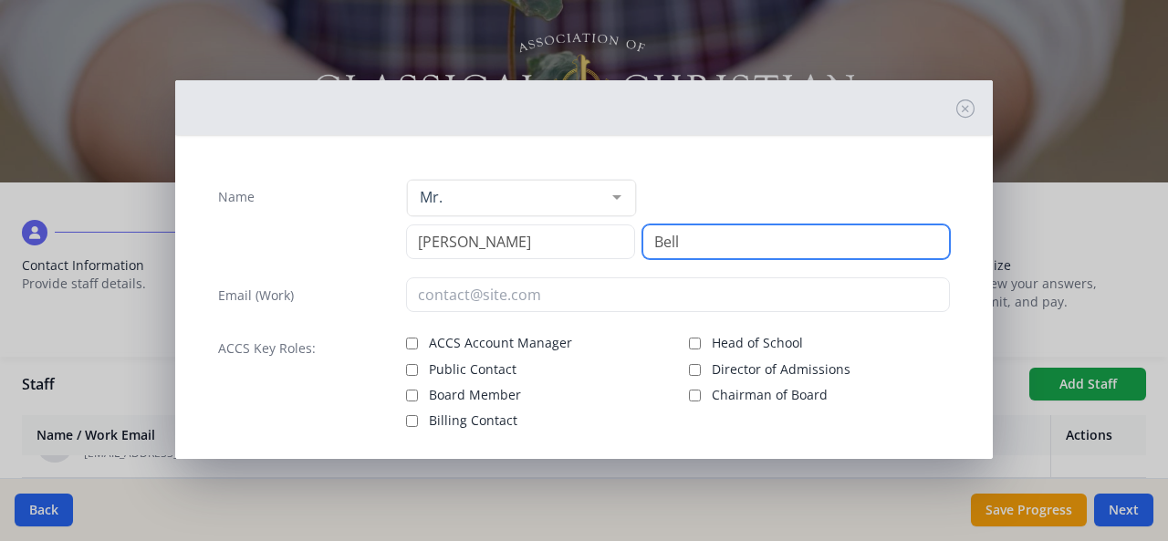
type input "Bell"
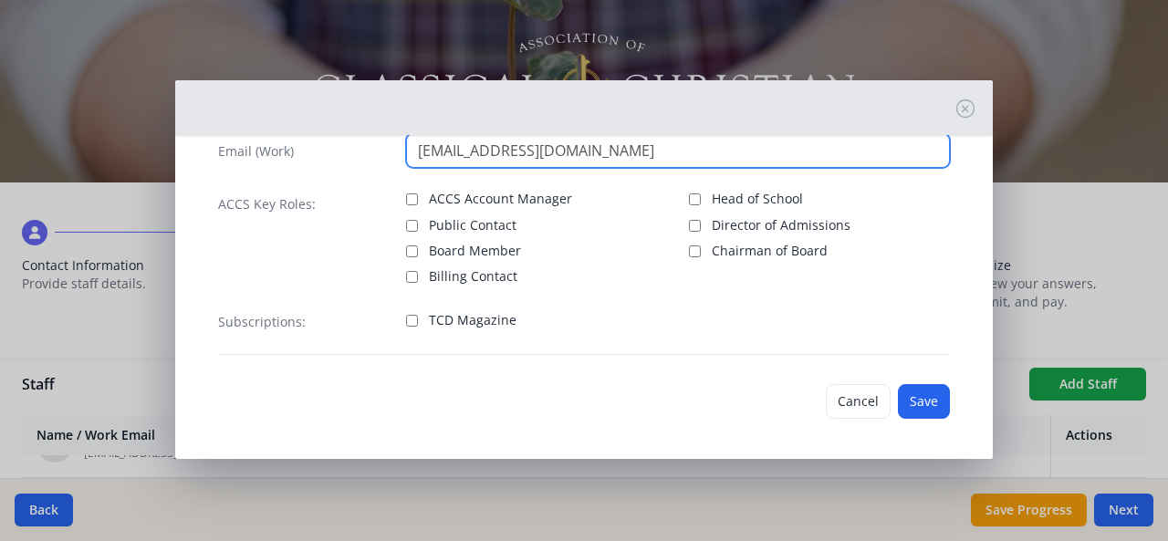
scroll to position [144, 0]
type input "sbell@ccs-pc.net"
click at [409, 318] on input "TCD Magazine" at bounding box center [412, 321] width 12 height 12
checkbox input "true"
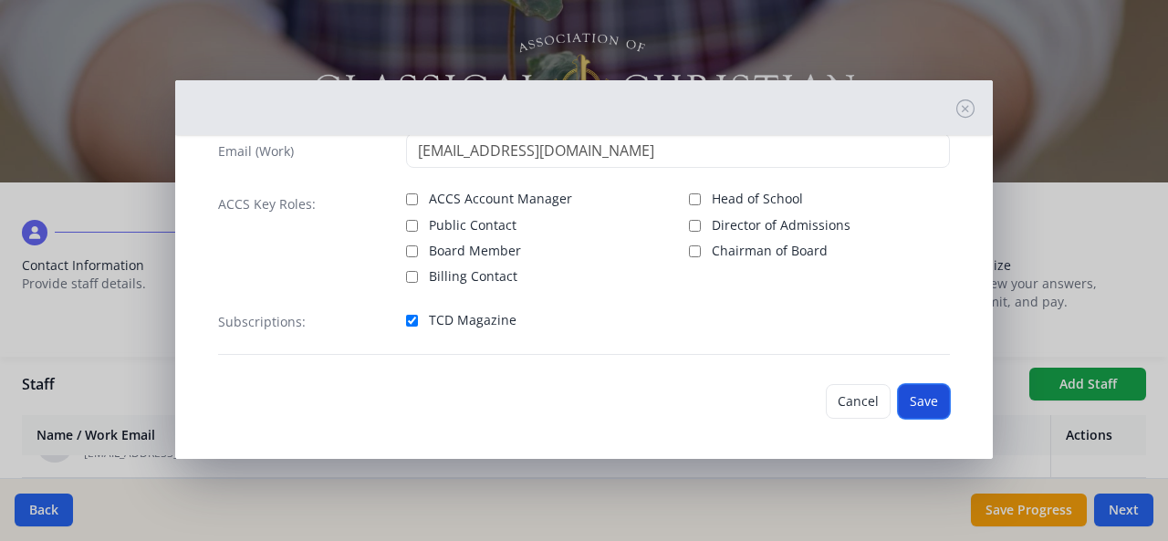
click at [910, 410] on button "Save" at bounding box center [924, 401] width 52 height 35
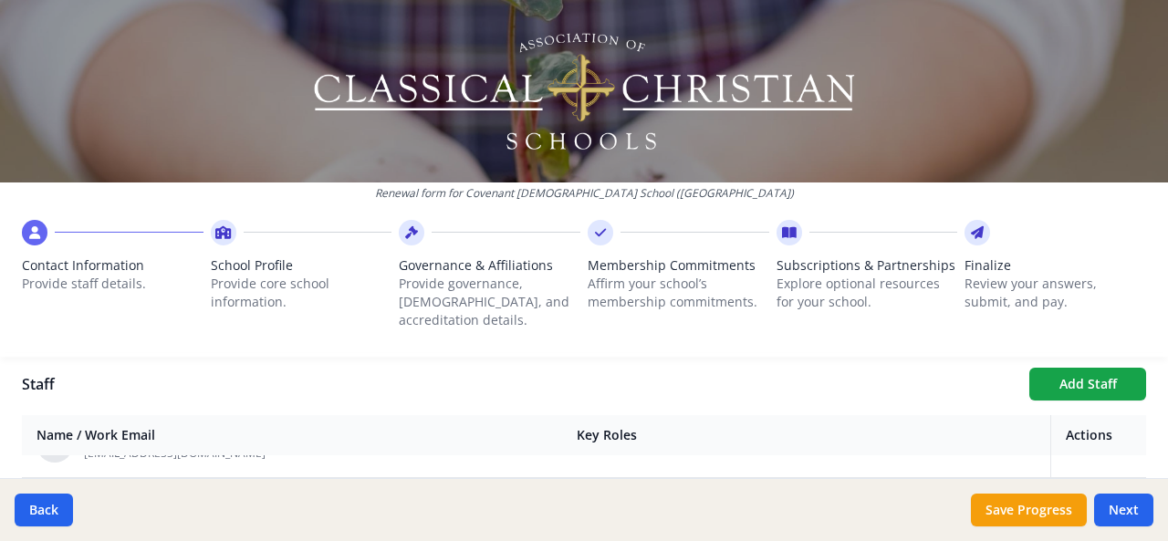
scroll to position [661, 0]
click at [1071, 370] on button "Add Staff" at bounding box center [1087, 386] width 117 height 33
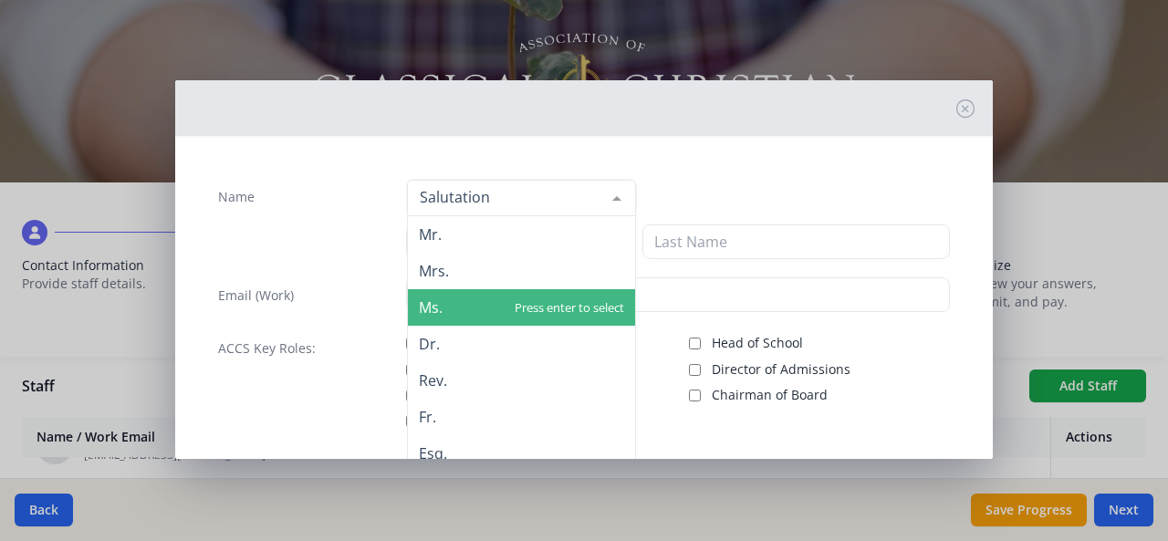
click at [440, 299] on span "Ms." at bounding box center [521, 307] width 227 height 37
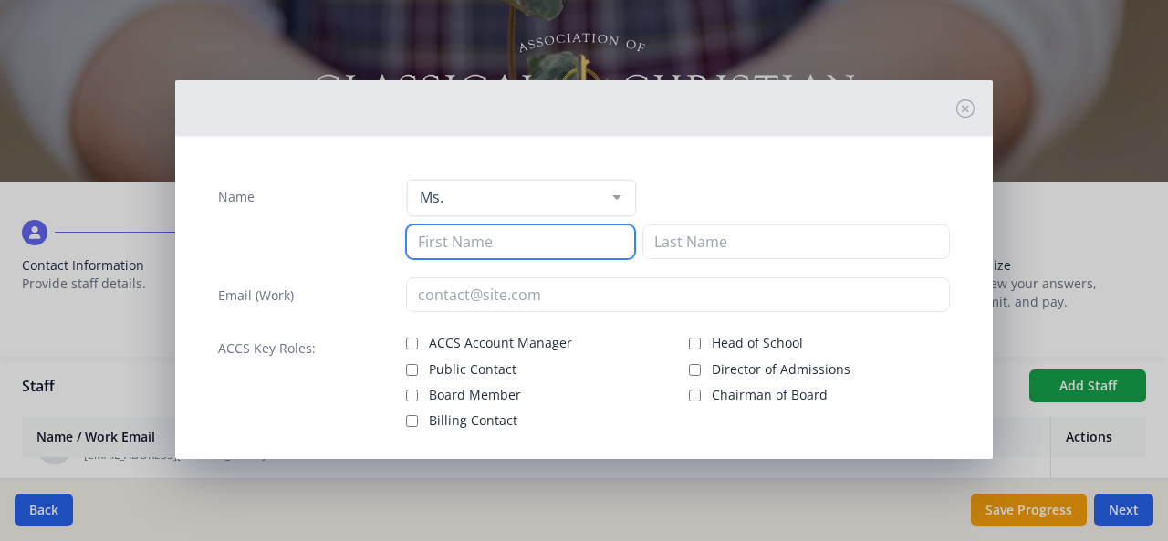
click at [452, 236] on input at bounding box center [520, 241] width 229 height 35
type input "Tracey"
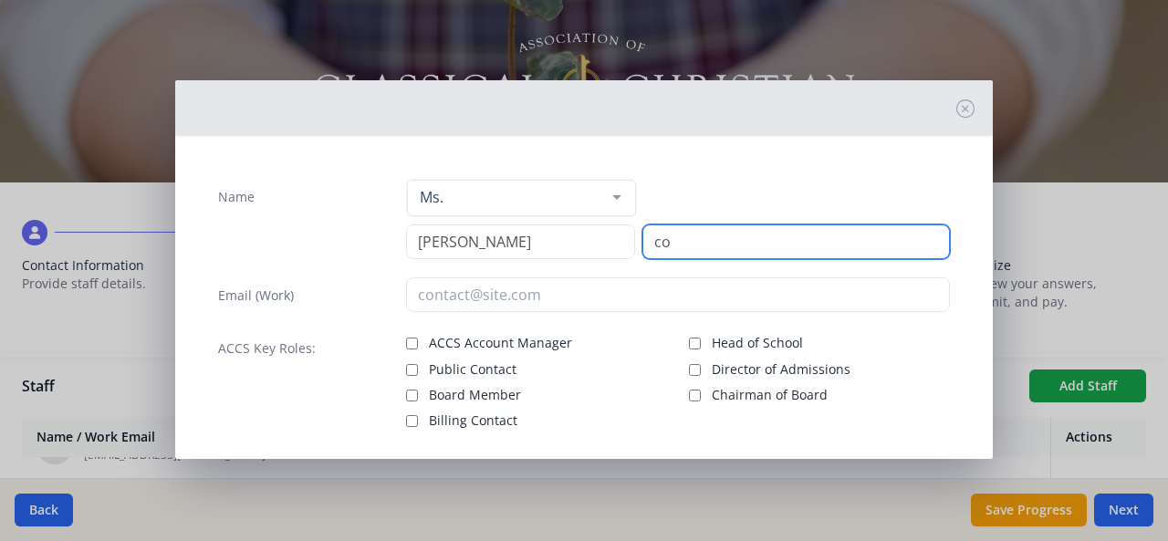
type input "c"
type input "Scott"
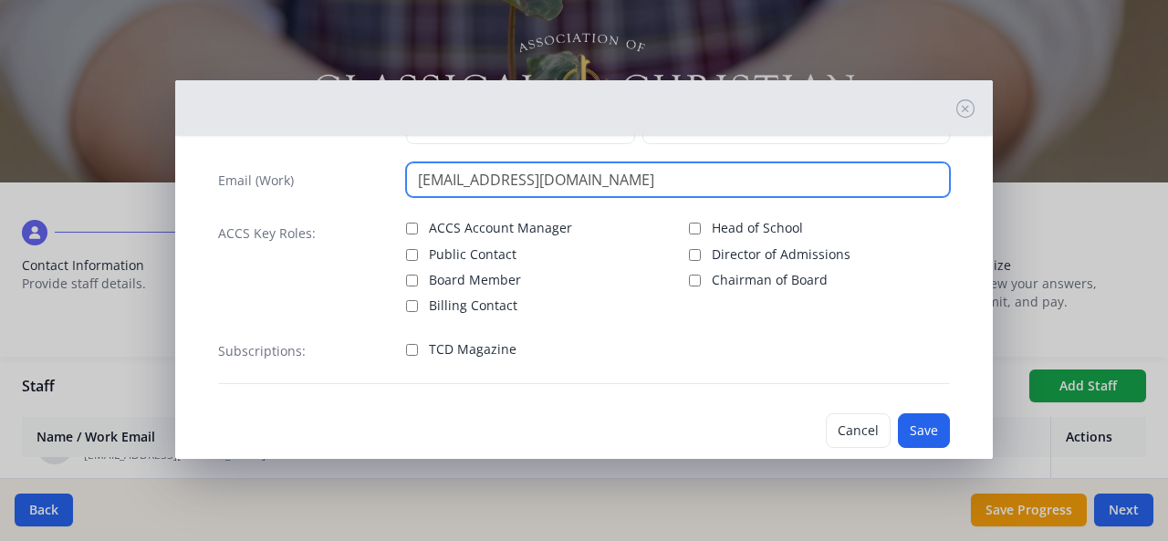
scroll to position [144, 0]
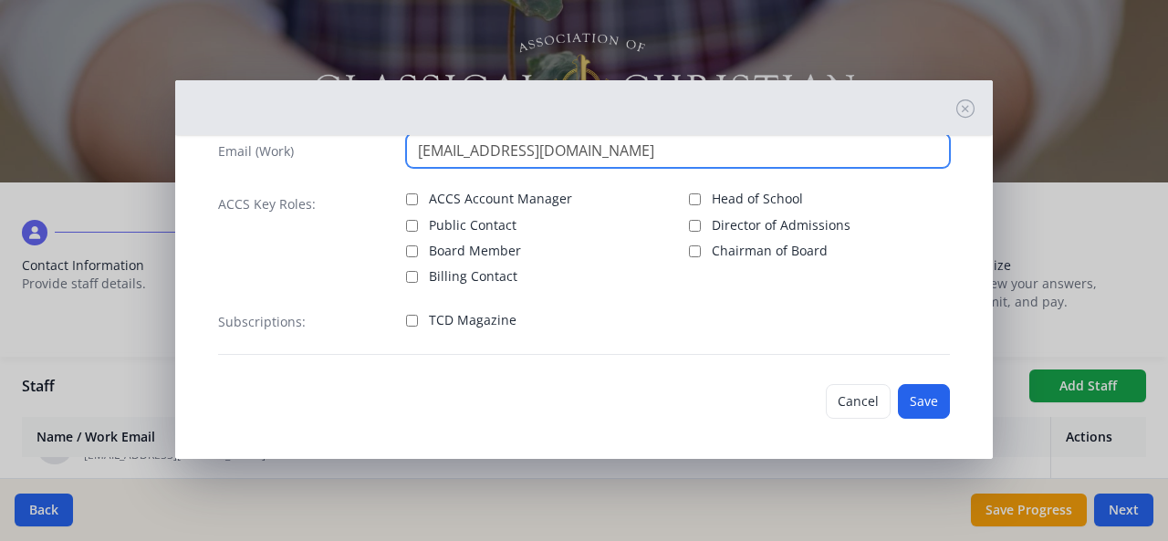
type input "tscott@ccs-pc.net"
click at [409, 326] on label "TCD Magazine" at bounding box center [536, 319] width 261 height 22
click at [409, 326] on input "TCD Magazine" at bounding box center [412, 321] width 12 height 12
checkbox input "true"
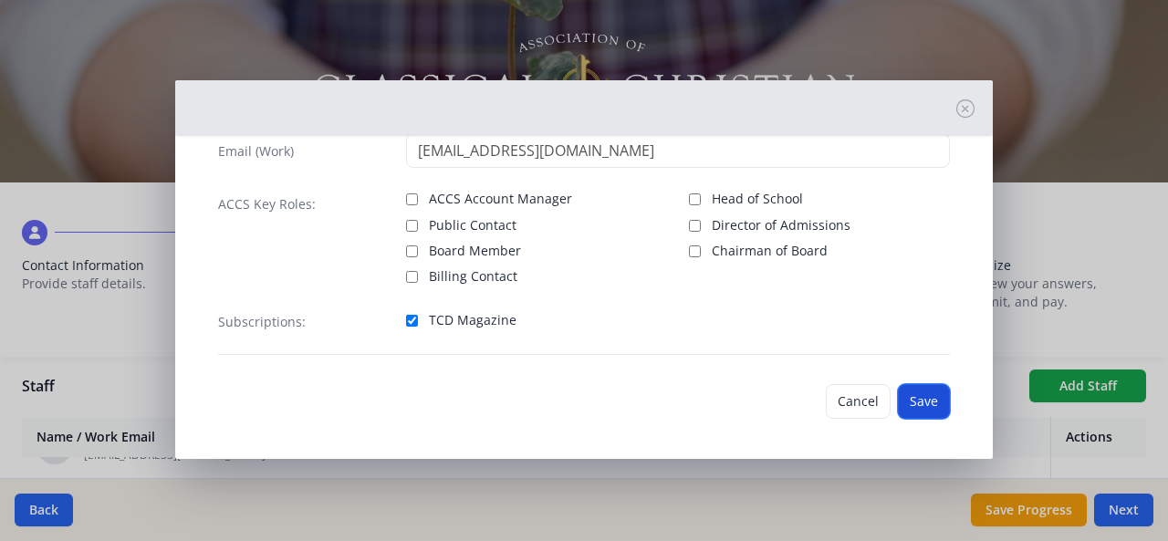
click at [916, 396] on button "Save" at bounding box center [924, 401] width 52 height 35
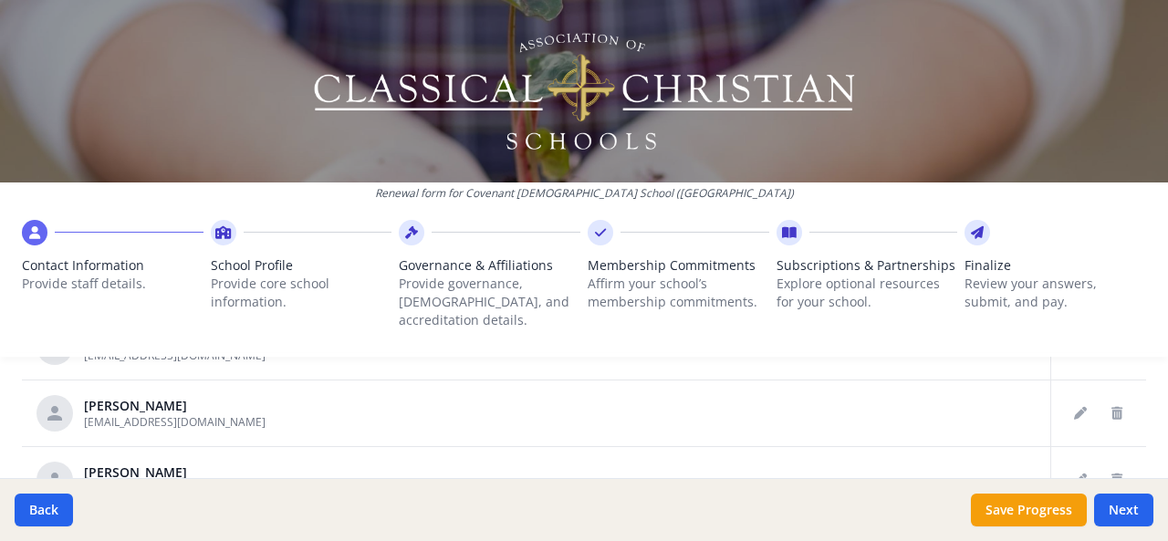
scroll to position [1022, 0]
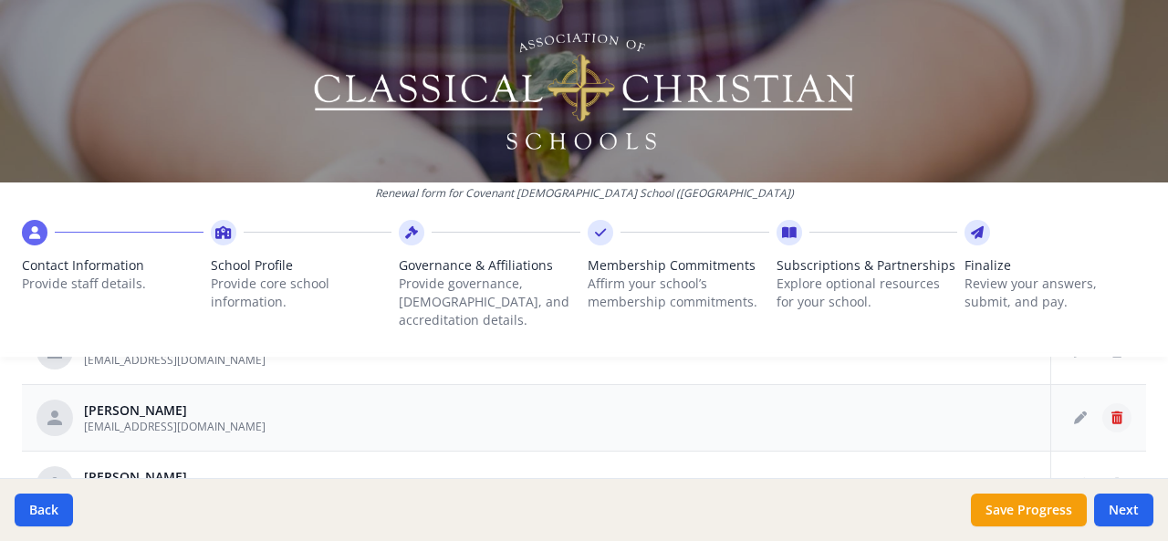
click at [1112, 412] on icon "Delete staff" at bounding box center [1117, 418] width 11 height 13
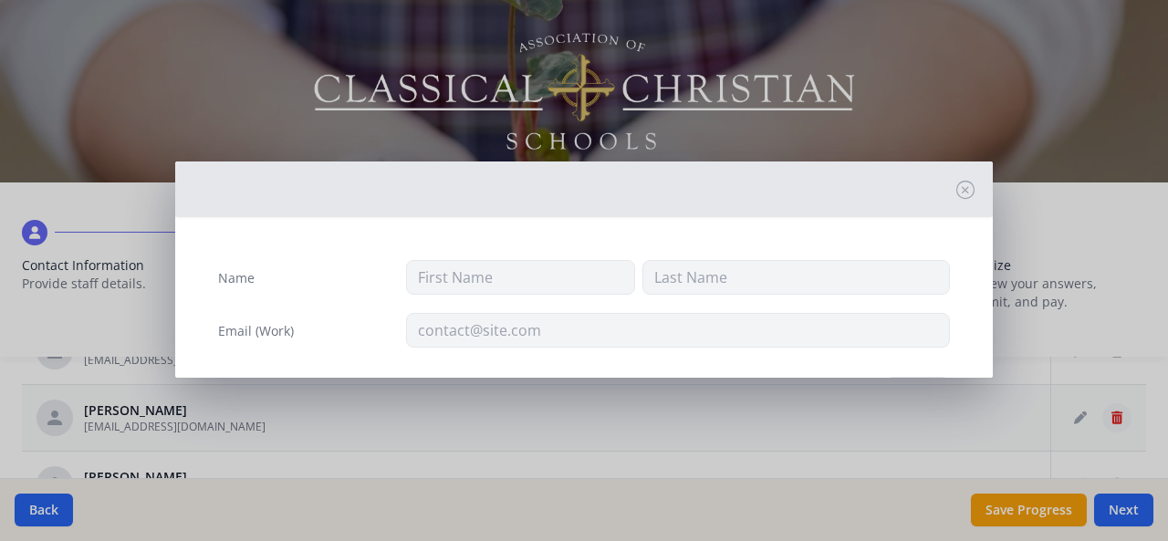
type input "Tish"
type input "Ruata"
type input "truata@ccs-pc.net"
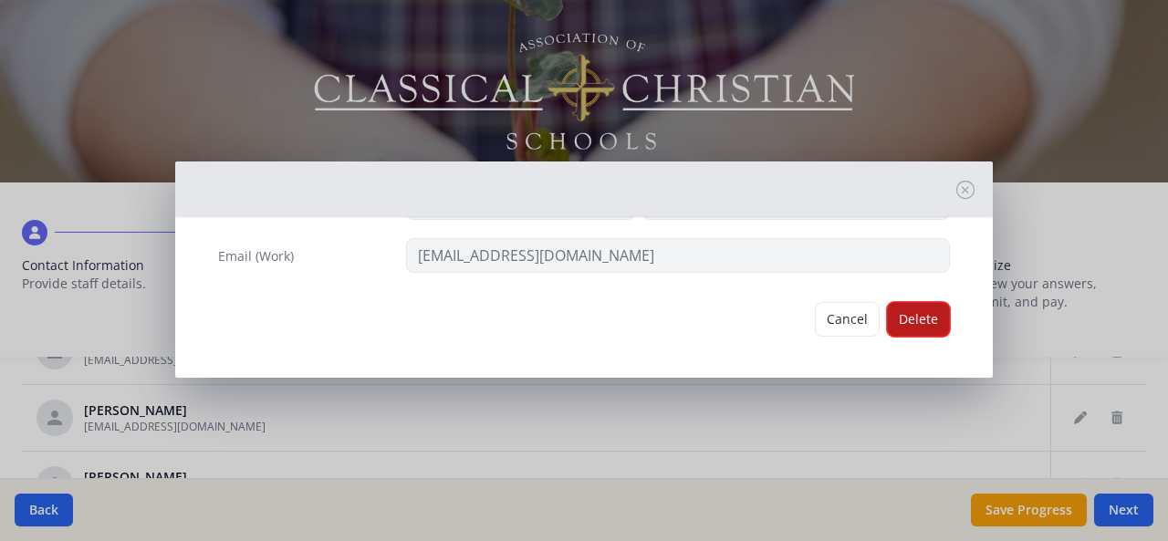
click at [899, 316] on button "Delete" at bounding box center [918, 319] width 63 height 35
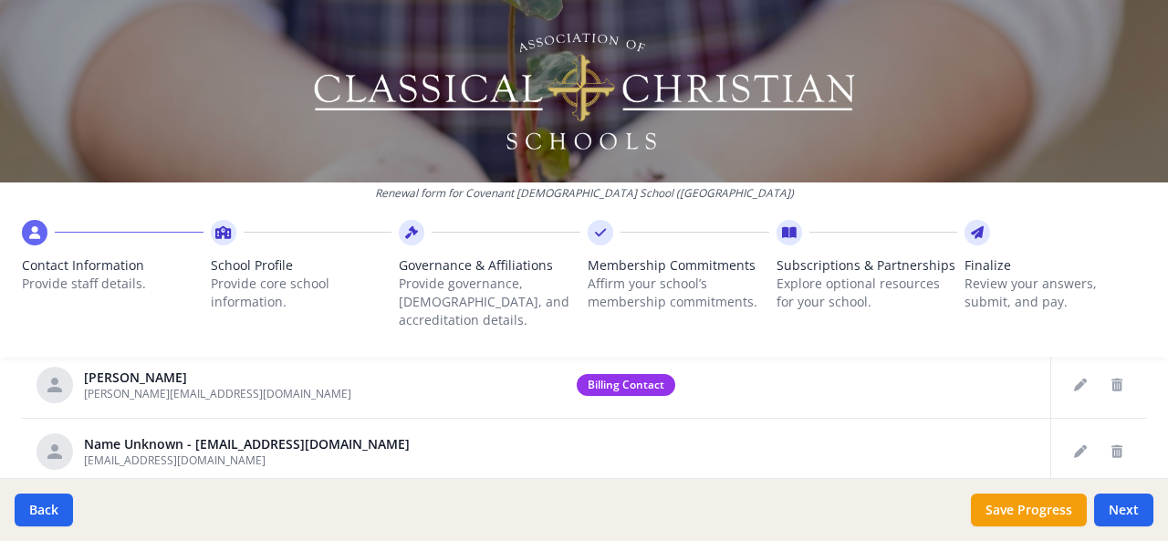
scroll to position [902, 0]
click at [1112, 444] on icon "Delete staff" at bounding box center [1117, 450] width 11 height 13
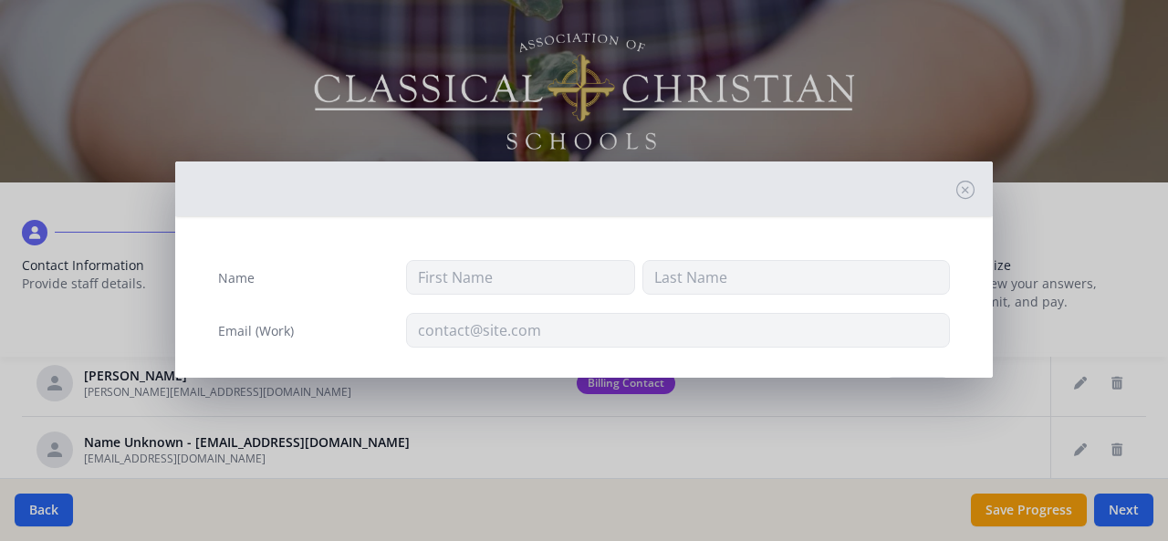
type input "aseiffert@ccs-pc.net"
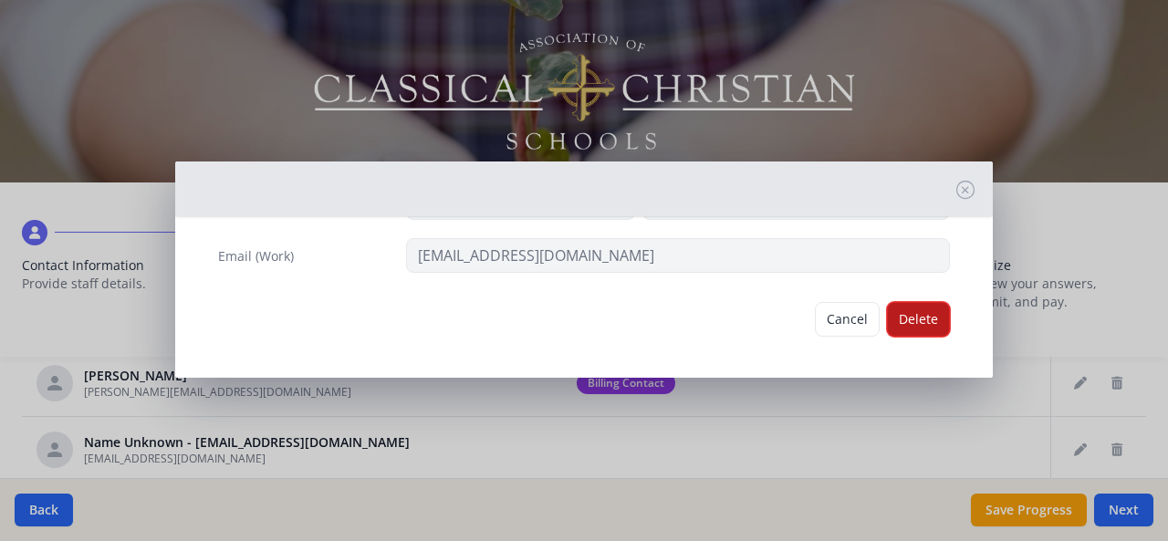
click at [900, 318] on button "Delete" at bounding box center [918, 319] width 63 height 35
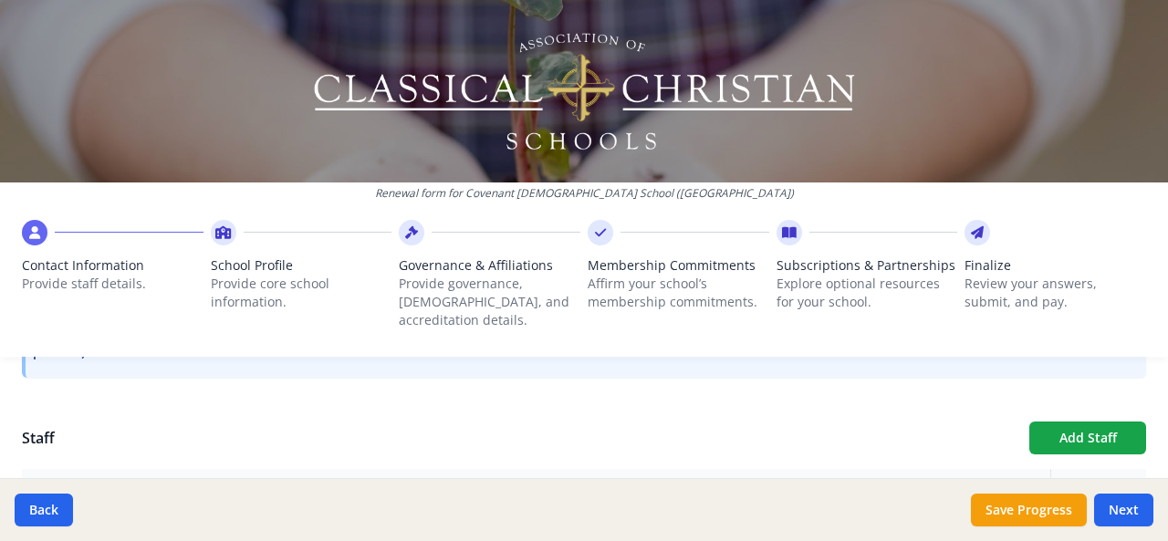
scroll to position [615, 0]
click at [1070, 415] on button "Add Staff" at bounding box center [1087, 431] width 117 height 33
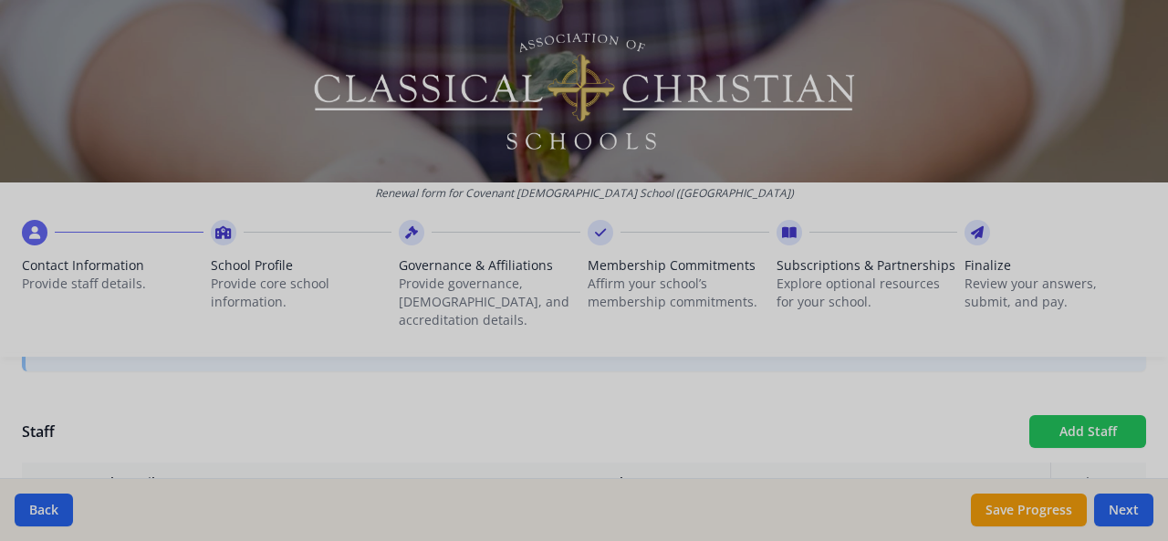
checkbox input "false"
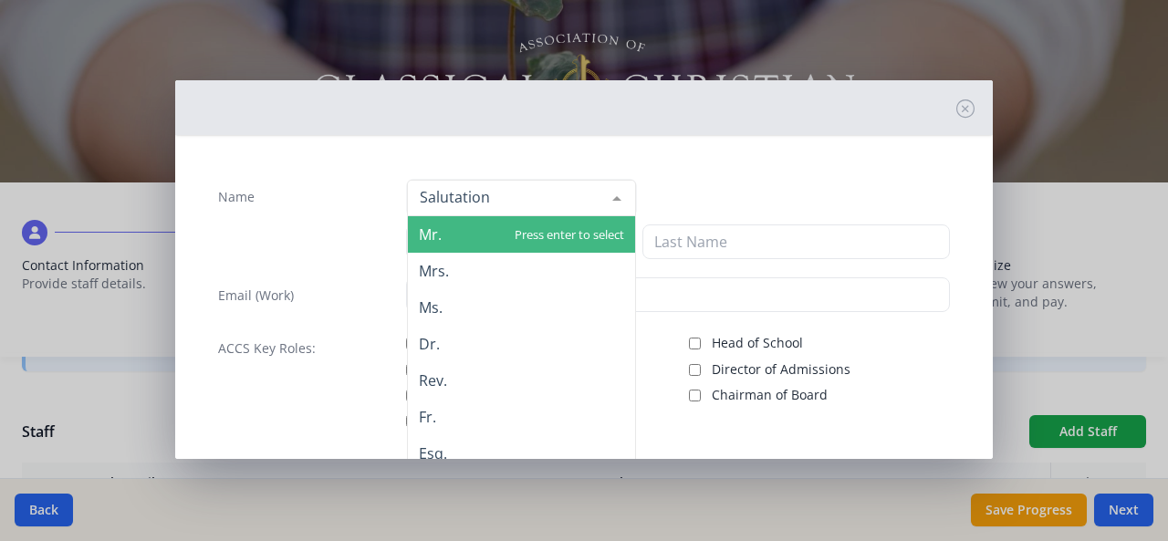
click at [471, 193] on div at bounding box center [521, 198] width 229 height 37
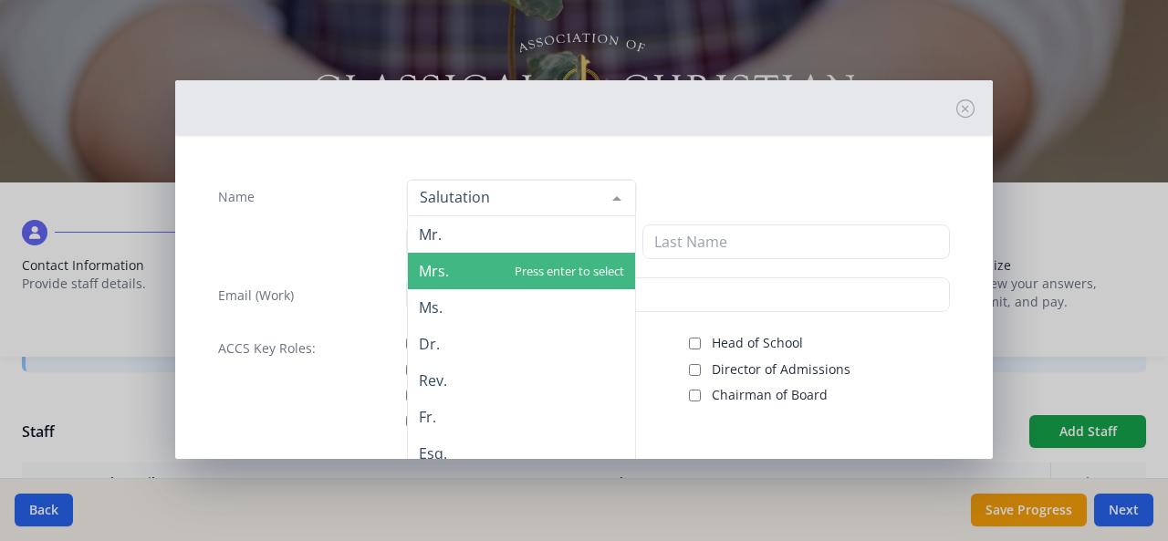
click at [433, 268] on span "Mrs." at bounding box center [434, 271] width 30 height 20
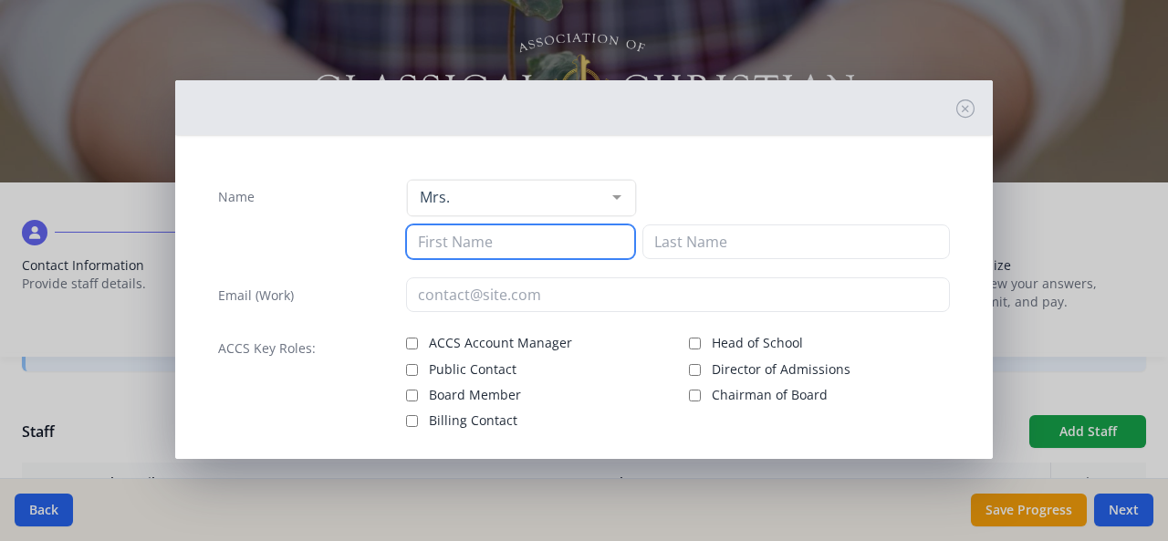
click at [445, 244] on input at bounding box center [520, 241] width 229 height 35
type input "Ryan"
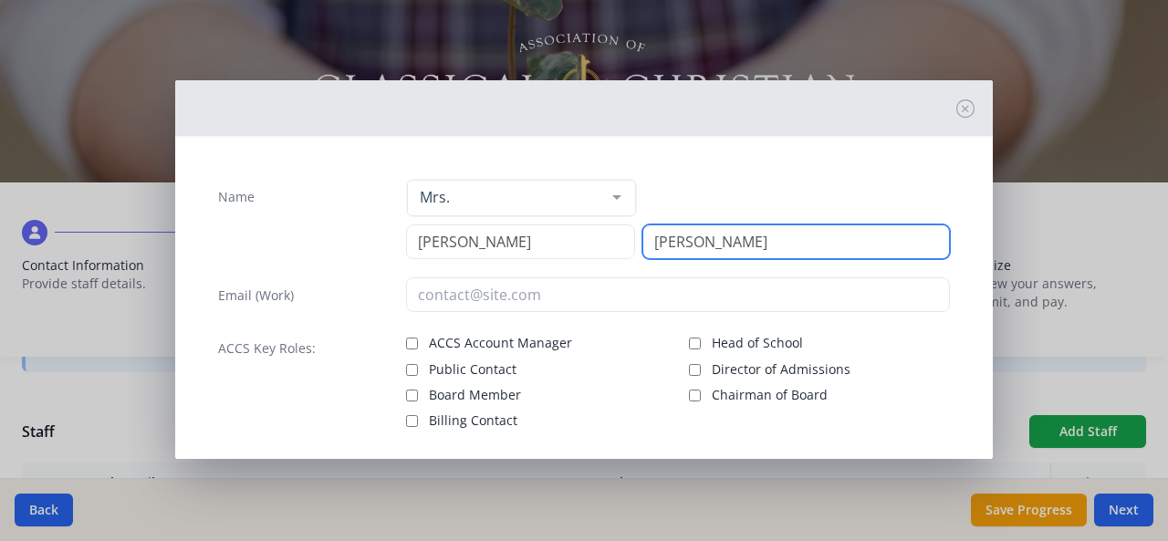
type input "Bommarito"
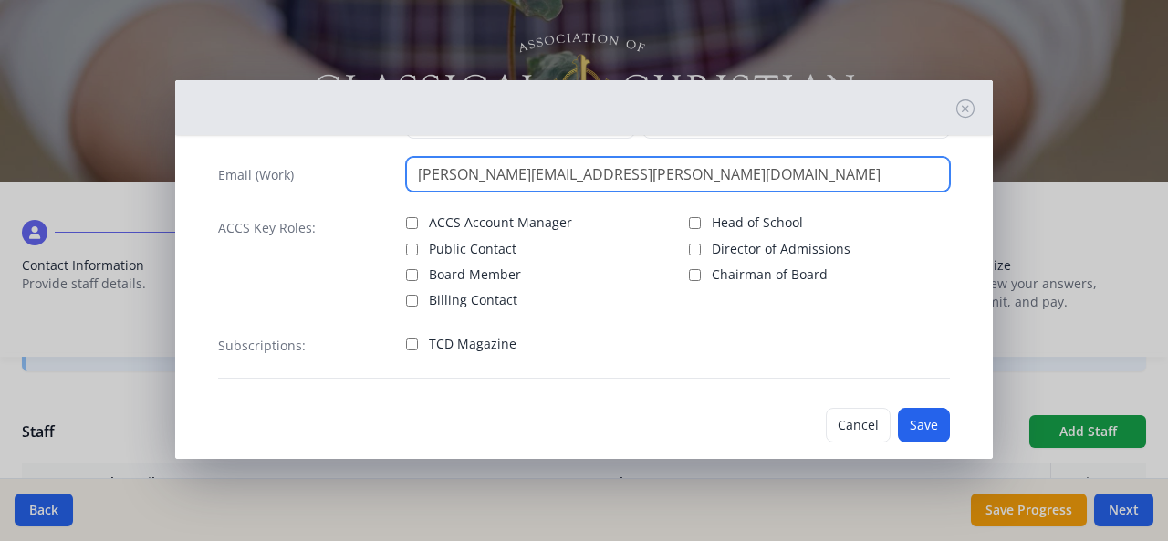
scroll to position [144, 0]
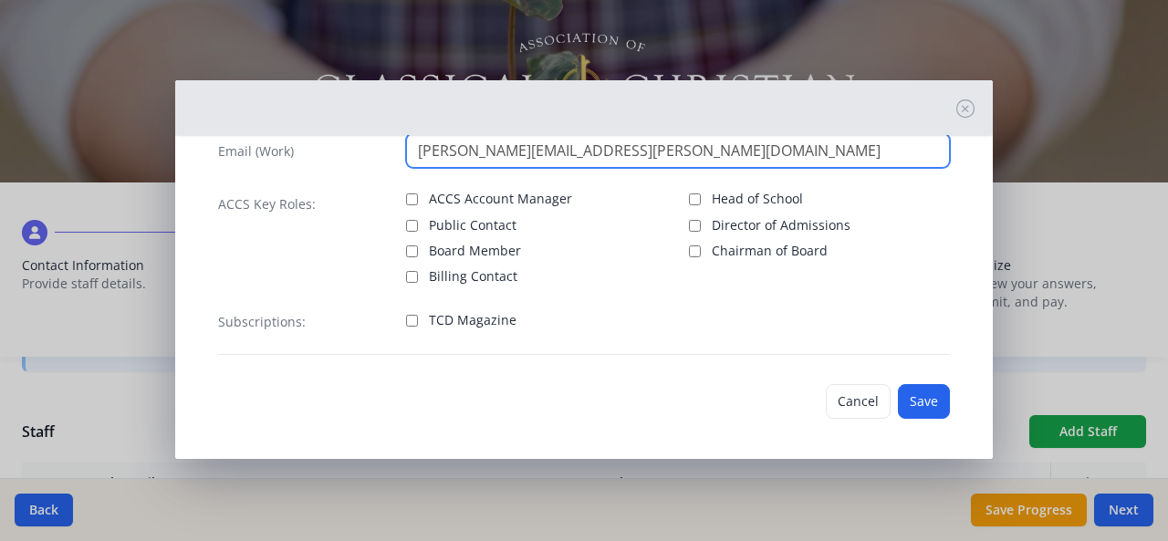
type input "ryan.bommarito@ccs-pc.net"
click at [407, 318] on input "TCD Magazine" at bounding box center [412, 321] width 12 height 12
checkbox input "true"
click at [689, 225] on input "Director of Admissions" at bounding box center [695, 226] width 12 height 12
checkbox input "true"
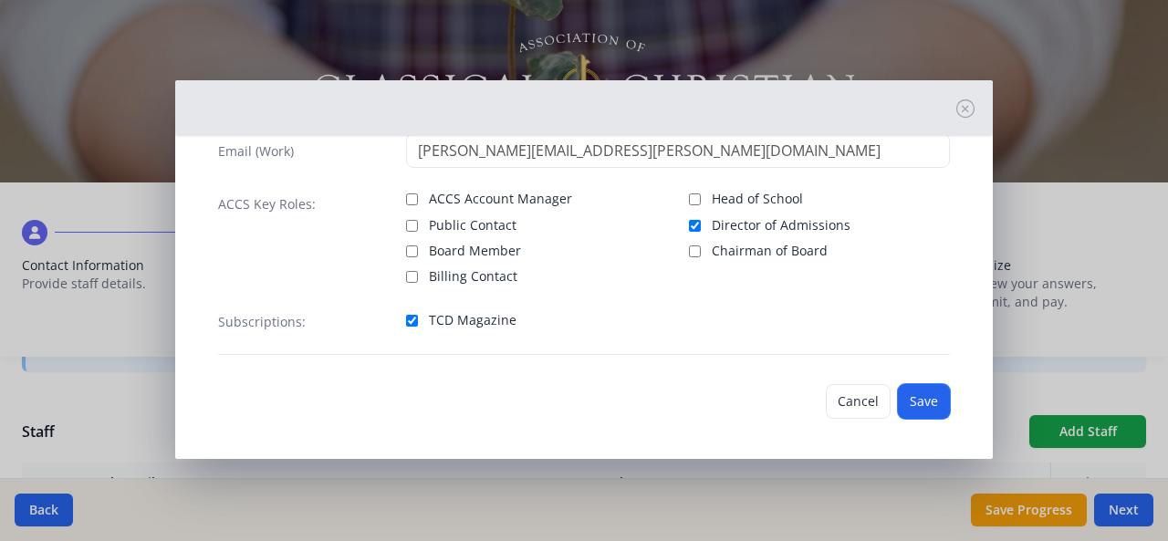
click at [915, 391] on button "Save" at bounding box center [924, 401] width 52 height 35
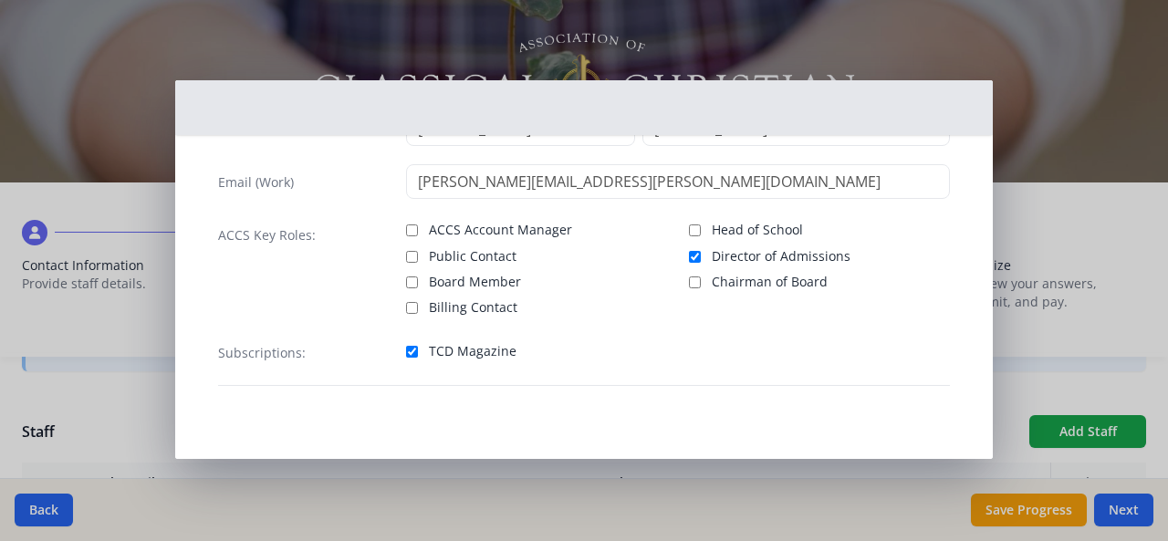
scroll to position [110, 0]
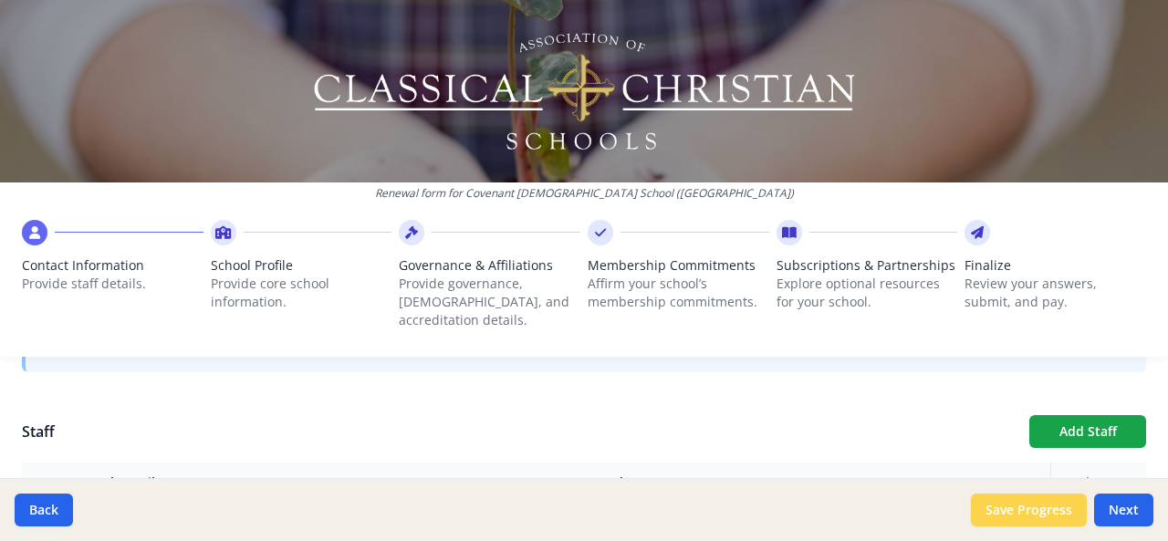
click at [1064, 509] on button "Save Progress" at bounding box center [1029, 510] width 116 height 33
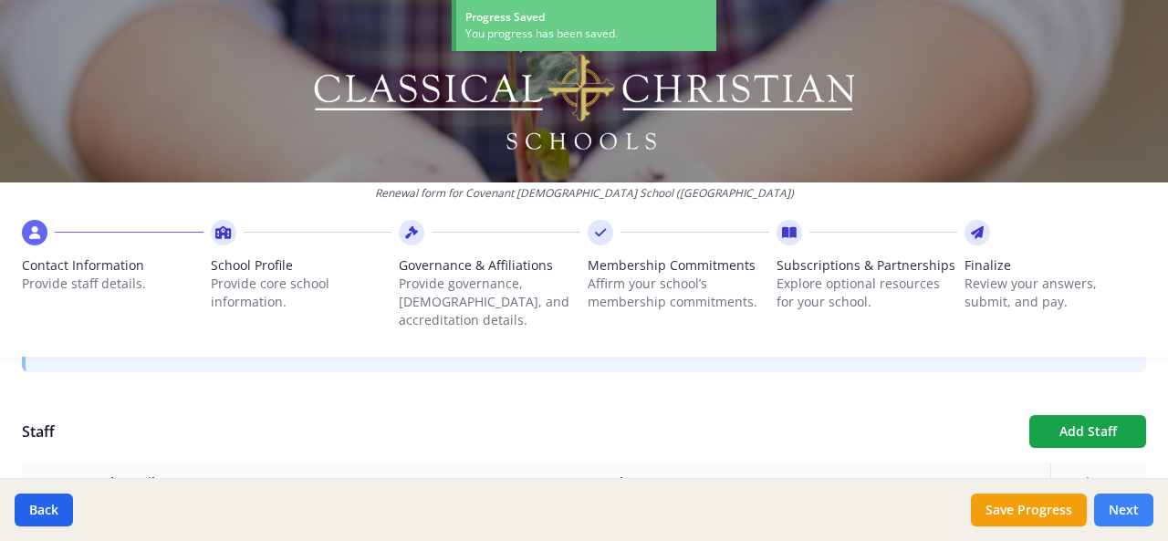
click at [1122, 508] on button "Next" at bounding box center [1123, 510] width 59 height 33
type input "(850) 769-9354"
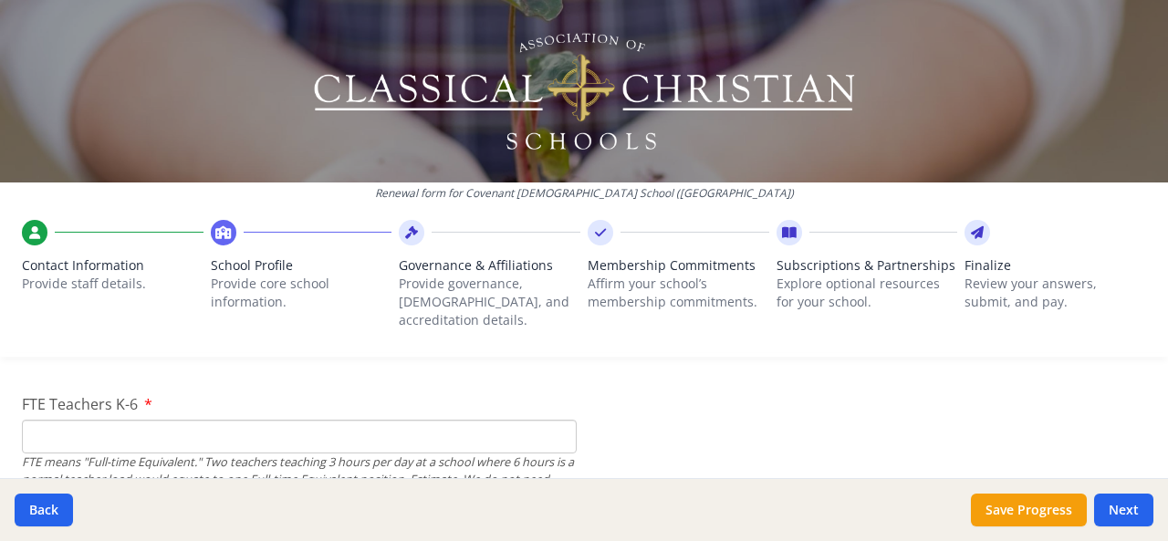
scroll to position [1154, 0]
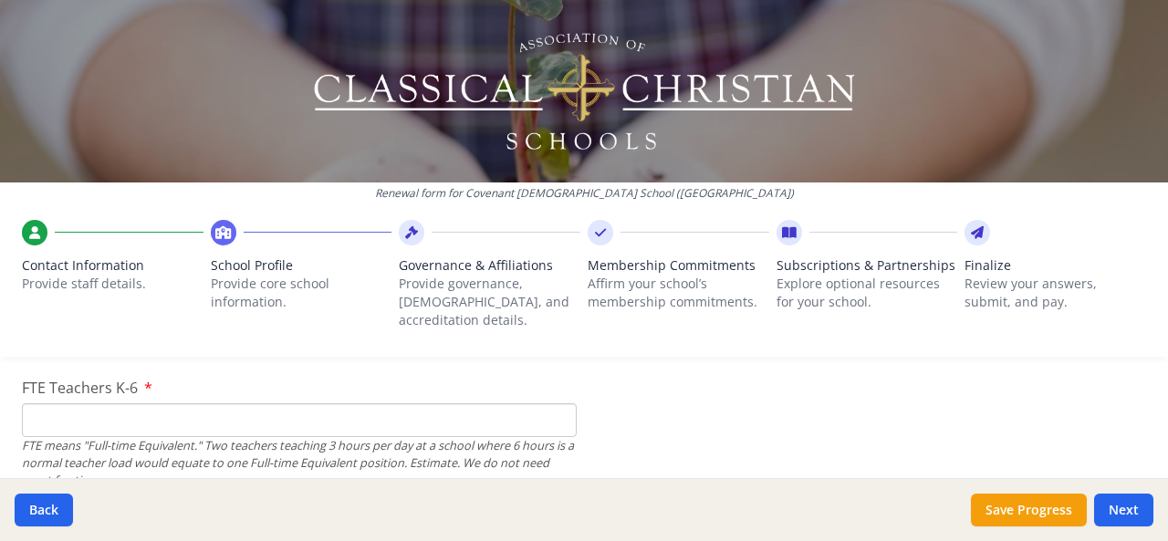
click at [46, 404] on input "FTE Teachers K-6" at bounding box center [299, 420] width 555 height 34
